Goal: Task Accomplishment & Management: Manage account settings

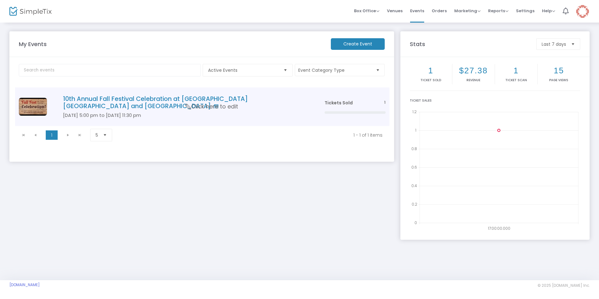
click at [200, 99] on h4 "10th Annual Fall Festival Celebration at [GEOGRAPHIC_DATA] [GEOGRAPHIC_DATA] an…" at bounding box center [184, 102] width 243 height 15
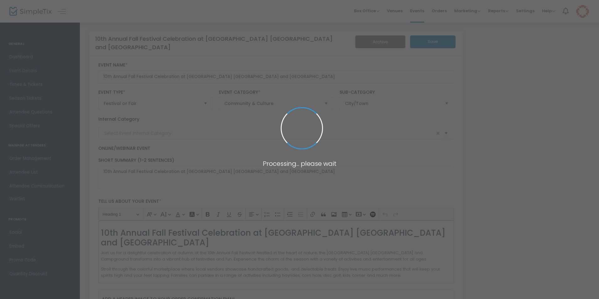
type input "HC Fall Fest 2025"
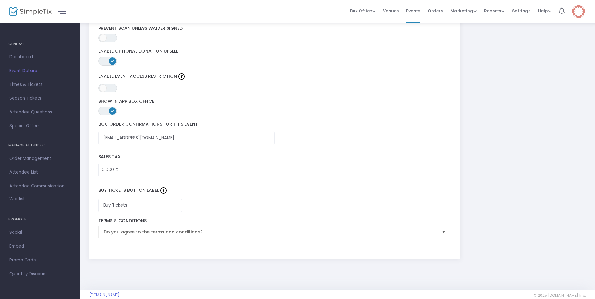
scroll to position [843, 0]
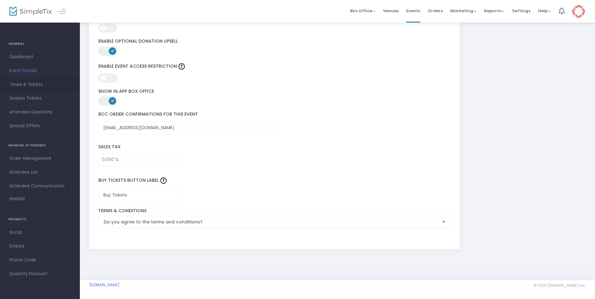
click at [23, 83] on span "Times & Tickets" at bounding box center [39, 85] width 61 height 8
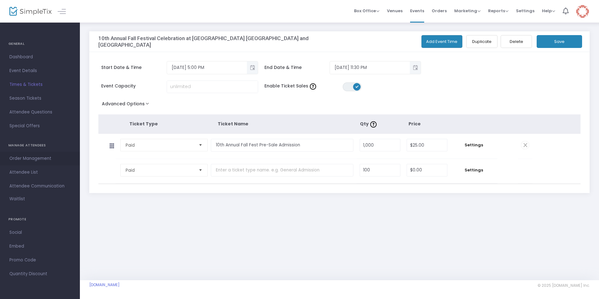
click at [24, 158] on span "Order Management" at bounding box center [39, 158] width 61 height 8
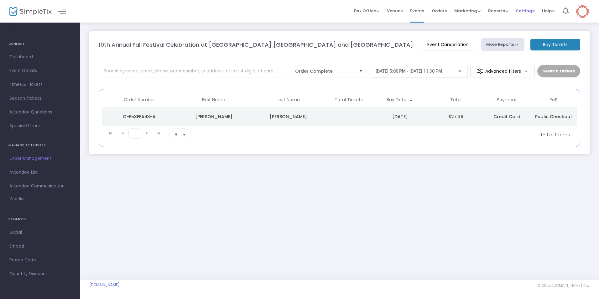
click at [524, 12] on span "Settings" at bounding box center [525, 11] width 18 height 16
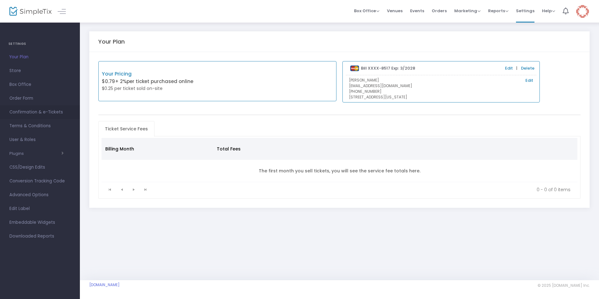
click at [48, 110] on span "Confirmation & e-Tickets" at bounding box center [39, 112] width 61 height 8
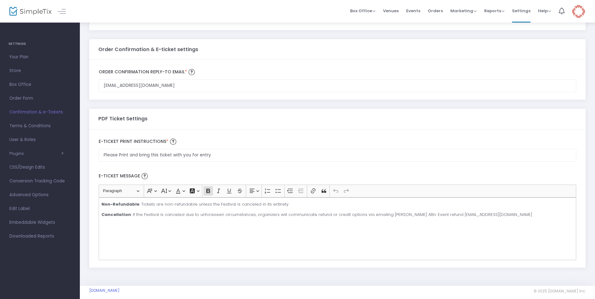
scroll to position [288, 0]
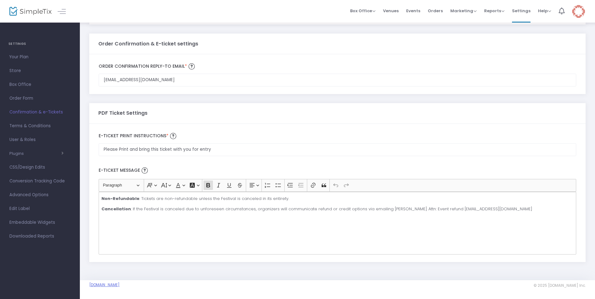
click at [120, 285] on link "[DOMAIN_NAME]" at bounding box center [104, 284] width 30 height 5
click at [435, 11] on span "Orders" at bounding box center [435, 11] width 15 height 16
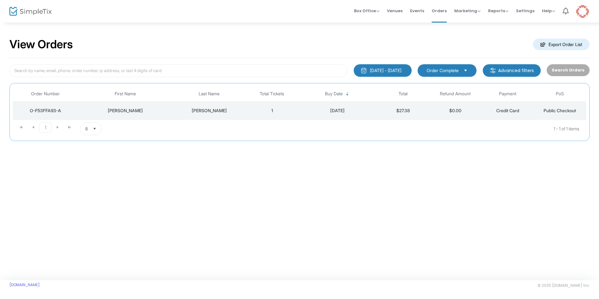
click at [291, 114] on td "1" at bounding box center [272, 110] width 52 height 19
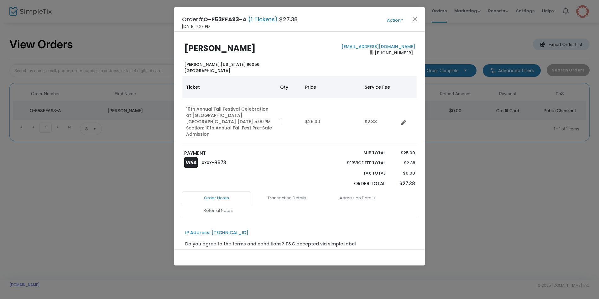
click at [401, 16] on span "Action Mark Admitted Edit Order Edit Attendee Details Add Another Ticket Print …" at bounding box center [407, 19] width 36 height 7
click at [401, 20] on button "Action" at bounding box center [395, 20] width 38 height 7
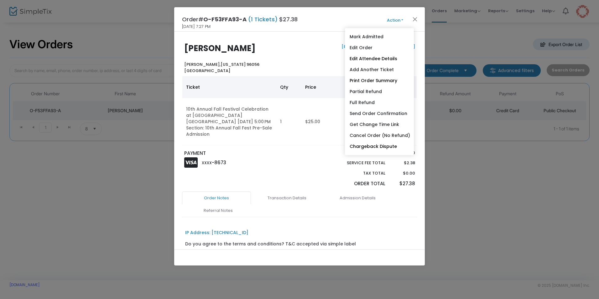
click at [470, 299] on html "Processing... please wait Box Office Sell Tickets Bookings Sell Season Pass Ven…" at bounding box center [299, 149] width 599 height 299
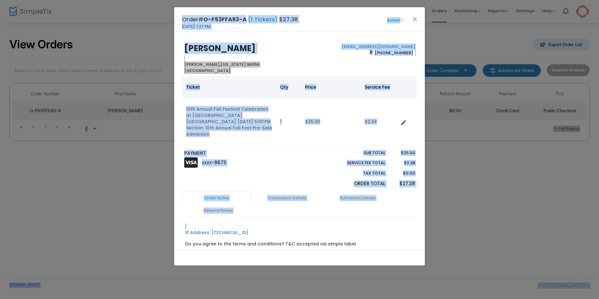
click at [502, 182] on ngb-modal-window "Order# O-F53FFA93-A (1 Tickets) $27.38 [DATE] 7:27 PM Action Mark Admitted Edit…" at bounding box center [299, 149] width 599 height 299
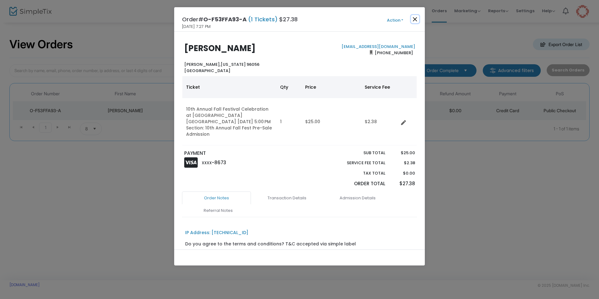
click at [415, 19] on button "Close" at bounding box center [415, 19] width 8 height 8
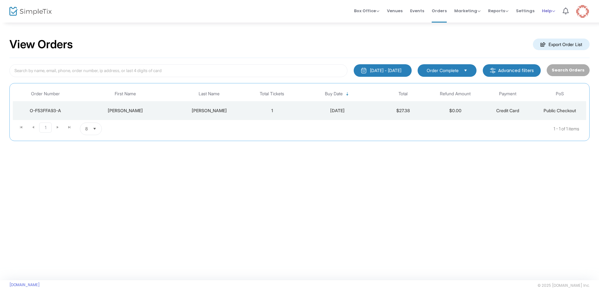
click at [545, 13] on span "Help" at bounding box center [548, 11] width 13 height 6
click at [551, 33] on li "Contact Support" at bounding box center [565, 33] width 46 height 12
click at [548, 13] on span "Help" at bounding box center [548, 11] width 13 height 6
click at [552, 34] on li "Contact Support" at bounding box center [565, 33] width 46 height 12
click at [550, 13] on span "Help" at bounding box center [548, 11] width 13 height 6
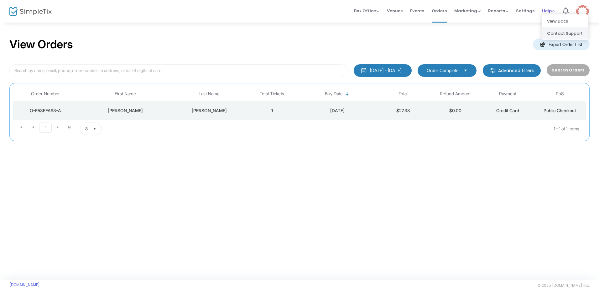
click at [550, 33] on li "Contact Support" at bounding box center [565, 33] width 46 height 12
click at [458, 73] on span "Order Complete" at bounding box center [443, 70] width 32 height 6
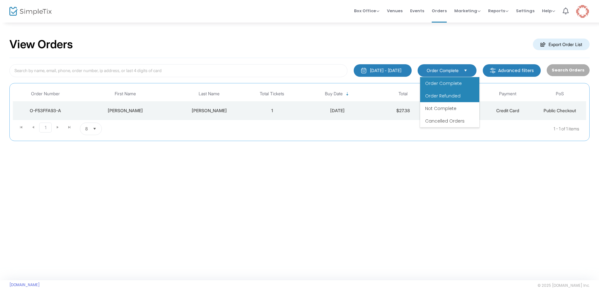
click at [447, 96] on span "Order Refunded" at bounding box center [442, 96] width 35 height 6
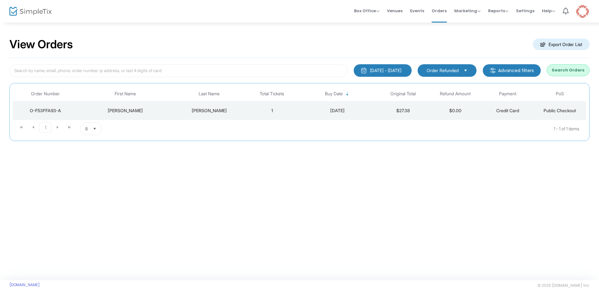
click at [443, 110] on td "$0.00" at bounding box center [455, 110] width 52 height 19
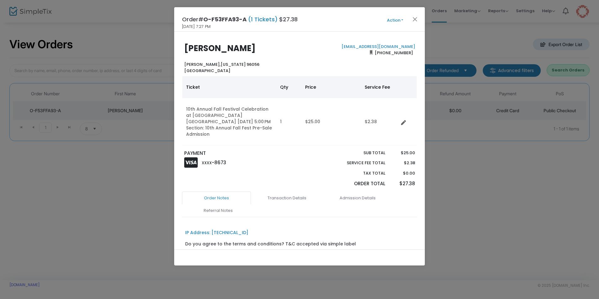
click at [397, 22] on button "Action" at bounding box center [395, 20] width 38 height 7
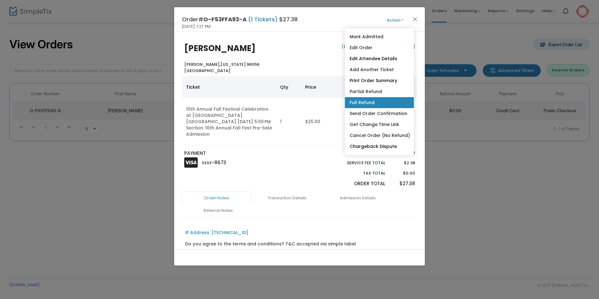
click at [355, 102] on link "Full Refund" at bounding box center [379, 102] width 69 height 11
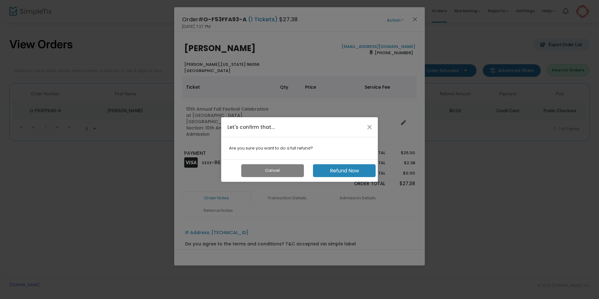
click at [347, 171] on button "Refund Now" at bounding box center [344, 170] width 63 height 13
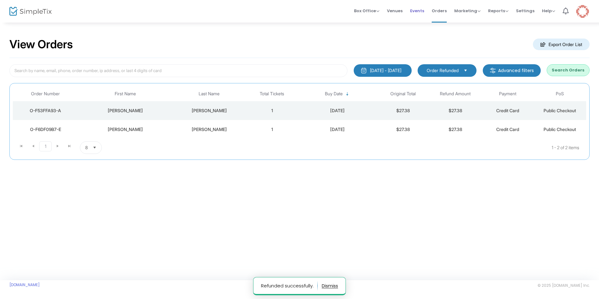
click at [420, 12] on span "Events" at bounding box center [417, 11] width 14 height 16
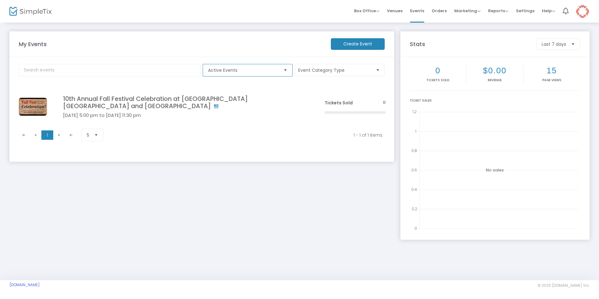
click at [280, 70] on span "Active Events" at bounding box center [244, 70] width 76 height 12
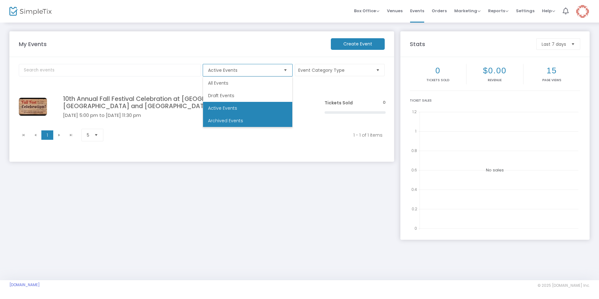
click at [259, 120] on li "Archived Events" at bounding box center [247, 120] width 89 height 13
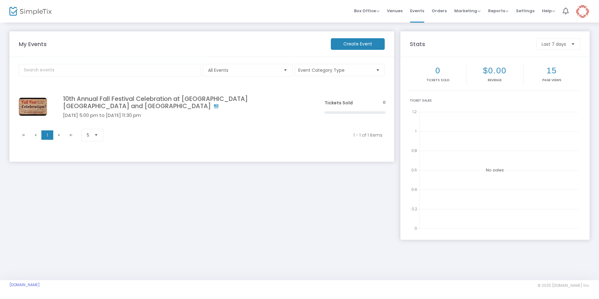
click at [375, 70] on button "Event Category Type" at bounding box center [340, 70] width 90 height 12
click at [284, 72] on span "Select" at bounding box center [285, 70] width 10 height 10
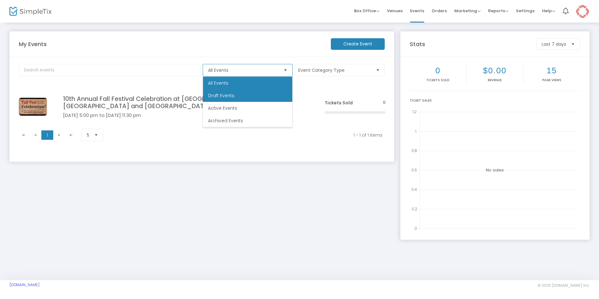
click at [271, 92] on li "Draft Events" at bounding box center [247, 95] width 89 height 13
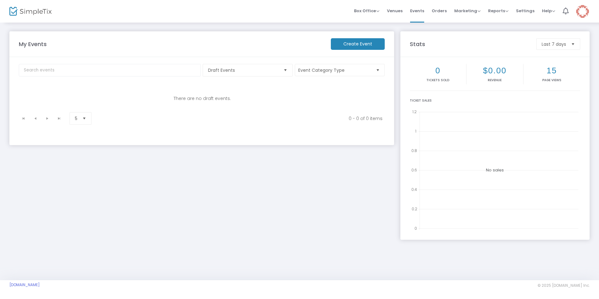
click at [352, 46] on m-button "Create Event" at bounding box center [358, 44] width 54 height 12
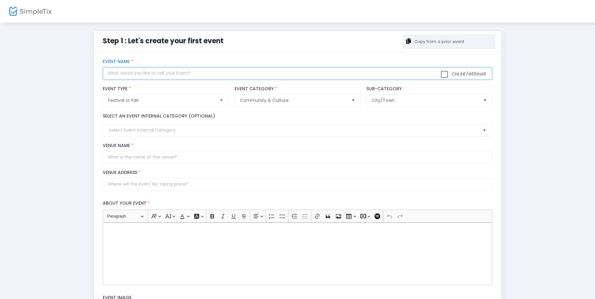
click at [132, 74] on input "text" at bounding box center [297, 73] width 389 height 13
type input "10th Annual Fall Festival Celebration at [GEOGRAPHIC_DATA] [GEOGRAPHIC_DATA] an…"
click at [219, 101] on span "Select" at bounding box center [221, 100] width 10 height 10
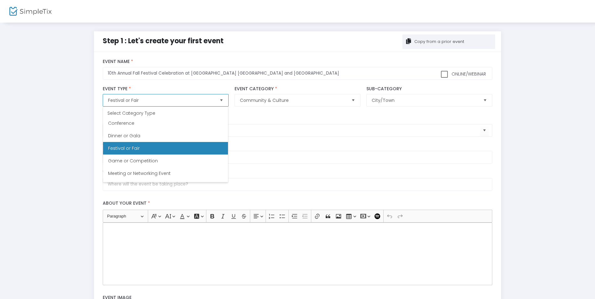
scroll to position [79, 0]
click at [195, 147] on Fair "Festival or Fair" at bounding box center [165, 147] width 125 height 13
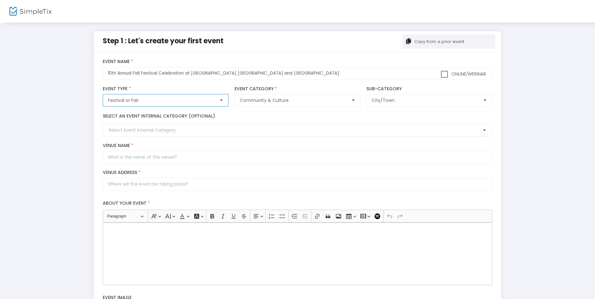
click at [351, 101] on span "Select" at bounding box center [353, 100] width 10 height 10
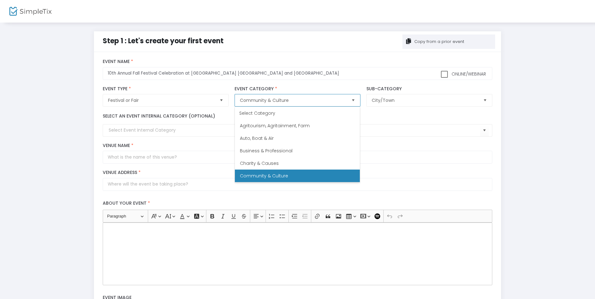
click at [351, 101] on span "Select" at bounding box center [353, 100] width 10 height 10
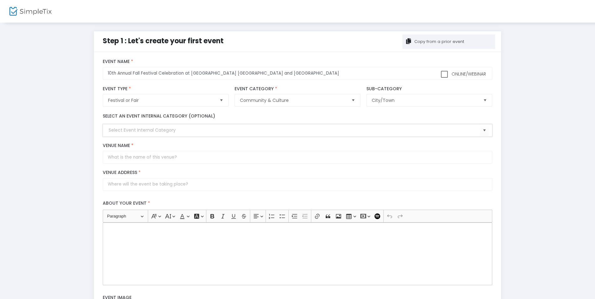
click at [157, 130] on input at bounding box center [294, 130] width 371 height 7
click at [160, 158] on input "Venue Name *" at bounding box center [297, 157] width 389 height 13
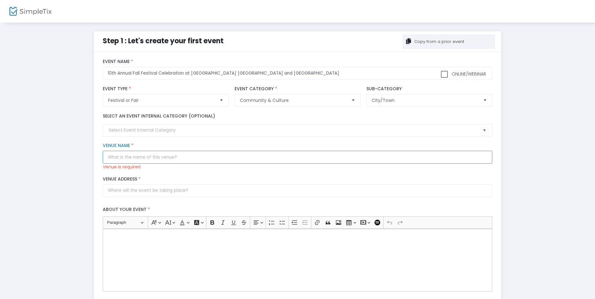
click at [137, 158] on input "Venue Name *" at bounding box center [297, 157] width 389 height 13
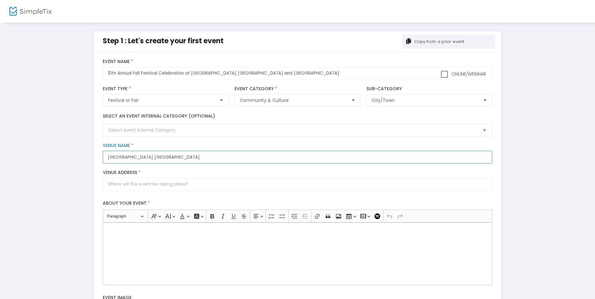
click at [189, 157] on input "[GEOGRAPHIC_DATA] [GEOGRAPHIC_DATA]" at bounding box center [297, 157] width 389 height 13
type input "[GEOGRAPHIC_DATA] [GEOGRAPHIC_DATA]"
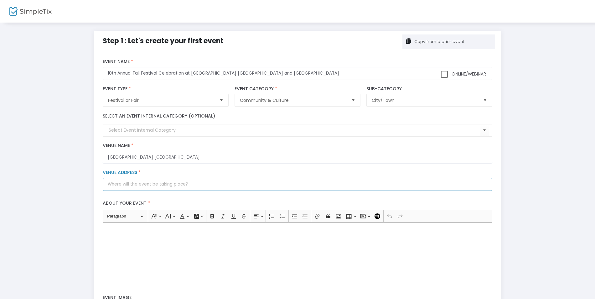
click at [152, 183] on input "Venue Address *" at bounding box center [297, 184] width 389 height 13
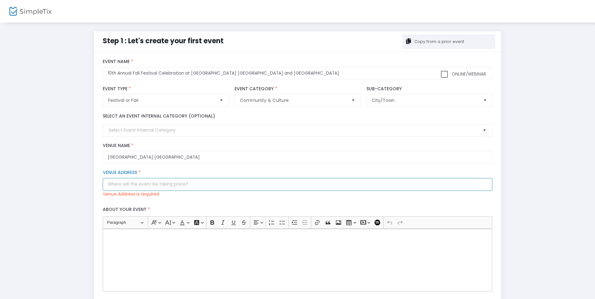
click at [121, 182] on input "Venue Address *" at bounding box center [297, 184] width 389 height 13
paste input "[STREET_ADDRESS][PERSON_NAME] [GEOGRAPHIC_DATA][DEMOGRAPHIC_DATA], [GEOGRAPHIC_…"
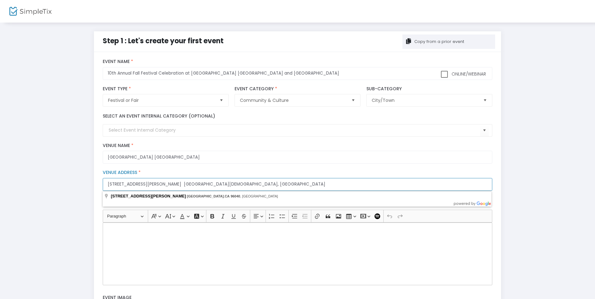
type input "[STREET_ADDRESS][PERSON_NAME] [GEOGRAPHIC_DATA][DEMOGRAPHIC_DATA], [GEOGRAPHIC_…"
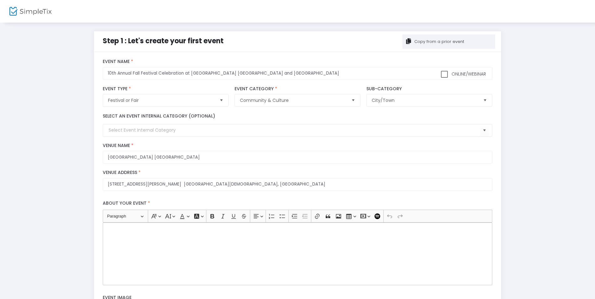
click at [118, 231] on p "Rich Text Editor, main" at bounding box center [298, 230] width 384 height 6
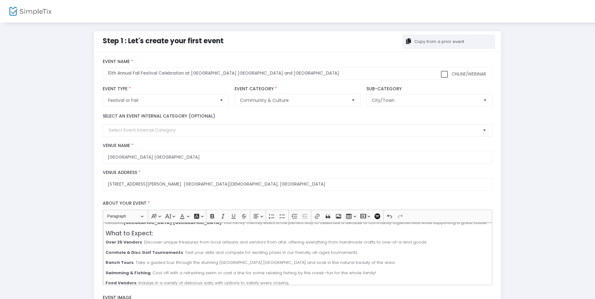
scroll to position [0, 0]
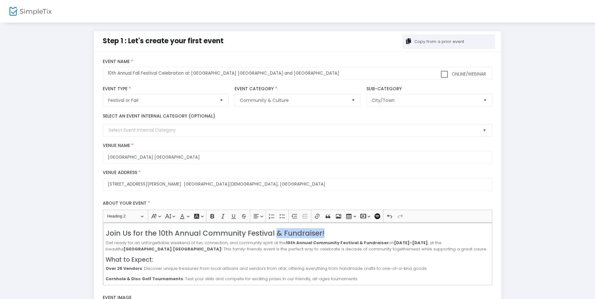
drag, startPoint x: 325, startPoint y: 233, endPoint x: 277, endPoint y: 231, distance: 48.3
click at [277, 231] on h3 "Join Us for the 10th Annual Community Festival & Fundraiser!" at bounding box center [298, 233] width 384 height 8
drag, startPoint x: 378, startPoint y: 243, endPoint x: 352, endPoint y: 242, distance: 25.4
click at [352, 242] on p "Get ready for an unforgettable weekend of fun, connection, and community spirit…" at bounding box center [298, 246] width 384 height 12
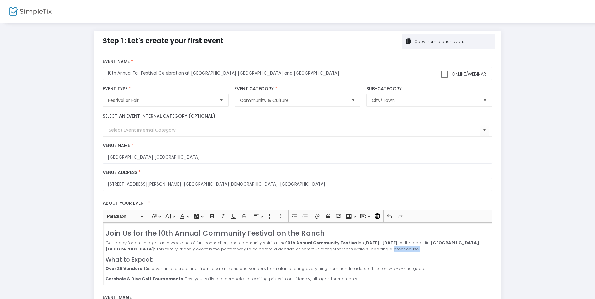
drag, startPoint x: 374, startPoint y: 250, endPoint x: 348, endPoint y: 251, distance: 25.4
click at [348, 251] on p "Get ready for an unforgettable weekend of fun, connection, and community spirit…" at bounding box center [298, 246] width 384 height 12
click at [361, 260] on h4 "What to Expect:" at bounding box center [298, 259] width 384 height 7
click at [374, 249] on p "Get ready for an unforgettable weekend of fun, connection, and community spirit…" at bounding box center [298, 246] width 384 height 12
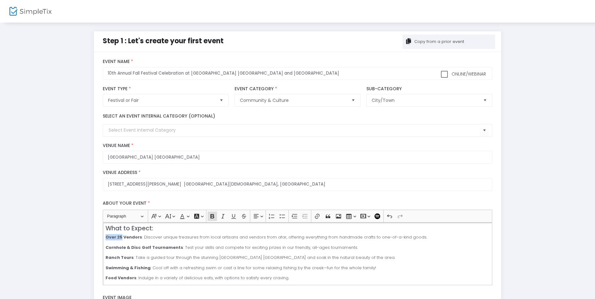
drag, startPoint x: 120, startPoint y: 236, endPoint x: 106, endPoint y: 236, distance: 13.8
click at [106, 236] on strong "Over 25 Vendors" at bounding box center [124, 237] width 37 height 6
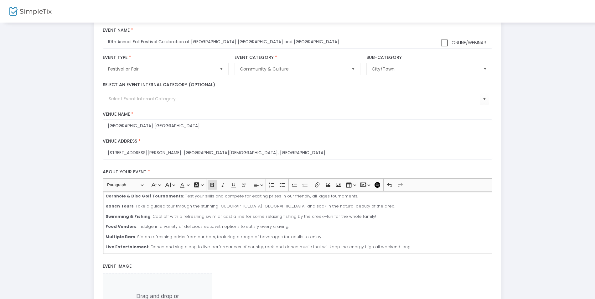
click at [314, 237] on p "Multiple Bars : Sip on refreshing drinks from our bars, featuring a range of be…" at bounding box center [298, 237] width 384 height 6
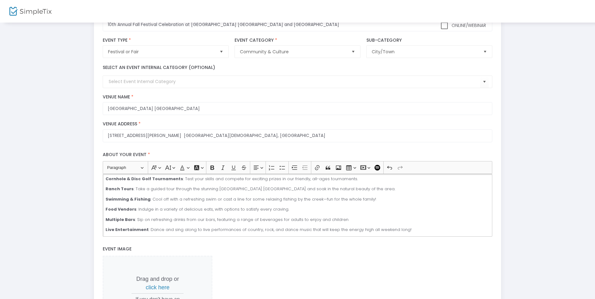
scroll to position [63, 0]
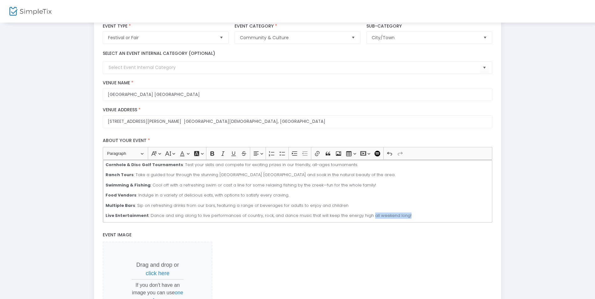
drag, startPoint x: 407, startPoint y: 214, endPoint x: 366, endPoint y: 213, distance: 41.4
click at [366, 213] on p "Live Entertainment : Dance and sing along to live performances of country, rock…" at bounding box center [298, 215] width 384 height 6
click at [391, 216] on p "Live Entertainment : Dance and sing along to live performances of country, rock…" at bounding box center [298, 215] width 384 height 6
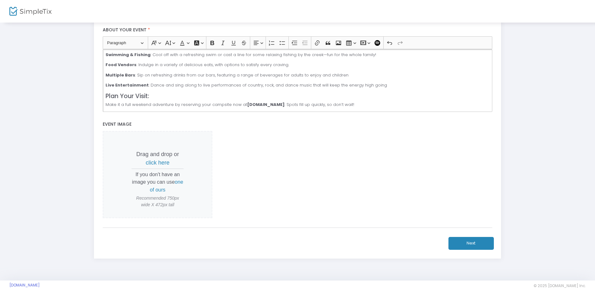
scroll to position [174, 0]
click at [165, 162] on span "click here" at bounding box center [158, 162] width 24 height 6
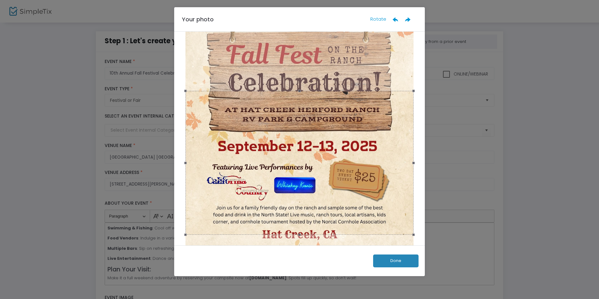
scroll to position [63, 0]
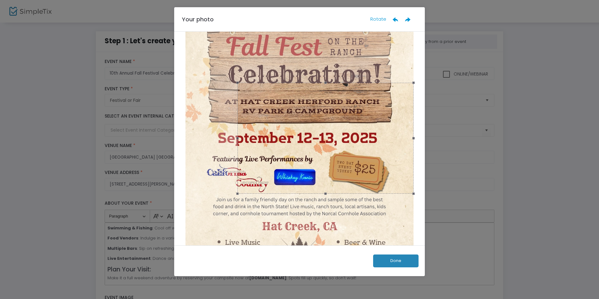
drag, startPoint x: 184, startPoint y: 227, endPoint x: 241, endPoint y: 121, distance: 120.7
click at [237, 120] on div at bounding box center [325, 138] width 176 height 111
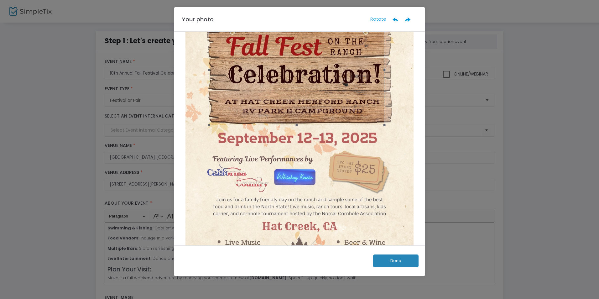
drag, startPoint x: 320, startPoint y: 120, endPoint x: 290, endPoint y: 52, distance: 74.4
click at [290, 52] on div at bounding box center [296, 69] width 175 height 110
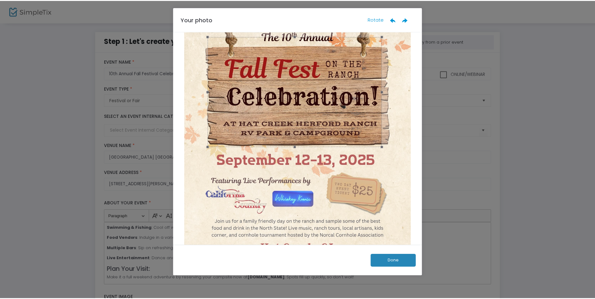
scroll to position [31, 0]
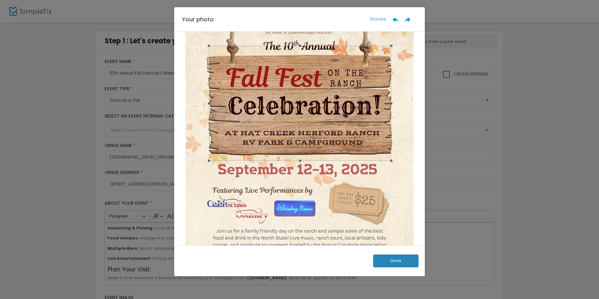
drag, startPoint x: 384, startPoint y: 101, endPoint x: 391, endPoint y: 100, distance: 7.0
click at [391, 100] on span at bounding box center [391, 103] width 7 height 108
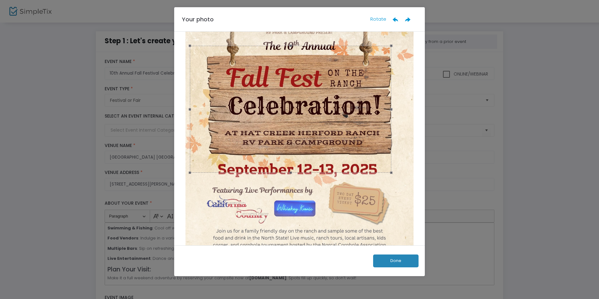
drag, startPoint x: 206, startPoint y: 161, endPoint x: 187, endPoint y: 165, distance: 19.4
click at [190, 165] on div at bounding box center [290, 109] width 201 height 127
drag, startPoint x: 259, startPoint y: 125, endPoint x: 268, endPoint y: 124, distance: 8.8
click at [268, 124] on div at bounding box center [299, 108] width 201 height 127
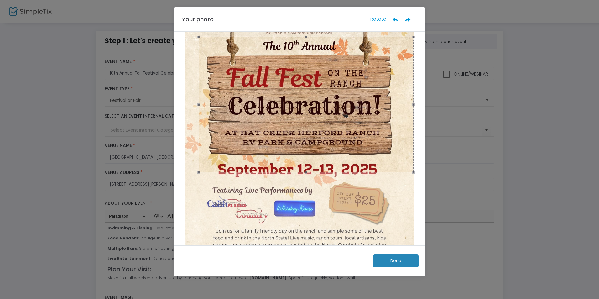
drag, startPoint x: 399, startPoint y: 46, endPoint x: 413, endPoint y: 23, distance: 26.3
click at [413, 23] on div "Your photo Rotate Done" at bounding box center [299, 141] width 251 height 269
drag, startPoint x: 290, startPoint y: 103, endPoint x: 282, endPoint y: 104, distance: 8.2
click at [282, 104] on div at bounding box center [297, 105] width 215 height 135
click at [388, 258] on button "Done" at bounding box center [395, 260] width 45 height 13
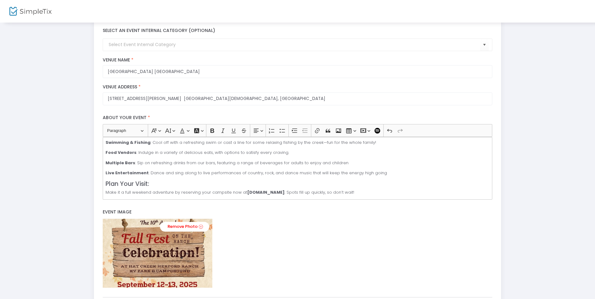
scroll to position [155, 0]
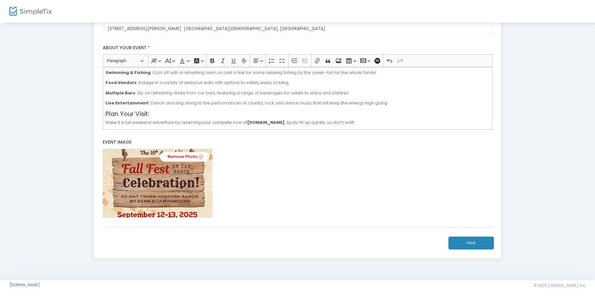
click at [471, 243] on button "Next" at bounding box center [471, 243] width 45 height 13
click at [467, 243] on button "Next" at bounding box center [471, 243] width 45 height 13
click at [376, 204] on div "Remove Photo" at bounding box center [297, 183] width 389 height 69
click at [239, 191] on div "Remove Photo" at bounding box center [297, 183] width 389 height 69
click at [468, 240] on button "Next" at bounding box center [471, 243] width 45 height 13
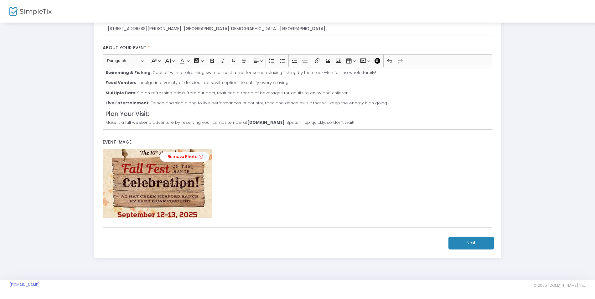
click at [468, 243] on button "Next" at bounding box center [471, 243] width 45 height 13
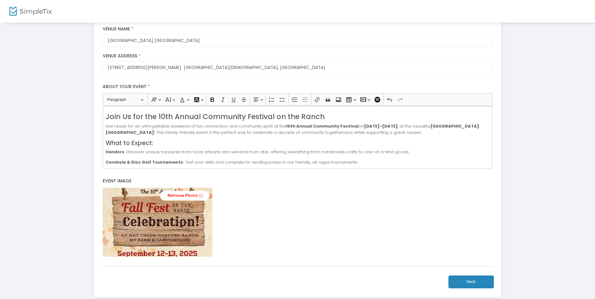
scroll to position [61, 0]
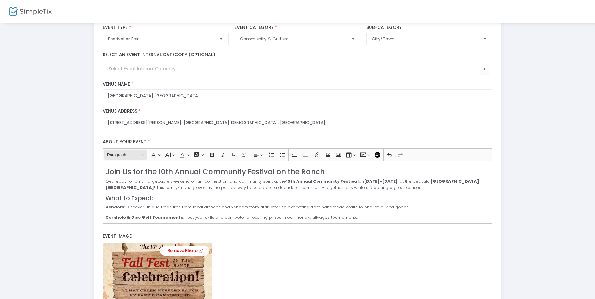
click at [143, 155] on button "Heading Paragraph" at bounding box center [125, 155] width 42 height 10
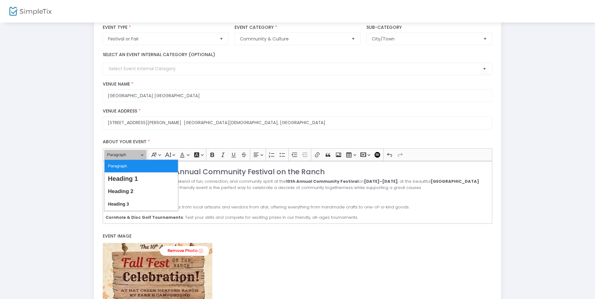
click at [143, 155] on button "Heading Paragraph" at bounding box center [125, 155] width 42 height 10
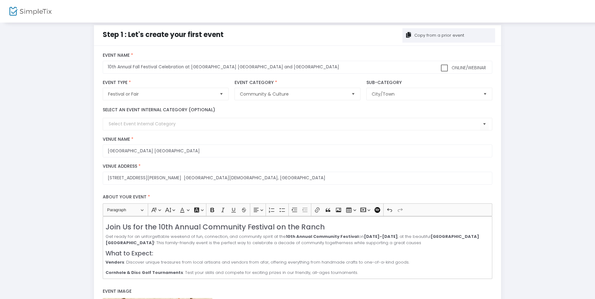
scroll to position [0, 0]
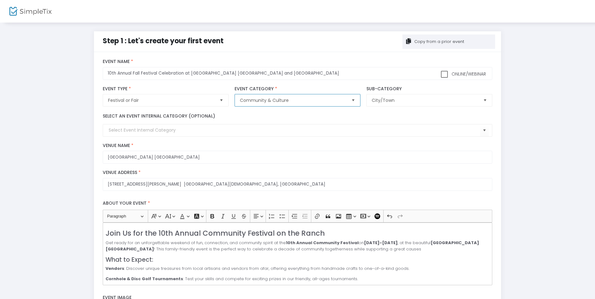
click at [314, 101] on span "Community & Culture" at bounding box center [293, 100] width 106 height 6
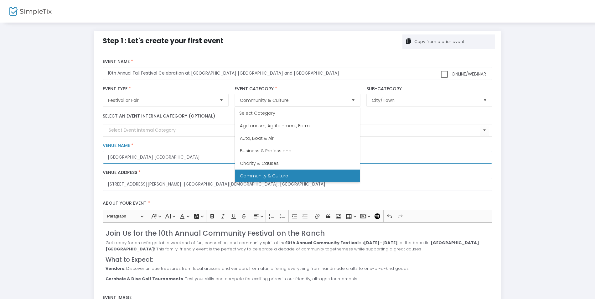
click at [408, 156] on input "[GEOGRAPHIC_DATA] [GEOGRAPHIC_DATA]" at bounding box center [297, 157] width 389 height 13
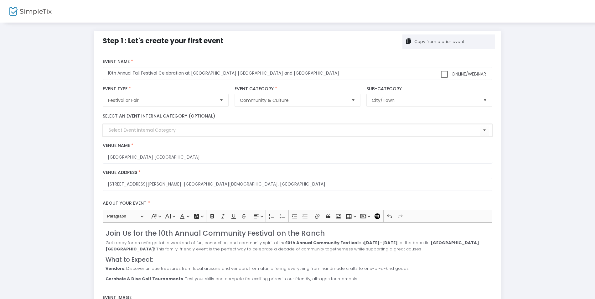
click at [153, 131] on input at bounding box center [294, 130] width 371 height 7
click at [484, 130] on span "Select" at bounding box center [484, 130] width 10 height 10
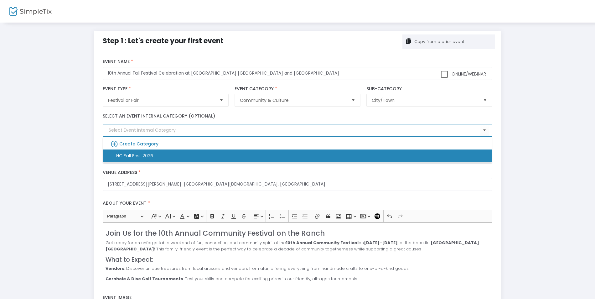
click at [461, 154] on li "HC Fall Fest 2025" at bounding box center [297, 155] width 389 height 13
type input "HC Fall Fest 2025"
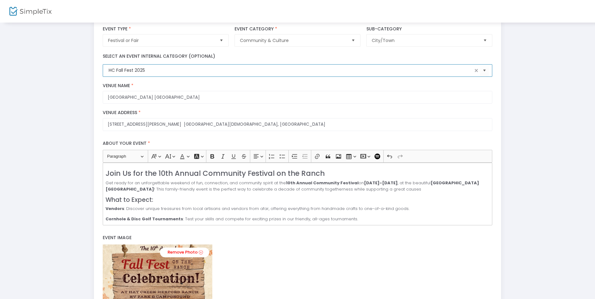
scroll to position [155, 0]
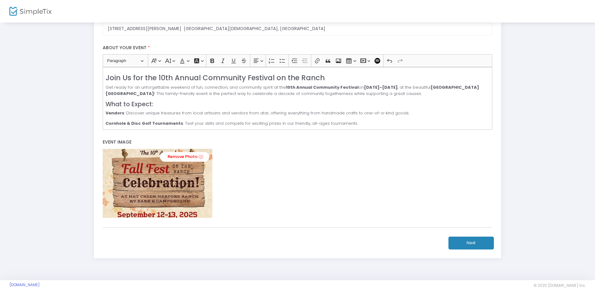
click at [472, 244] on button "Next" at bounding box center [471, 243] width 45 height 13
click at [330, 207] on div "Remove Photo" at bounding box center [297, 183] width 389 height 69
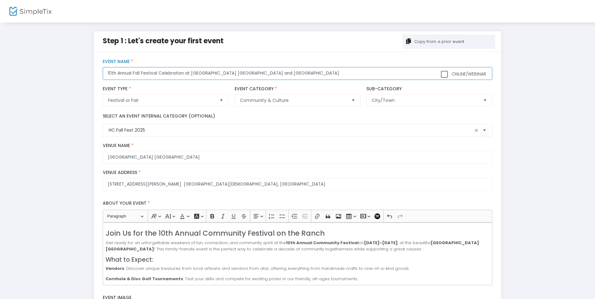
click at [324, 74] on input "10th Annual Fall Festival Celebration at [GEOGRAPHIC_DATA] [GEOGRAPHIC_DATA] an…" at bounding box center [297, 73] width 389 height 13
click at [330, 138] on div "Select an event internal category (optional) HC Fall Fest 2025" at bounding box center [298, 125] width 396 height 30
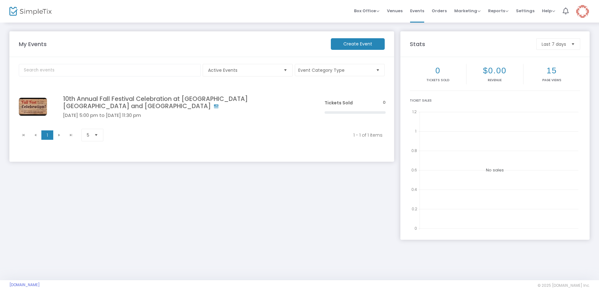
click at [286, 71] on span "Select" at bounding box center [285, 70] width 10 height 10
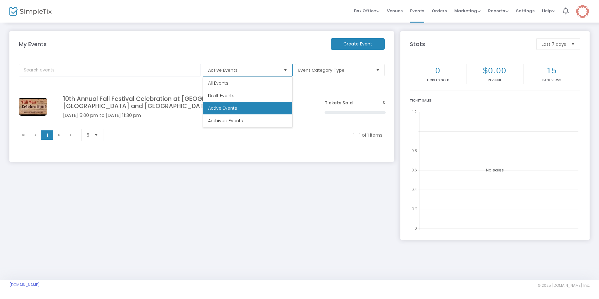
click at [286, 71] on span "Select" at bounding box center [285, 70] width 10 height 10
click at [286, 70] on span "Select" at bounding box center [285, 70] width 10 height 10
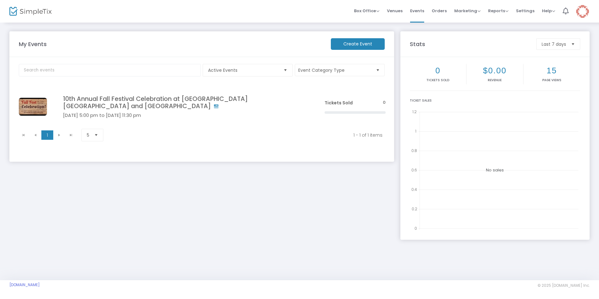
click at [363, 71] on button "Event Category Type" at bounding box center [340, 70] width 90 height 12
click at [362, 71] on button "Event Category Type" at bounding box center [340, 70] width 90 height 12
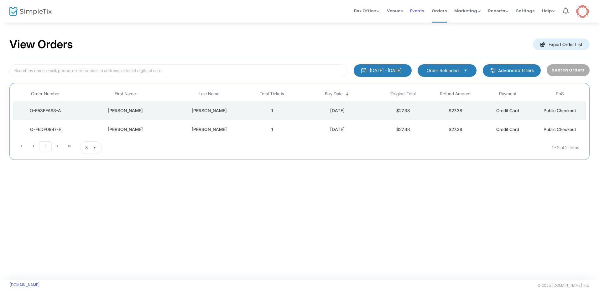
click at [421, 11] on span "Events" at bounding box center [417, 11] width 14 height 16
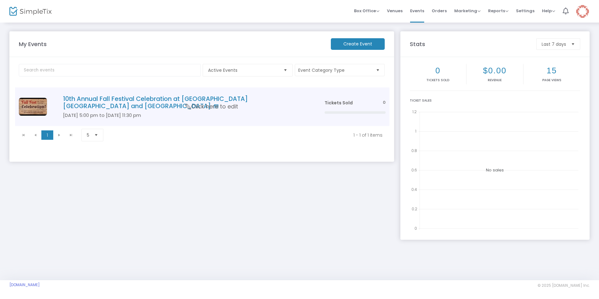
click at [222, 107] on span "Click here to edit" at bounding box center [211, 107] width 53 height 8
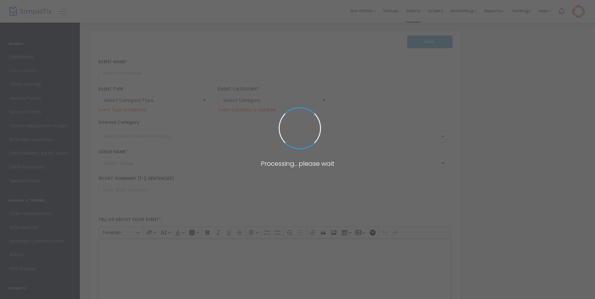
type input "10th Annual Fall Festival Celebration at [GEOGRAPHIC_DATA] [GEOGRAPHIC_DATA] an…"
type textarea "10th Annual Fall Festival Celebration at [GEOGRAPHIC_DATA] [GEOGRAPHIC_DATA] an…"
type input "[EMAIL_ADDRESS][DOMAIN_NAME]"
type input "Buy Tickets"
type input "HC Fall Fest 2025"
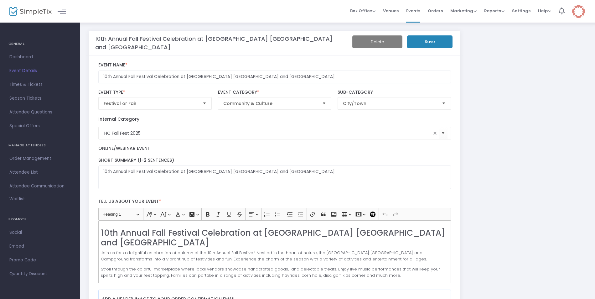
click at [375, 43] on button "Delete" at bounding box center [377, 41] width 50 height 13
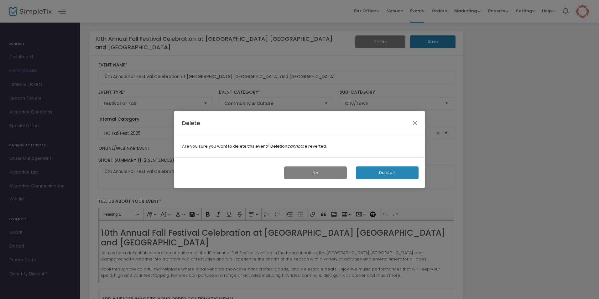
click at [377, 174] on button "Delete it" at bounding box center [387, 172] width 63 height 13
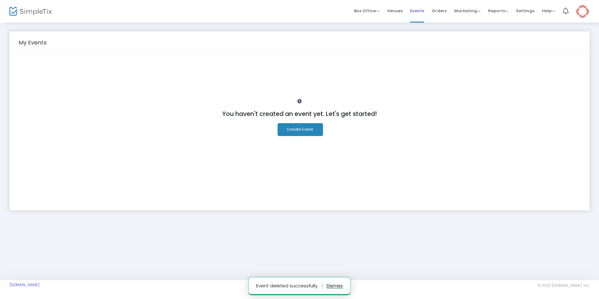
click at [416, 9] on span "Events" at bounding box center [417, 11] width 14 height 16
click at [289, 130] on button "Create Event." at bounding box center [300, 129] width 45 height 13
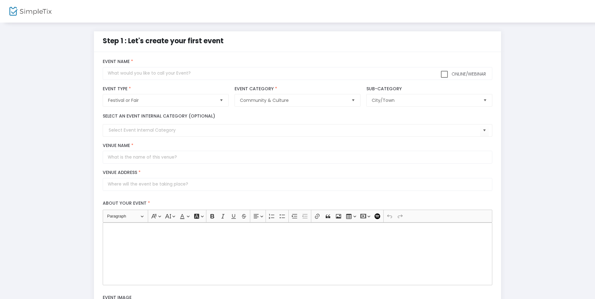
click at [222, 100] on span "Select" at bounding box center [221, 100] width 10 height 10
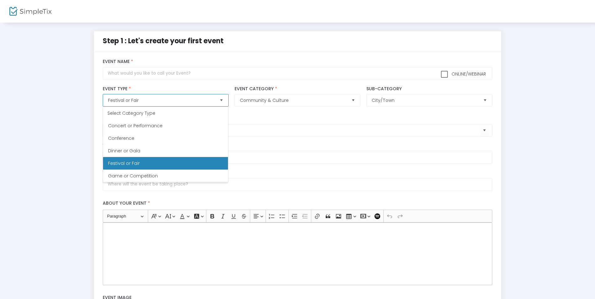
click at [203, 164] on Fair "Festival or Fair" at bounding box center [165, 163] width 125 height 13
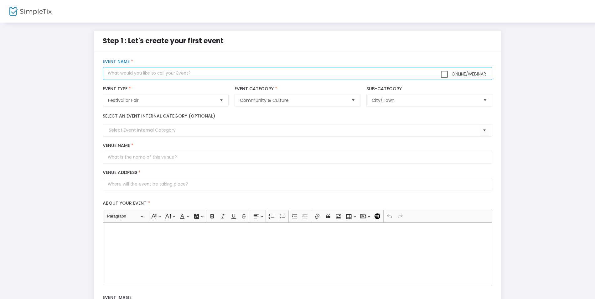
click at [160, 73] on input "text" at bounding box center [297, 73] width 389 height 13
click at [160, 72] on input "text" at bounding box center [297, 73] width 389 height 13
click at [164, 58] on div "Online/Webinar Event Name *" at bounding box center [298, 69] width 396 height 27
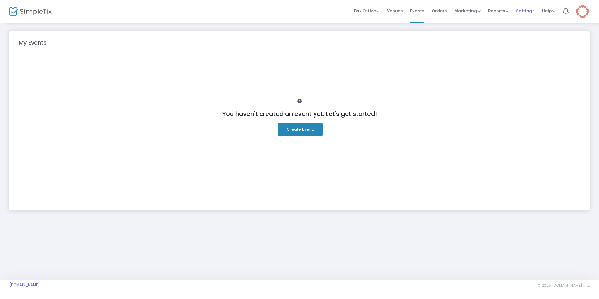
click at [526, 10] on span "Settings" at bounding box center [525, 11] width 18 height 16
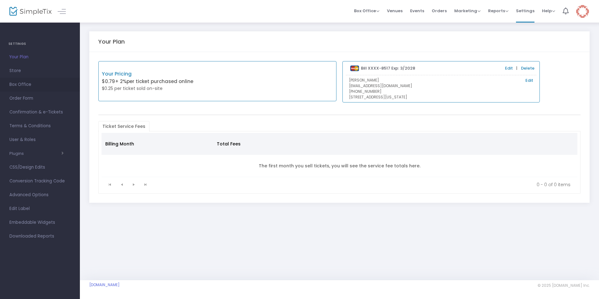
click at [16, 85] on span "Box Office" at bounding box center [39, 85] width 61 height 8
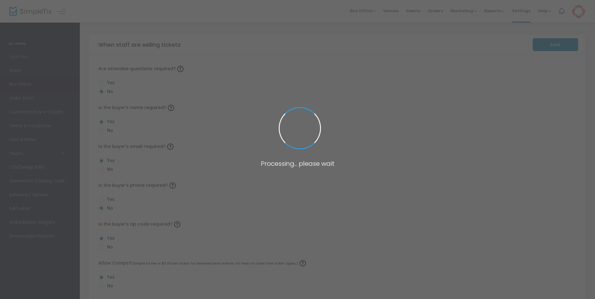
radio input "false"
radio input "true"
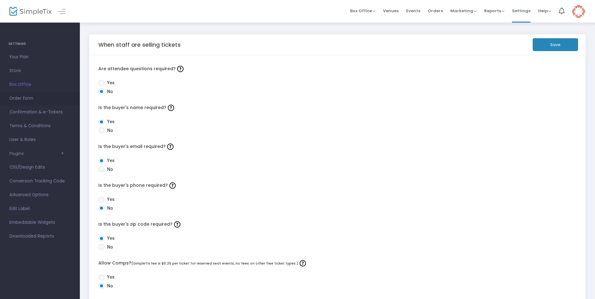
click at [20, 98] on span "Order Form" at bounding box center [39, 98] width 61 height 8
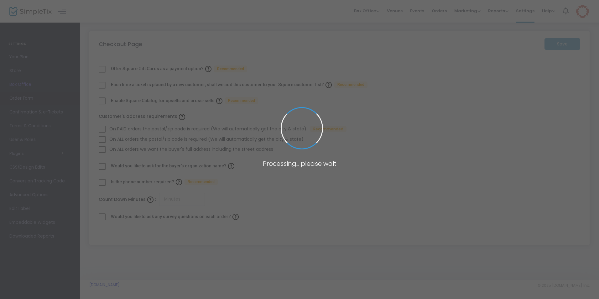
checkbox input "true"
type input "30"
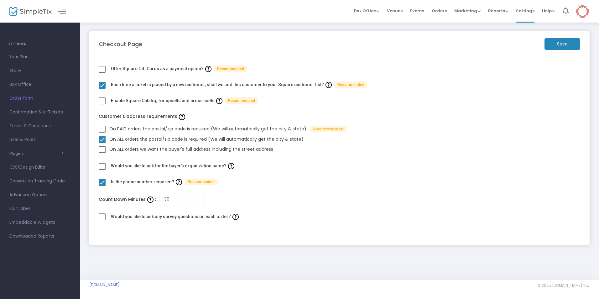
click at [25, 108] on link "Confirmation & e-Tickets" at bounding box center [40, 112] width 80 height 14
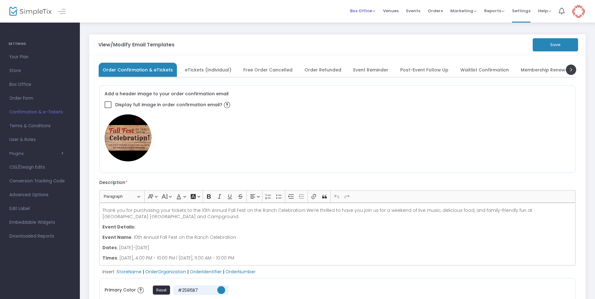
click at [369, 11] on span "Box Office" at bounding box center [362, 11] width 25 height 6
click at [398, 11] on span "Venues" at bounding box center [391, 11] width 16 height 16
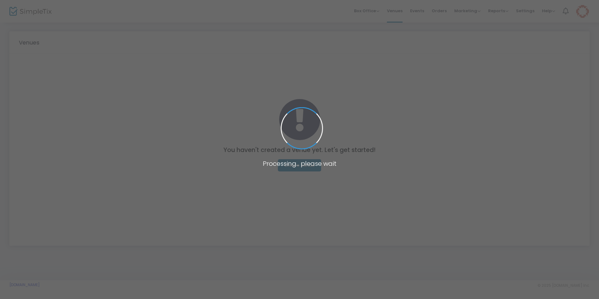
click at [421, 11] on span at bounding box center [299, 149] width 599 height 299
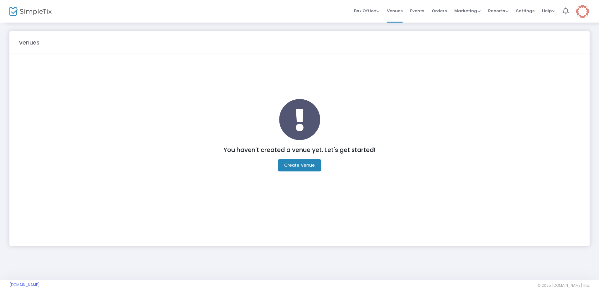
click at [291, 166] on m-button "Create Venue" at bounding box center [299, 165] width 43 height 12
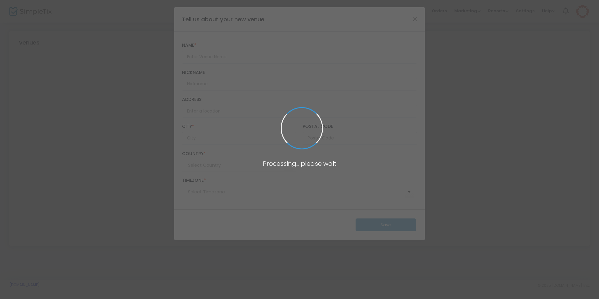
type input "[GEOGRAPHIC_DATA]"
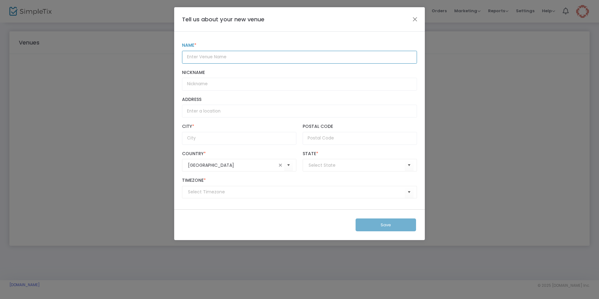
click at [204, 56] on input "Name *" at bounding box center [299, 57] width 235 height 13
type input "10th Annual Fall Festival Celebration at [GEOGRAPHIC_DATA] [GEOGRAPHIC_DATA] an…"
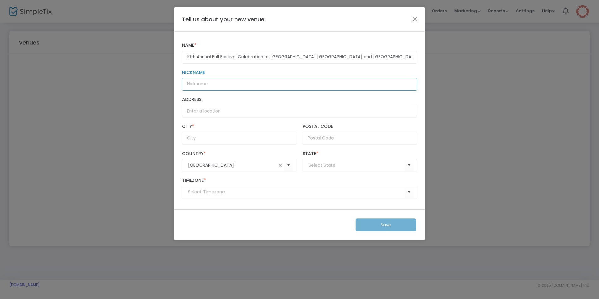
click at [206, 84] on input "Nickname" at bounding box center [299, 84] width 235 height 13
click at [210, 112] on input "Address" at bounding box center [299, 111] width 235 height 13
type input "[STREET_ADDRESS][PERSON_NAME]"
type input "[GEOGRAPHIC_DATA] Herford Ranch Partners"
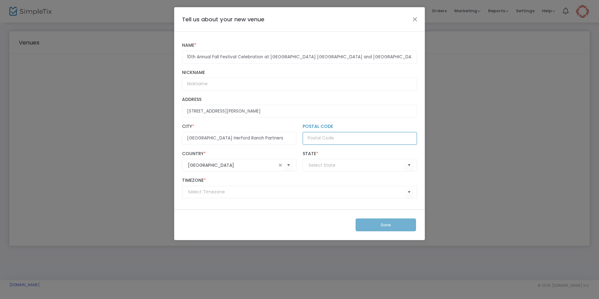
type input "96040"
type input "[US_STATE]"
type input "[STREET_ADDRESS][PERSON_NAME]"
click at [253, 109] on input "[STREET_ADDRESS][PERSON_NAME]" at bounding box center [299, 111] width 235 height 13
drag, startPoint x: 252, startPoint y: 110, endPoint x: 169, endPoint y: 109, distance: 83.0
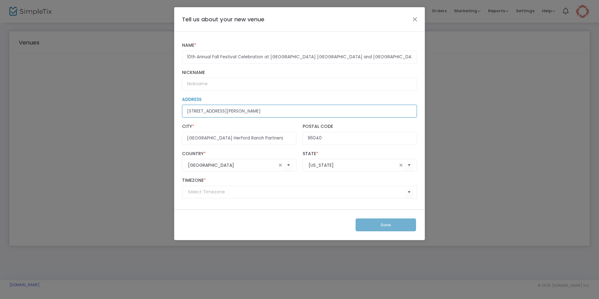
click at [169, 109] on ngb-modal-window "Tell us about your new venue 10th Annual Fall Festival Celebration at [GEOGRAPH…" at bounding box center [299, 149] width 599 height 299
click at [206, 109] on input "Address" at bounding box center [299, 111] width 235 height 13
click at [194, 110] on input "Address" at bounding box center [299, 111] width 235 height 13
drag, startPoint x: 203, startPoint y: 113, endPoint x: 207, endPoint y: 115, distance: 4.4
click at [203, 113] on input "Address" at bounding box center [299, 111] width 235 height 13
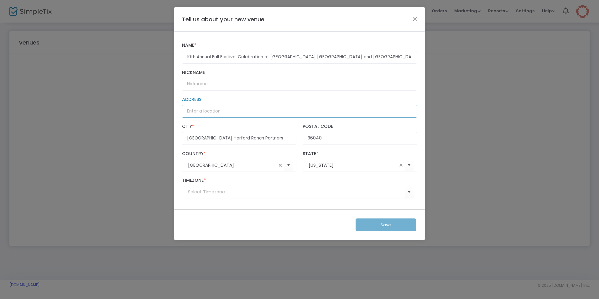
paste input "[STREET_ADDRESS][PERSON_NAME] [GEOGRAPHIC_DATA][DEMOGRAPHIC_DATA], [GEOGRAPHIC_…"
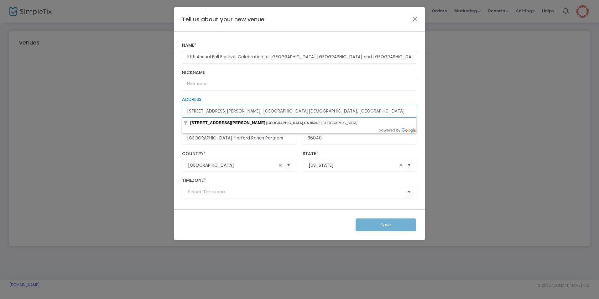
type input "[STREET_ADDRESS][PERSON_NAME] [GEOGRAPHIC_DATA][DEMOGRAPHIC_DATA], [GEOGRAPHIC_…"
click at [238, 152] on label "Country *" at bounding box center [239, 154] width 114 height 6
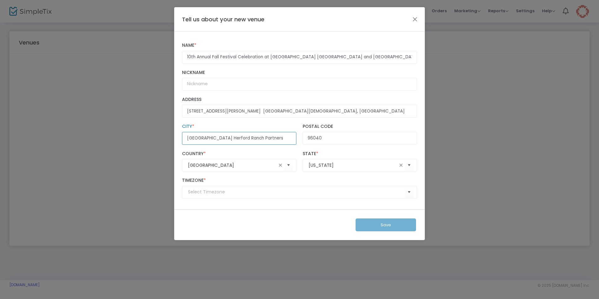
drag, startPoint x: 261, startPoint y: 138, endPoint x: 209, endPoint y: 138, distance: 52.0
click at [209, 138] on input "[GEOGRAPHIC_DATA] Herford Ranch Partners" at bounding box center [239, 138] width 114 height 13
type input "[GEOGRAPHIC_DATA]"
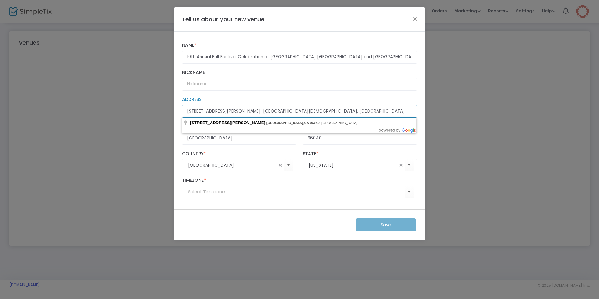
click at [345, 112] on input "[STREET_ADDRESS][PERSON_NAME] [GEOGRAPHIC_DATA][DEMOGRAPHIC_DATA], [GEOGRAPHIC_…" at bounding box center [299, 111] width 235 height 13
click at [271, 193] on input at bounding box center [296, 192] width 217 height 7
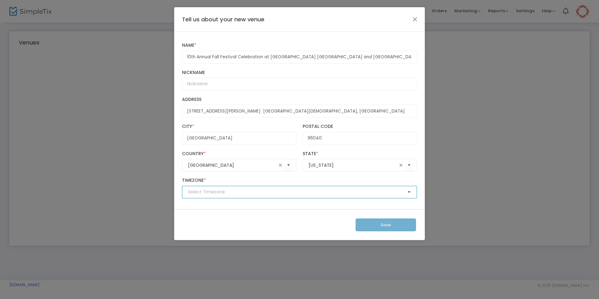
click at [409, 193] on span "Select" at bounding box center [409, 192] width 10 height 10
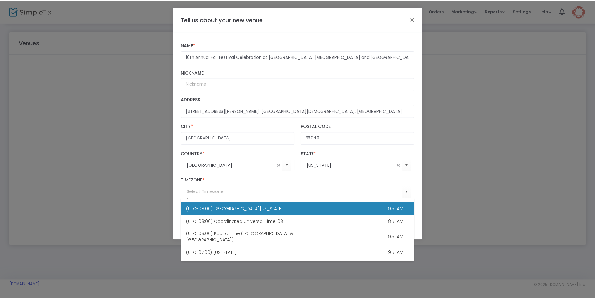
scroll to position [94, 0]
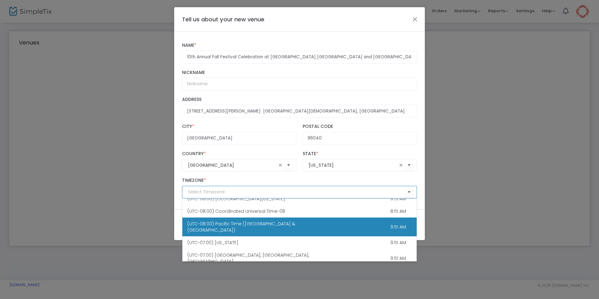
click at [288, 222] on div "(UTC-08:00) Pacific Time ([GEOGRAPHIC_DATA] & [GEOGRAPHIC_DATA])" at bounding box center [254, 227] width 135 height 13
type input "(UTC-08:00) Pacific Time ([GEOGRAPHIC_DATA] & [GEOGRAPHIC_DATA])"
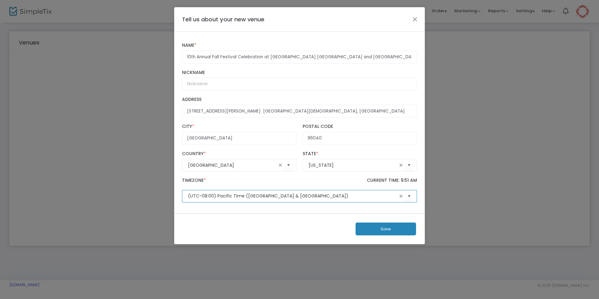
click at [382, 228] on button "Save" at bounding box center [386, 228] width 60 height 13
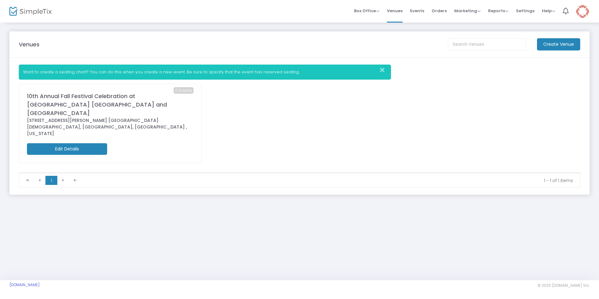
click at [383, 69] on icon "Close" at bounding box center [382, 70] width 4 height 6
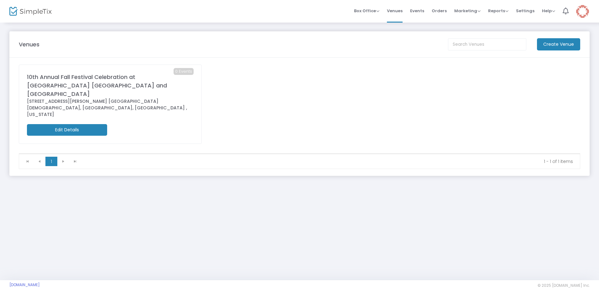
click at [81, 124] on m-button "Edit Details" at bounding box center [67, 130] width 80 height 12
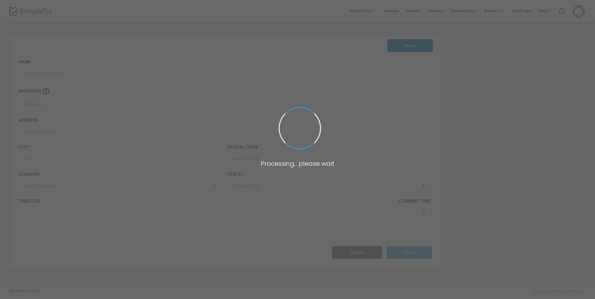
type input "[GEOGRAPHIC_DATA]"
type input "10th Annual Fall Festival Celebration at [GEOGRAPHIC_DATA] [GEOGRAPHIC_DATA] an…"
type input "[STREET_ADDRESS][PERSON_NAME] [GEOGRAPHIC_DATA][DEMOGRAPHIC_DATA], [GEOGRAPHIC_…"
type input "[GEOGRAPHIC_DATA]"
type input "96040"
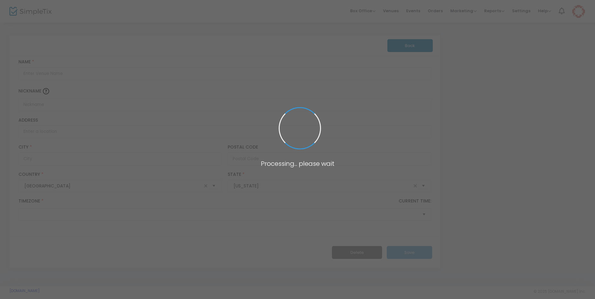
type input "[GEOGRAPHIC_DATA]"
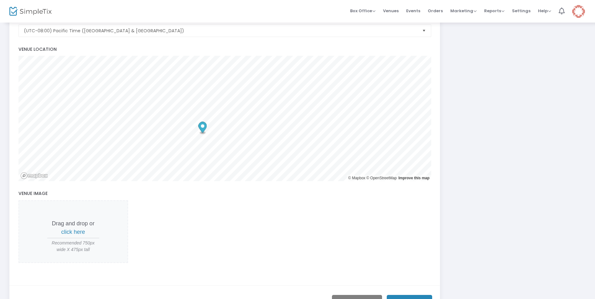
scroll to position [238, 0]
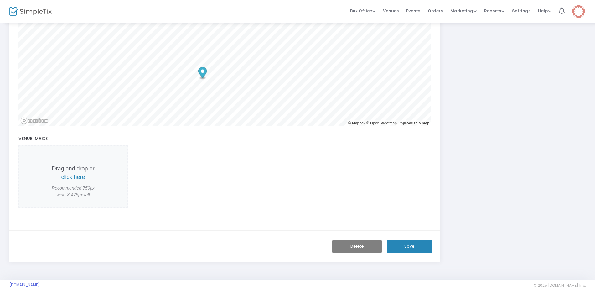
click at [407, 246] on button "Save" at bounding box center [409, 246] width 45 height 13
click at [409, 247] on button "Save" at bounding box center [409, 246] width 45 height 13
click at [414, 11] on span "Events" at bounding box center [413, 11] width 14 height 16
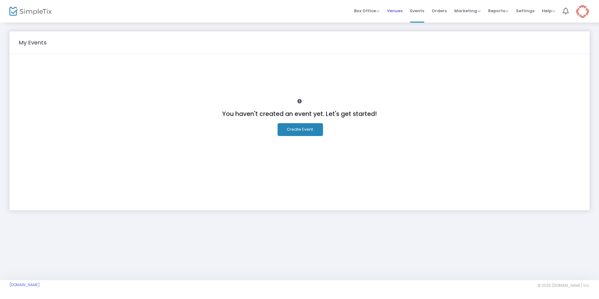
click at [399, 11] on span "Venues" at bounding box center [395, 11] width 16 height 16
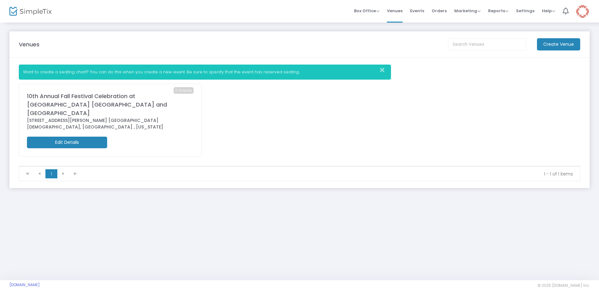
click at [67, 137] on m-button "Edit Details" at bounding box center [67, 143] width 80 height 12
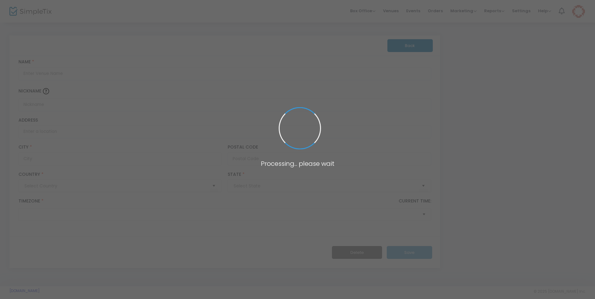
type input "[GEOGRAPHIC_DATA]"
type input "10th Annual Fall Festival Celebration at [GEOGRAPHIC_DATA] [GEOGRAPHIC_DATA] an…"
type input "[STREET_ADDRESS][PERSON_NAME] [GEOGRAPHIC_DATA][DEMOGRAPHIC_DATA]"
type input "[GEOGRAPHIC_DATA]"
type input "96040"
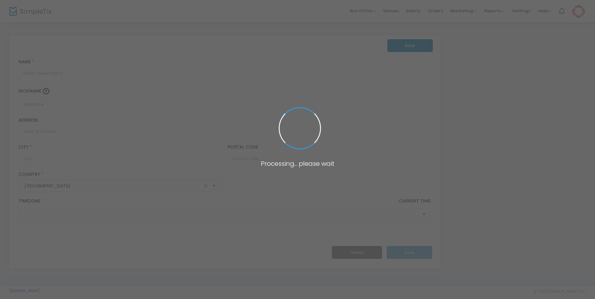
type input "[GEOGRAPHIC_DATA]"
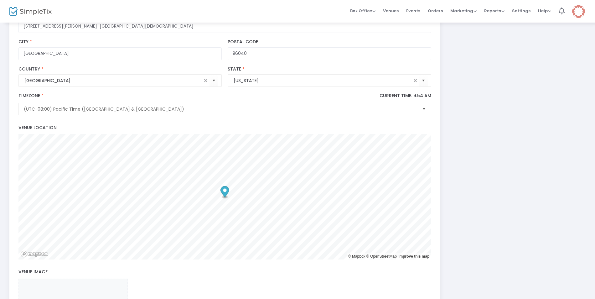
scroll to position [219, 0]
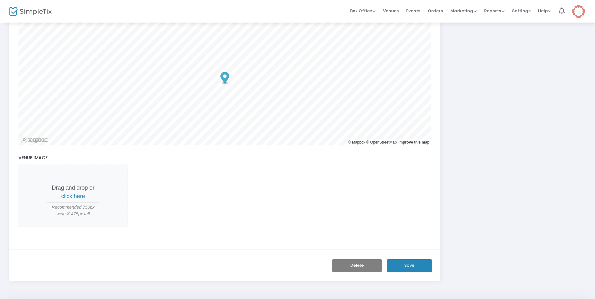
click at [409, 265] on button "Save" at bounding box center [409, 265] width 45 height 13
click at [519, 11] on span "Settings" at bounding box center [521, 11] width 18 height 16
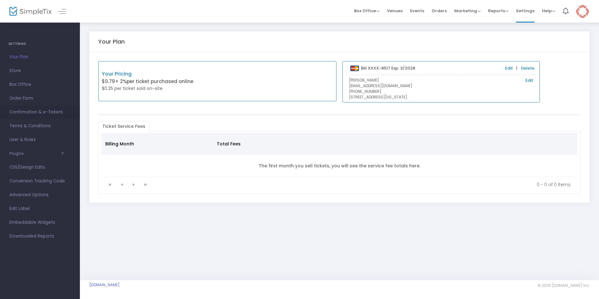
click at [27, 111] on span "Confirmation & e-Tickets" at bounding box center [39, 112] width 61 height 8
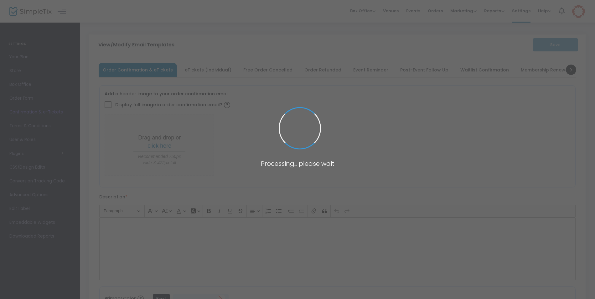
type input "[EMAIL_ADDRESS][DOMAIN_NAME]"
type input "Please Print and bring this ticket with you for entry"
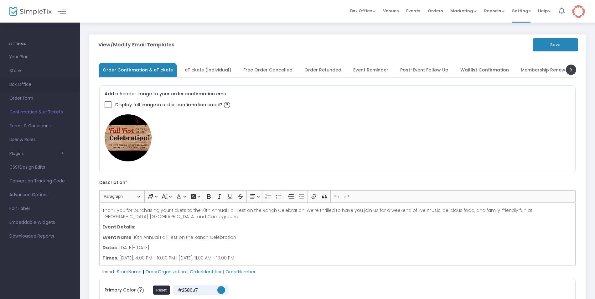
click at [17, 83] on span "Box Office" at bounding box center [39, 85] width 61 height 8
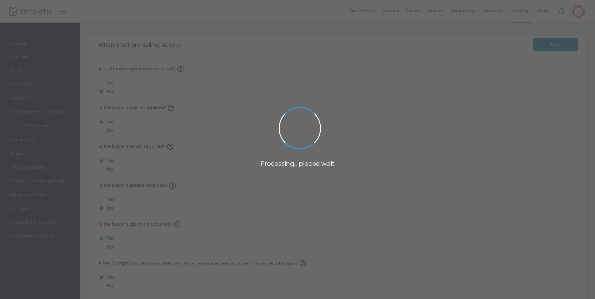
radio input "false"
radio input "true"
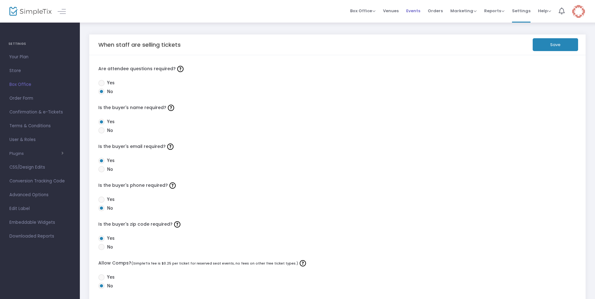
click at [414, 10] on span "Events" at bounding box center [413, 11] width 14 height 16
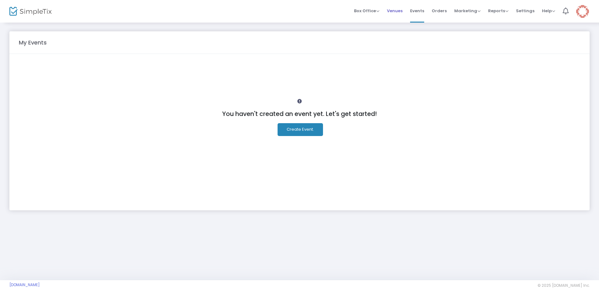
click at [396, 10] on span "Venues" at bounding box center [395, 11] width 16 height 16
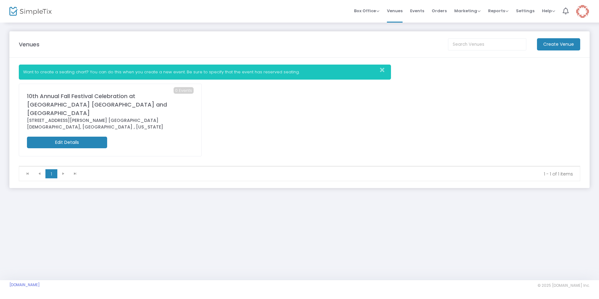
click at [549, 45] on m-button "Create Venue" at bounding box center [558, 44] width 43 height 12
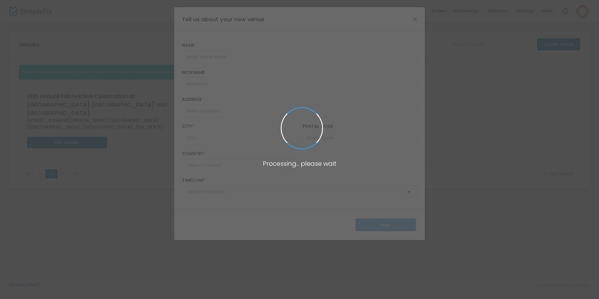
type input "[GEOGRAPHIC_DATA]"
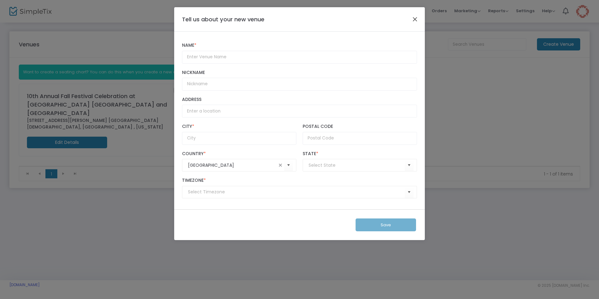
click at [415, 19] on button "Close" at bounding box center [415, 19] width 8 height 8
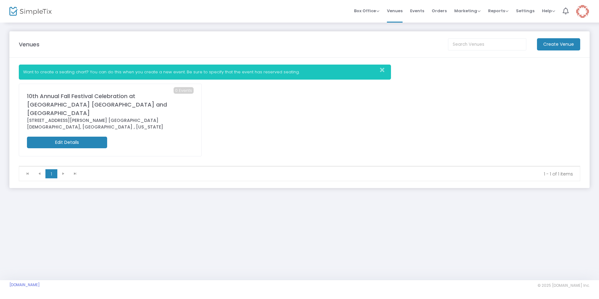
click at [383, 69] on icon "Close" at bounding box center [382, 70] width 4 height 6
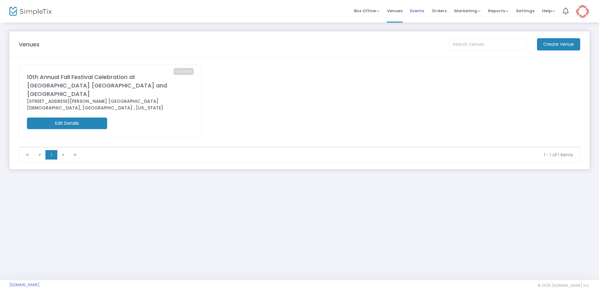
click at [420, 12] on span "Events" at bounding box center [417, 11] width 14 height 16
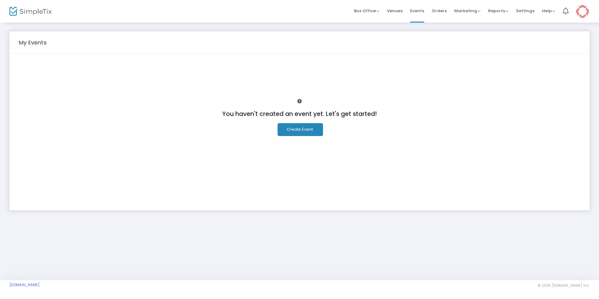
click at [299, 100] on icon at bounding box center [299, 101] width 4 height 4
click at [300, 131] on button "Create Event." at bounding box center [300, 129] width 45 height 13
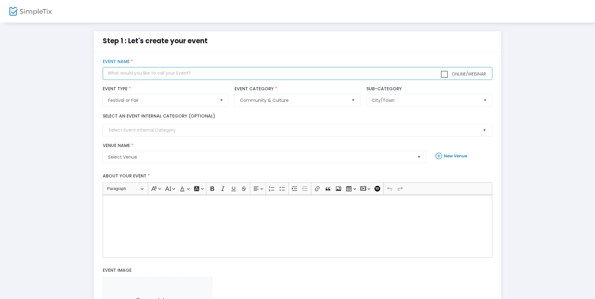
click at [147, 71] on input "text" at bounding box center [297, 73] width 389 height 13
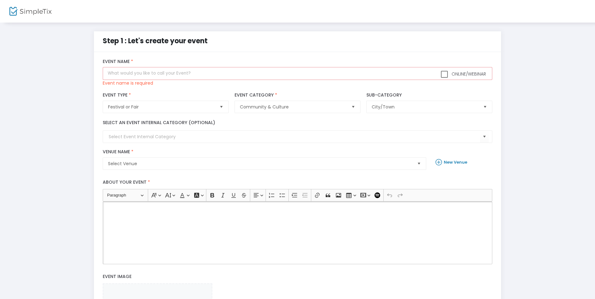
click at [131, 219] on div "Rich Text Editor, main" at bounding box center [297, 232] width 389 height 63
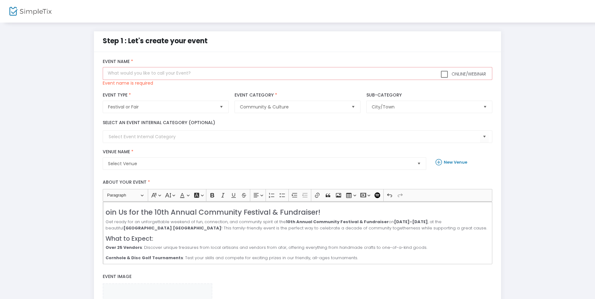
click at [105, 212] on div "oin Us for the 10th Annual Community Festival & Fundraiser! Get ready for an un…" at bounding box center [297, 232] width 389 height 63
click at [231, 164] on span "Select Venue" at bounding box center [260, 163] width 304 height 6
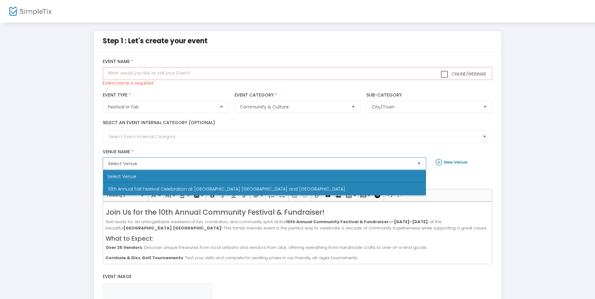
click at [228, 185] on li "10th Annual Fall Festival Celebration at [GEOGRAPHIC_DATA] [GEOGRAPHIC_DATA] an…" at bounding box center [264, 189] width 323 height 13
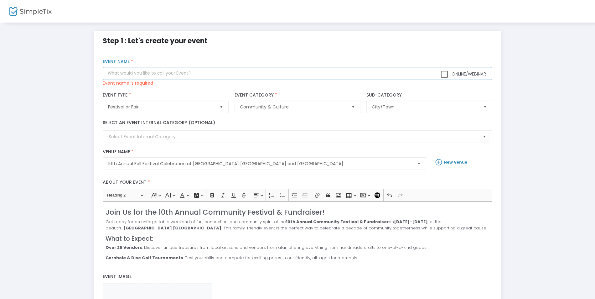
click at [138, 75] on input "text" at bounding box center [297, 73] width 389 height 13
click at [111, 74] on input "text" at bounding box center [297, 73] width 389 height 13
paste input "10th Annual Community Festival & Fundraiser"
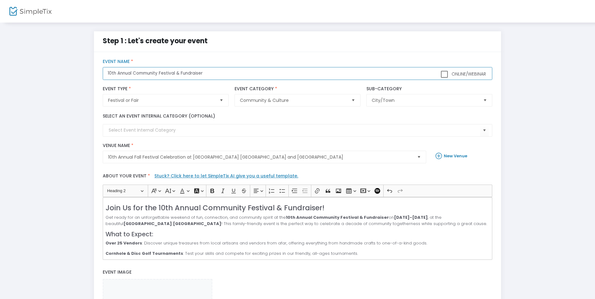
drag, startPoint x: 205, startPoint y: 73, endPoint x: 177, endPoint y: 73, distance: 28.5
click at [177, 73] on input "10th Annual Community Festival & Fundraiser" at bounding box center [297, 73] width 389 height 13
drag, startPoint x: 159, startPoint y: 72, endPoint x: 133, endPoint y: 72, distance: 25.7
click at [133, 72] on input "10th Annual Community Festival & Fundraiser" at bounding box center [297, 73] width 389 height 13
drag, startPoint x: 190, startPoint y: 72, endPoint x: 159, endPoint y: 72, distance: 31.3
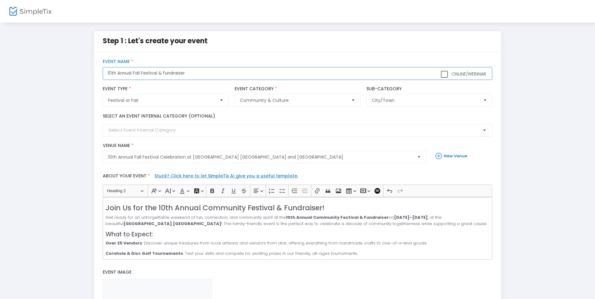
click at [159, 72] on input "10th Annual Fall Festival & Fundraiser" at bounding box center [297, 73] width 389 height 13
click at [165, 84] on div "Festival or Fair Event Type * Event Type is required" at bounding box center [166, 96] width 132 height 27
click at [167, 73] on input "10th Annual Fall Festival Celibration on the Ranch" at bounding box center [297, 73] width 389 height 13
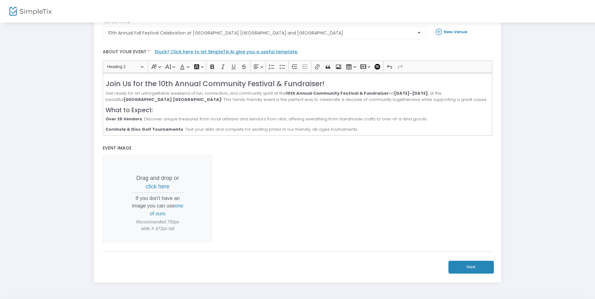
scroll to position [125, 0]
type input "10th Annual Fall Festival Celebration on the Ranch"
click at [472, 266] on button "Next" at bounding box center [471, 265] width 45 height 13
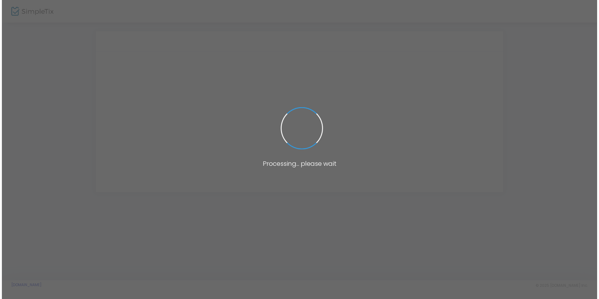
scroll to position [0, 0]
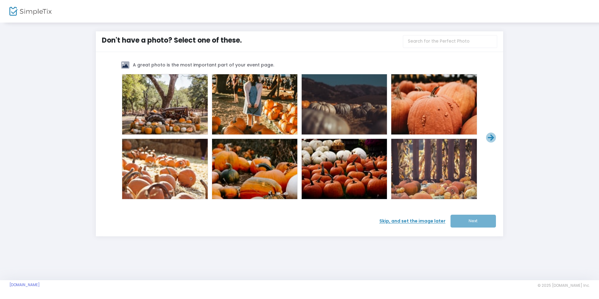
click at [406, 221] on span "Skip, and set the image later" at bounding box center [414, 221] width 71 height 7
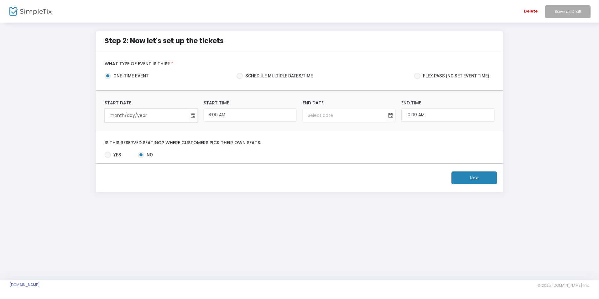
click at [164, 116] on input "month/day/year" at bounding box center [146, 115] width 83 height 13
type input "9/12/2"
type input "12:00 AM"
type input "9/12/2"
type input "[DATE]"
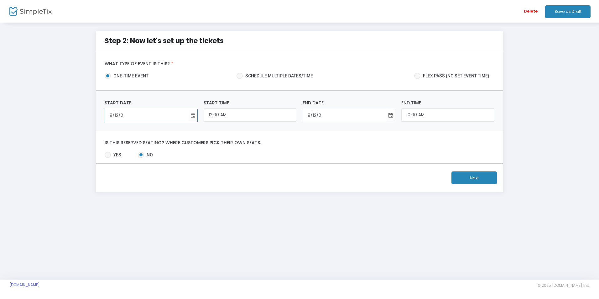
type input "[DATE]"
type input "9/12/202"
type input "[DATE]"
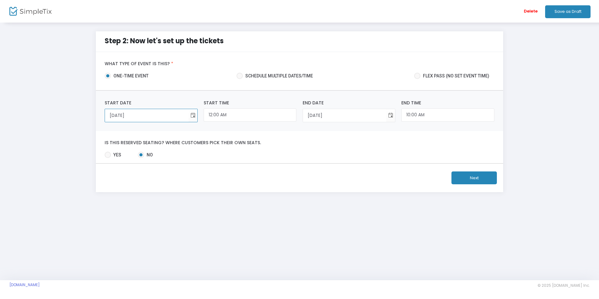
type input "[DATE]"
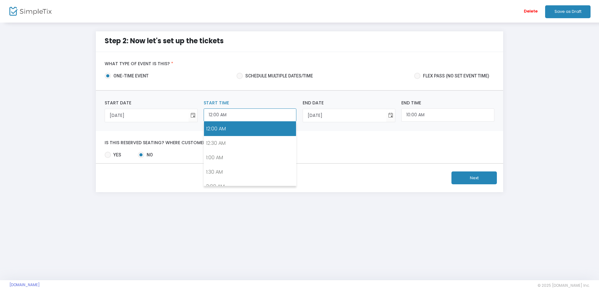
click at [226, 115] on input "12:00 AM" at bounding box center [250, 114] width 93 height 13
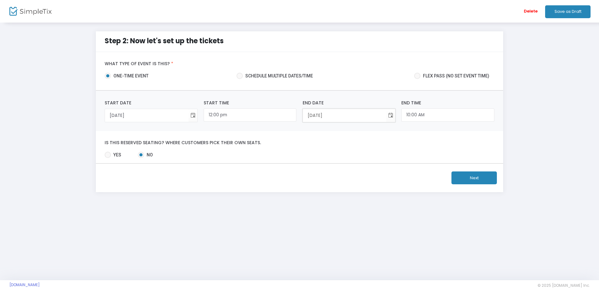
type input "12:00 PM"
type input "2:00 PM"
click at [316, 116] on input "[DATE]" at bounding box center [344, 115] width 83 height 13
type input "[DATE]"
click at [414, 114] on input "2:00 PM" at bounding box center [447, 114] width 93 height 13
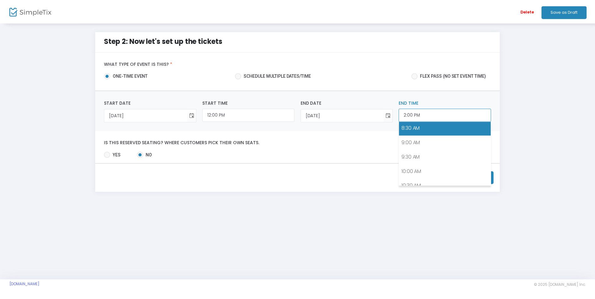
scroll to position [285, 0]
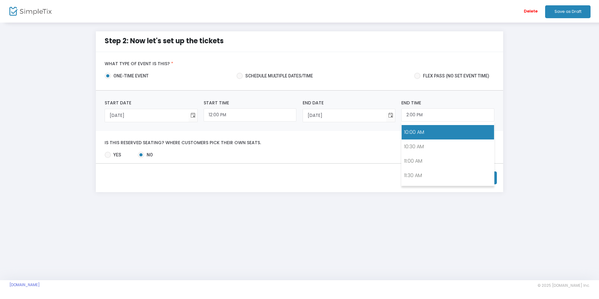
click at [430, 135] on link "10:00 AM" at bounding box center [448, 132] width 92 height 14
type input "10:00 AM"
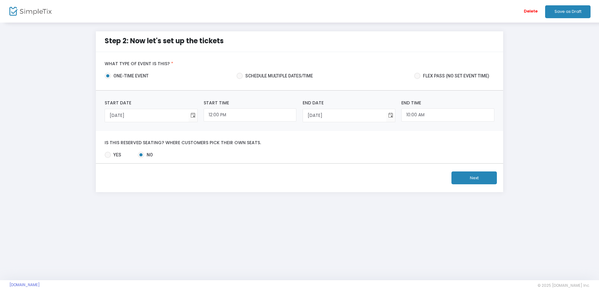
click at [463, 178] on button "Next" at bounding box center [473, 177] width 45 height 13
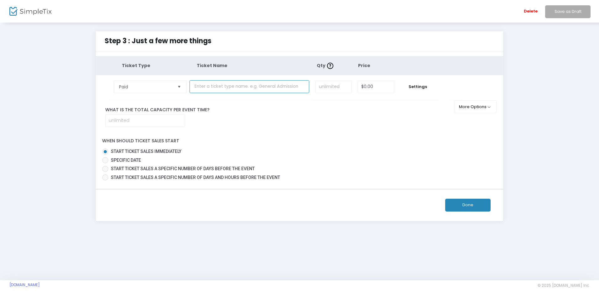
drag, startPoint x: 256, startPoint y: 86, endPoint x: 287, endPoint y: 85, distance: 31.3
click at [287, 85] on input "text" at bounding box center [250, 86] width 120 height 13
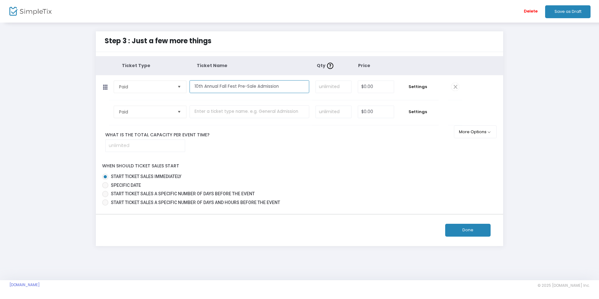
click at [255, 86] on input "10th Annual Fall Fest Pre-Sale Admission" at bounding box center [250, 86] width 120 height 13
drag, startPoint x: 237, startPoint y: 85, endPoint x: 192, endPoint y: 85, distance: 45.1
click at [191, 85] on input "10th Annual Fall Fest Pre-Sale General Admission" at bounding box center [250, 86] width 120 height 13
type input "10th Annual Fall Fest Pre-Sale General Admission"
click at [325, 88] on input at bounding box center [333, 87] width 35 height 12
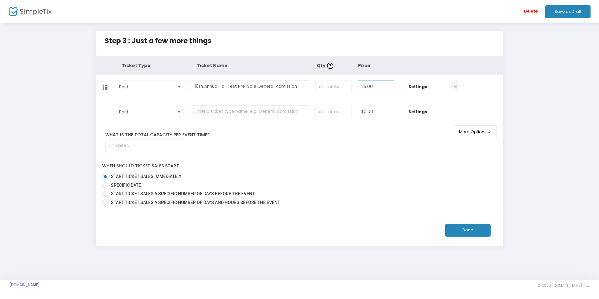
click at [179, 86] on span "Select" at bounding box center [179, 86] width 10 height 10
type input "$25.00"
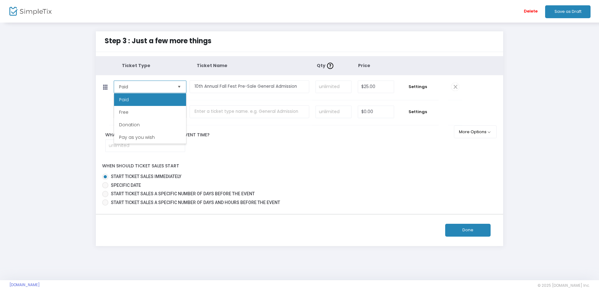
click at [179, 86] on span "Select" at bounding box center [179, 86] width 10 height 10
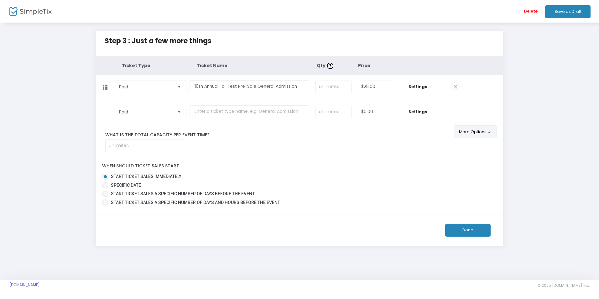
click at [488, 132] on button "More Options" at bounding box center [475, 131] width 43 height 13
click at [477, 178] on span at bounding box center [479, 180] width 8 height 8
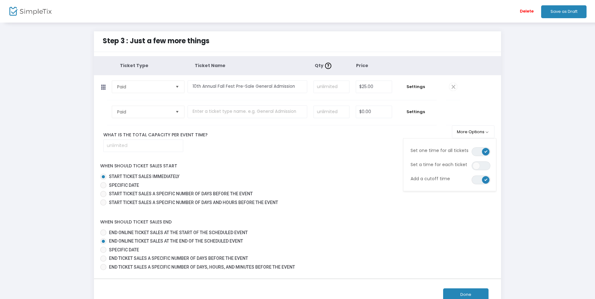
click at [104, 249] on span at bounding box center [103, 250] width 6 height 6
click at [103, 253] on input "Specific Date" at bounding box center [103, 253] width 0 height 0
radio input "true"
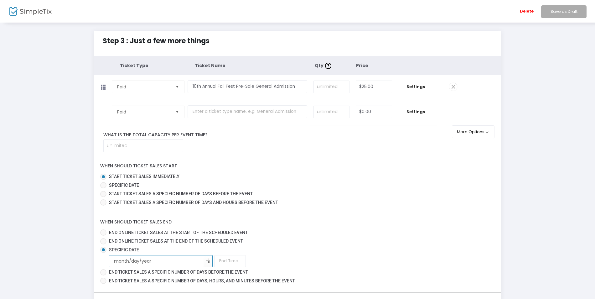
click at [127, 261] on input "month/day/year" at bounding box center [156, 261] width 94 height 13
type input "9/13/2"
type input "1:00 AM"
type input "[DATE]"
click at [214, 261] on input "1:00 AM" at bounding box center [230, 261] width 32 height 12
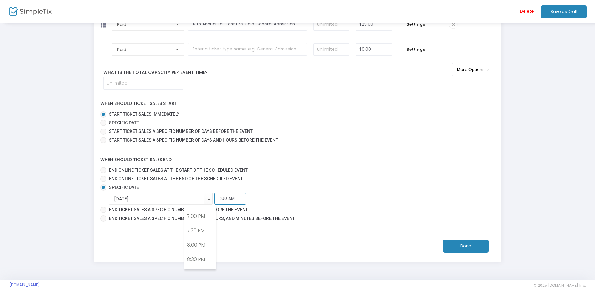
scroll to position [546, 0]
click at [204, 212] on link "7:00 PM" at bounding box center [200, 213] width 31 height 14
type input "7:00 PM"
click at [466, 247] on button "Done" at bounding box center [465, 246] width 45 height 13
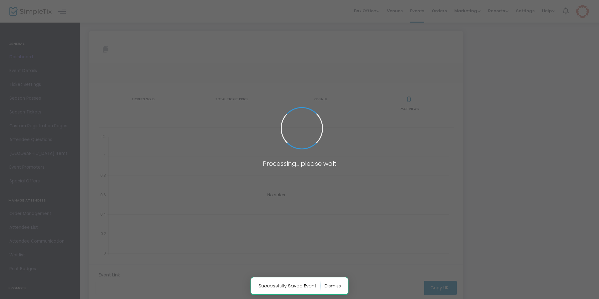
type input "[URL][DOMAIN_NAME]"
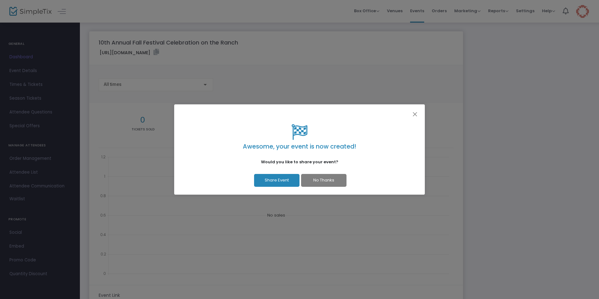
click at [328, 180] on button "No Thanks" at bounding box center [323, 180] width 45 height 13
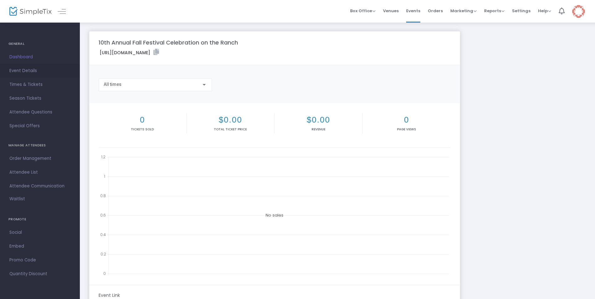
click at [30, 70] on span "Event Details" at bounding box center [39, 71] width 61 height 8
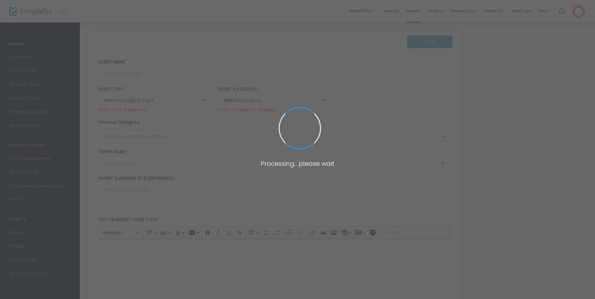
type input "10th Annual Fall Festival Celebration on the Ranch"
type textarea "Join Us for the 10th Annual Community Festival & Fundraiser!Get ready for an un…"
type input "Buy Tickets"
type input "10th Annual Fall Festival Celebration at [GEOGRAPHIC_DATA] [GEOGRAPHIC_DATA] an…"
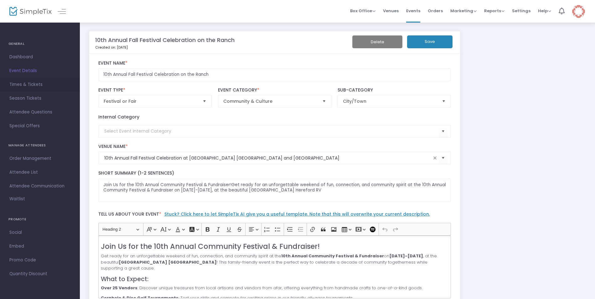
click at [27, 86] on span "Times & Tickets" at bounding box center [39, 85] width 61 height 8
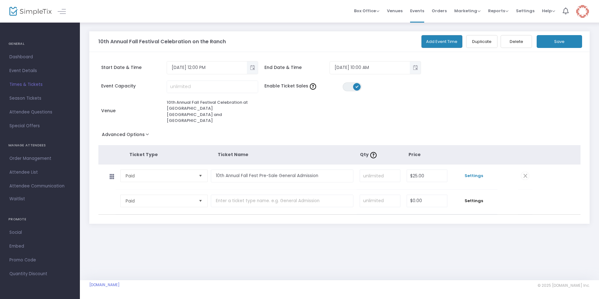
click at [469, 173] on span "Settings" at bounding box center [474, 176] width 41 height 6
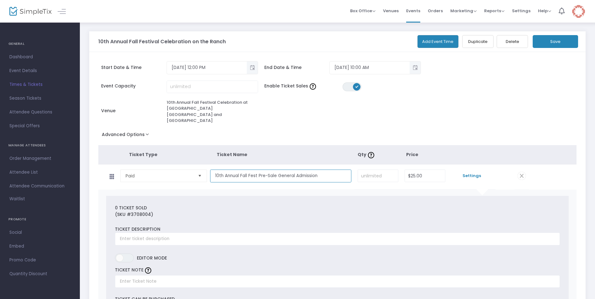
drag, startPoint x: 322, startPoint y: 169, endPoint x: 278, endPoint y: 168, distance: 44.5
click at [278, 169] on input "10th Annual Fall Fest Pre-Sale General Admission" at bounding box center [280, 175] width 141 height 13
click at [127, 233] on input "text" at bounding box center [337, 238] width 445 height 13
paste input "General Admission"
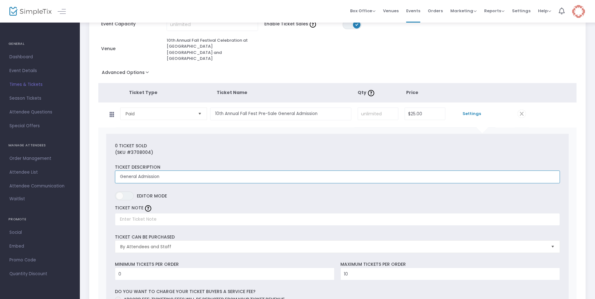
scroll to position [63, 0]
type input "General Admission"
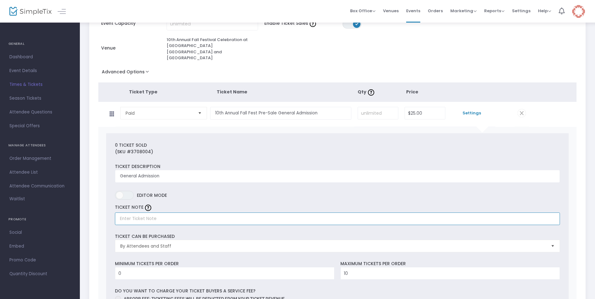
click at [140, 212] on input "text" at bounding box center [337, 218] width 445 height 13
type input "Please print and bring ticket to event fo entry"
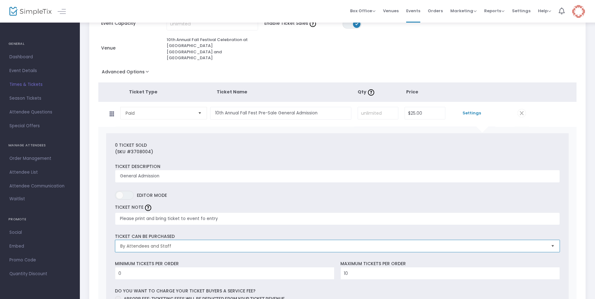
click at [145, 243] on span "By Attendees and Staff" at bounding box center [333, 246] width 426 height 6
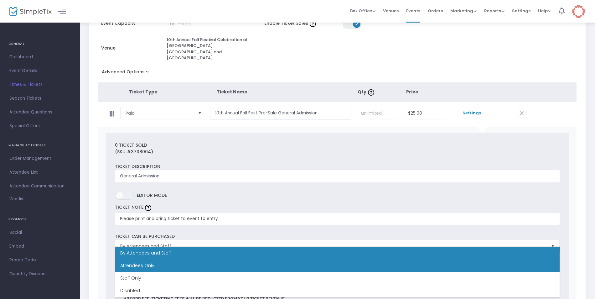
click at [140, 263] on span "Attendees Only" at bounding box center [137, 265] width 34 height 6
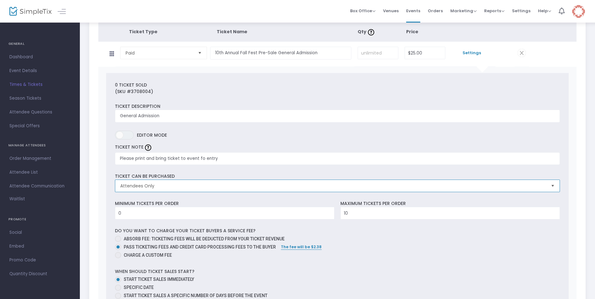
scroll to position [125, 0]
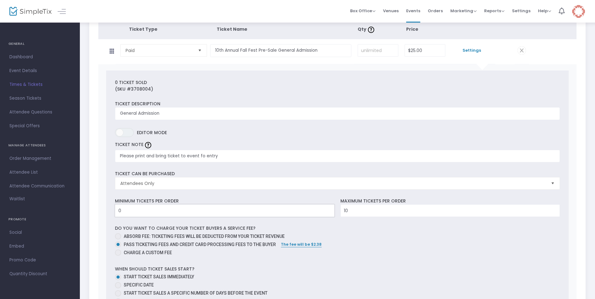
click at [124, 206] on input "0" at bounding box center [224, 211] width 219 height 12
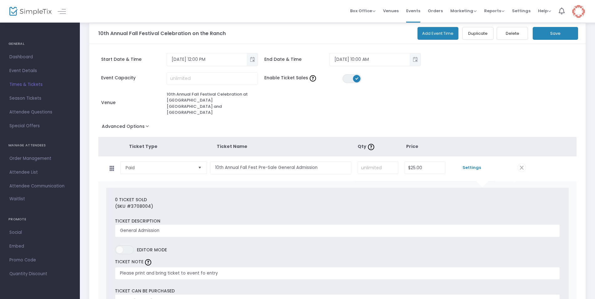
scroll to position [0, 0]
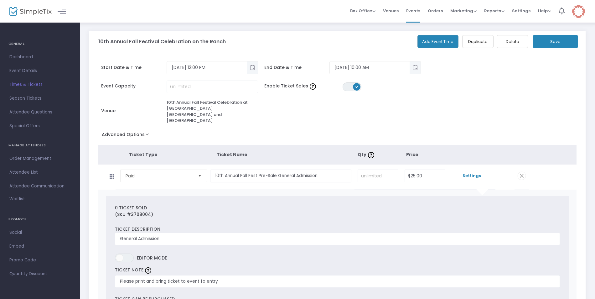
type input "1"
click at [557, 41] on button "Save" at bounding box center [555, 41] width 45 height 13
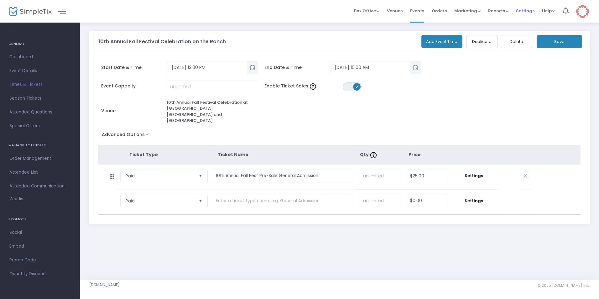
click at [527, 10] on span "Settings" at bounding box center [525, 11] width 18 height 16
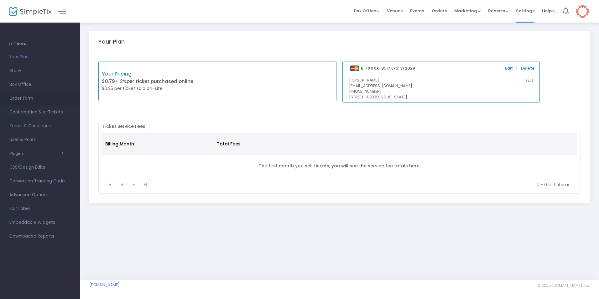
click at [25, 98] on span "Order Form" at bounding box center [39, 98] width 61 height 8
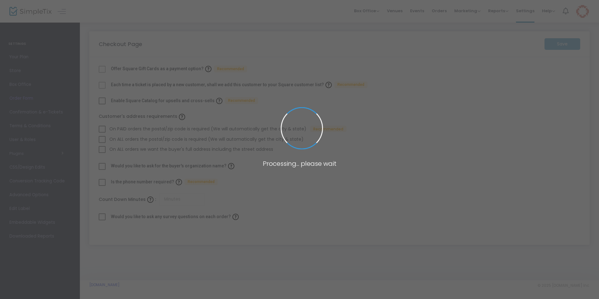
checkbox input "true"
type input "30"
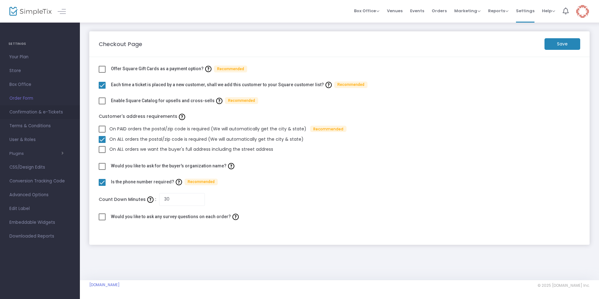
click at [29, 111] on span "Confirmation & e-Tickets" at bounding box center [39, 112] width 61 height 8
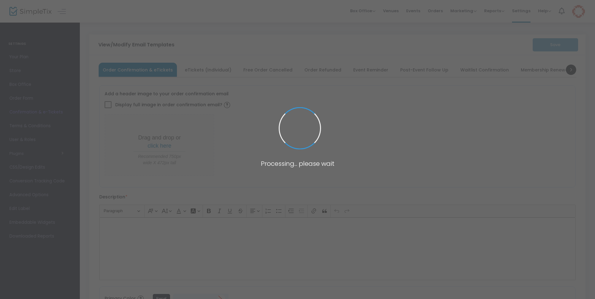
type input "[EMAIL_ADDRESS][DOMAIN_NAME]"
type input "Please Print and bring this ticket with you for entry"
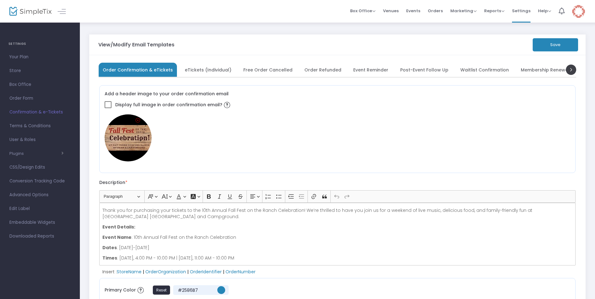
click at [212, 70] on span "eTickets (Individual)" at bounding box center [208, 69] width 47 height 3
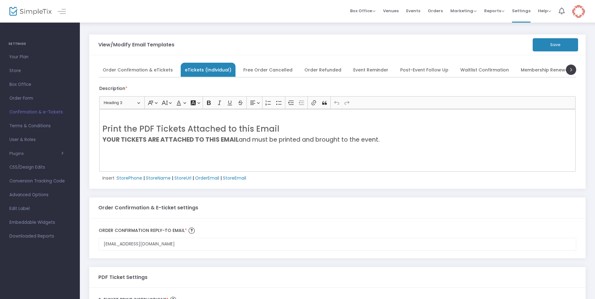
click at [146, 68] on span "Order Confirmation & eTickets" at bounding box center [138, 69] width 70 height 3
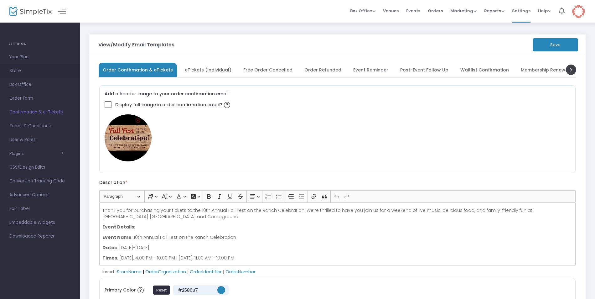
click at [17, 68] on span "Store" at bounding box center [39, 71] width 61 height 8
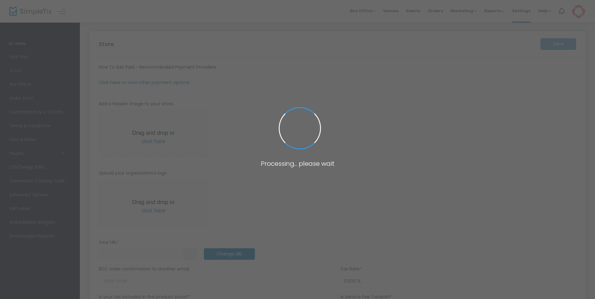
type input "[URL]"
radio input "false"
radio input "true"
type input "Old Merc INC"
type input "[PHONE_NUMBER]"
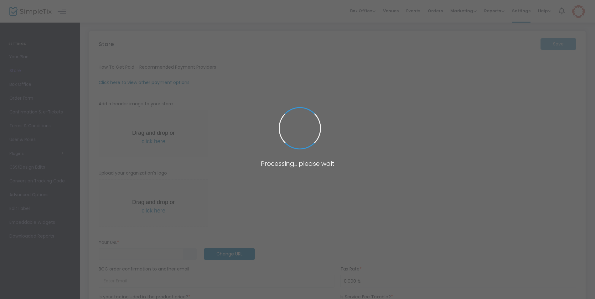
type input "[EMAIL_ADDRESS][DOMAIN_NAME]"
type input "[DOMAIN_NAME][URL]"
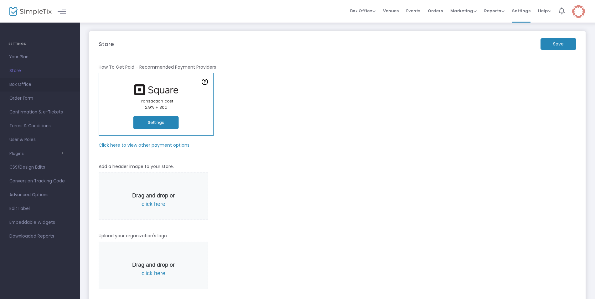
click at [22, 84] on span "Box Office" at bounding box center [39, 85] width 61 height 8
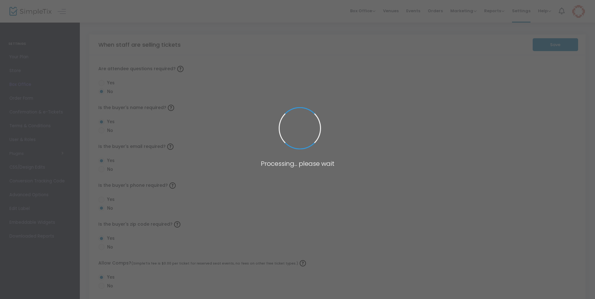
radio input "false"
radio input "true"
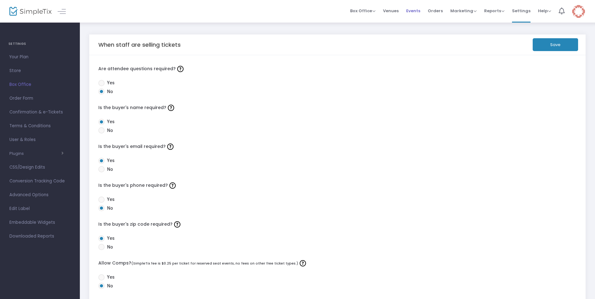
click at [417, 10] on span "Events" at bounding box center [413, 11] width 14 height 16
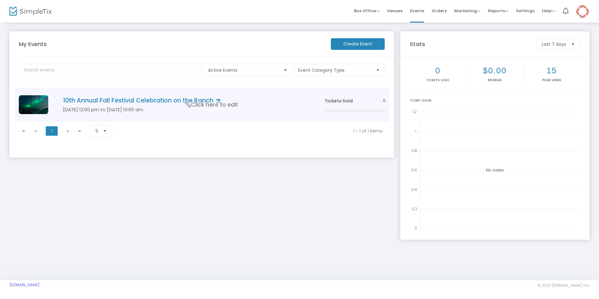
click at [142, 98] on h4 "10th Annual Fall Festival Celebration on the Ranch" at bounding box center [184, 100] width 243 height 7
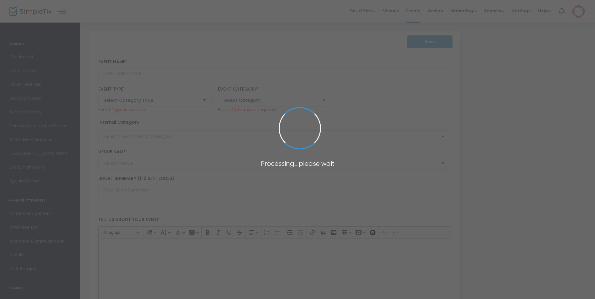
type input "10th Annual Fall Festival Celebration on the Ranch"
type textarea "Join Us for the 10th Annual Community Festival & Fundraiser!Get ready for an un…"
type input "Buy Tickets"
type input "10th Annual Fall Festival Celebration at [GEOGRAPHIC_DATA] [GEOGRAPHIC_DATA] an…"
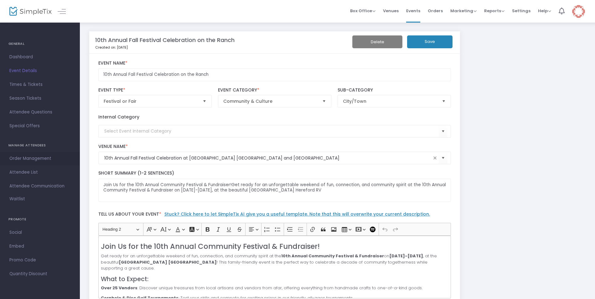
click at [15, 159] on span "Order Management" at bounding box center [39, 158] width 61 height 8
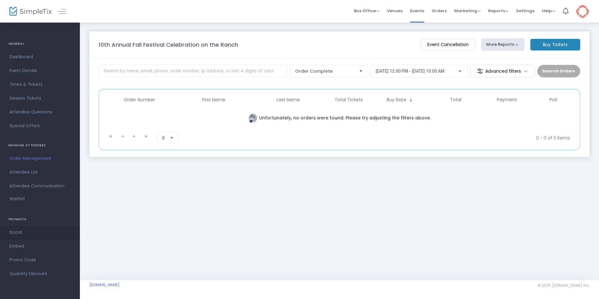
click at [14, 232] on span "Social" at bounding box center [39, 232] width 61 height 8
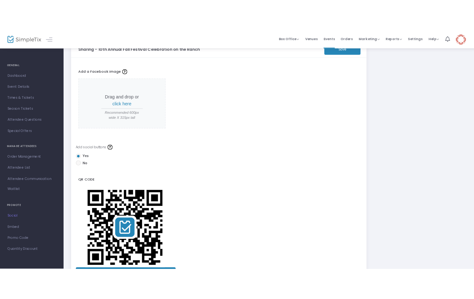
scroll to position [63, 0]
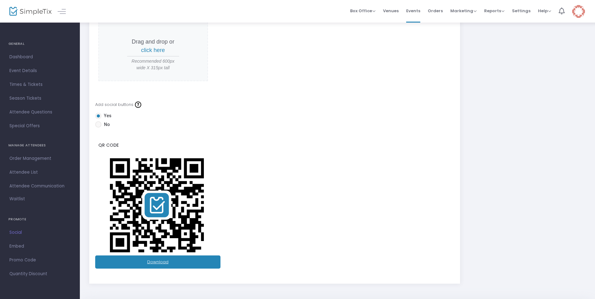
click at [165, 261] on link "Download" at bounding box center [157, 261] width 125 height 13
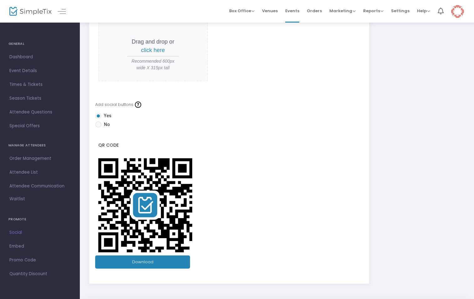
scroll to position [0, 0]
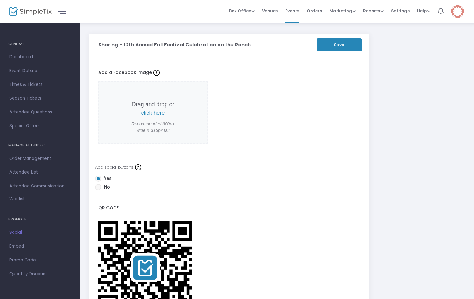
click at [337, 44] on button "Save" at bounding box center [339, 44] width 45 height 13
click at [29, 85] on span "Times & Tickets" at bounding box center [39, 85] width 61 height 8
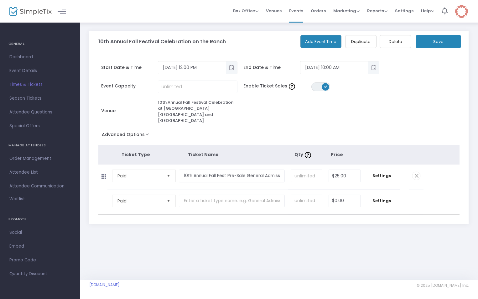
click at [409, 10] on span "Settings" at bounding box center [404, 11] width 18 height 16
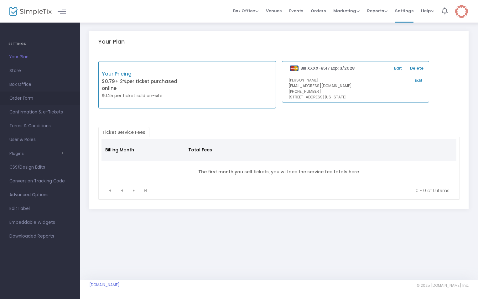
click at [30, 96] on span "Order Form" at bounding box center [39, 98] width 61 height 8
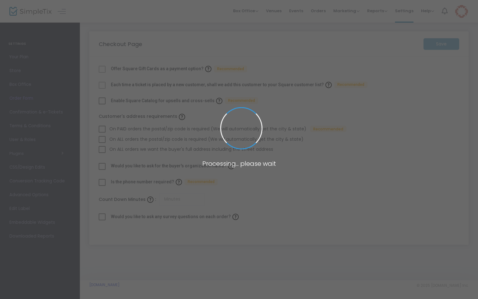
checkbox input "true"
type input "30"
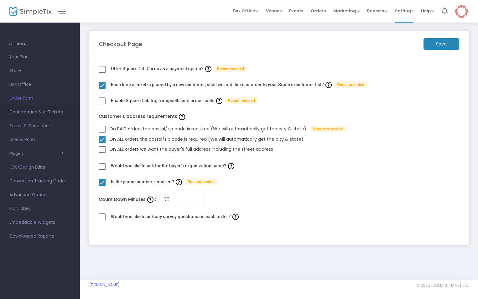
click at [30, 112] on span "Confirmation & e-Tickets" at bounding box center [39, 112] width 61 height 8
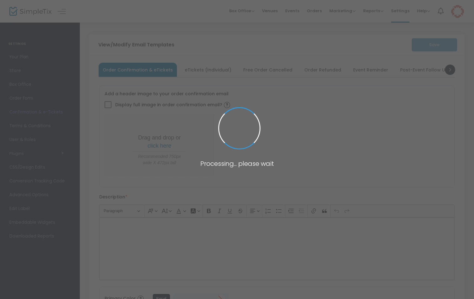
type input "[EMAIL_ADDRESS][DOMAIN_NAME]"
type input "Please Print and bring this ticket with you for entry"
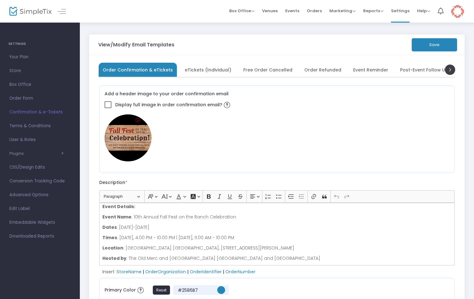
click at [211, 69] on span "eTickets (Individual)" at bounding box center [208, 69] width 47 height 3
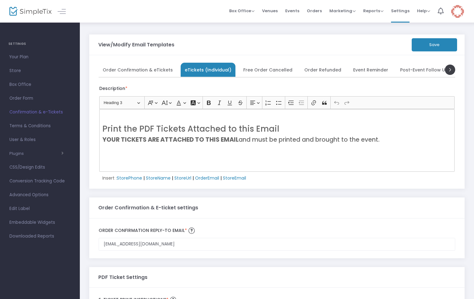
click at [255, 70] on span "Free Order Cancelled" at bounding box center [267, 69] width 49 height 3
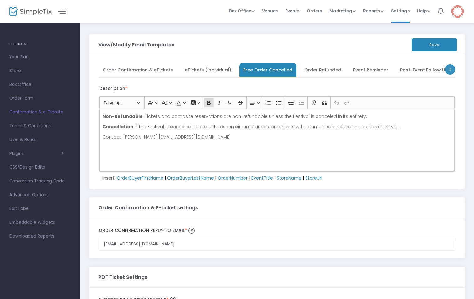
click at [452, 69] on span at bounding box center [450, 69] width 10 height 10
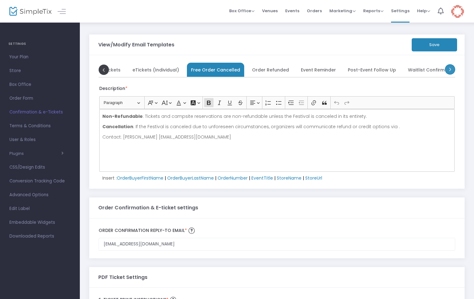
click at [451, 69] on span at bounding box center [450, 69] width 10 height 10
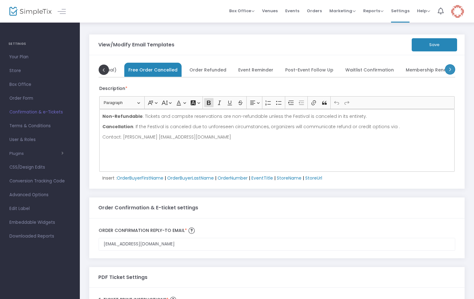
click at [451, 69] on span at bounding box center [450, 69] width 10 height 10
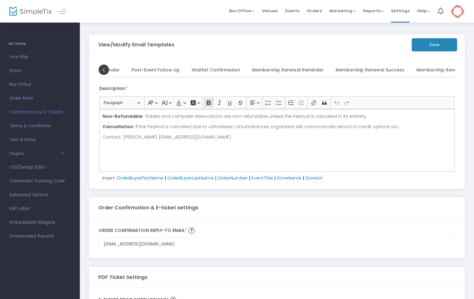
scroll to position [0, 289]
click at [451, 69] on span "Membership Renewal Failed" at bounding box center [439, 69] width 64 height 3
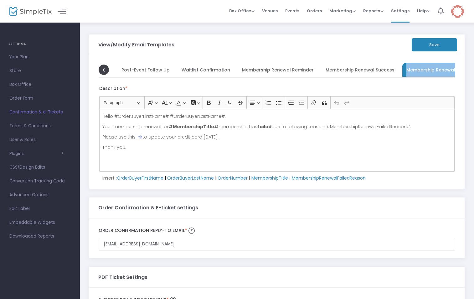
click at [313, 50] on div "View/Modify Email Templates Save" at bounding box center [277, 44] width 358 height 20
click at [431, 44] on button "Save" at bounding box center [434, 44] width 45 height 13
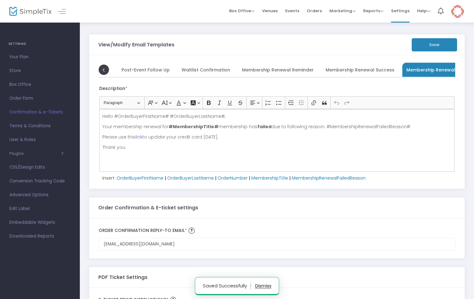
click at [296, 12] on span "Events" at bounding box center [292, 11] width 14 height 16
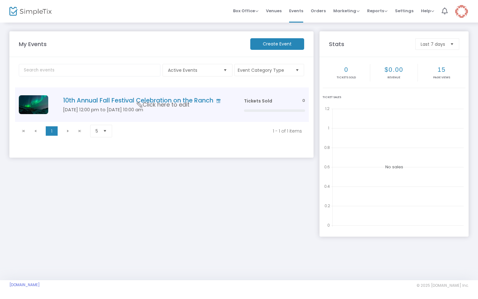
click at [177, 107] on span "Click here to edit" at bounding box center [163, 105] width 53 height 8
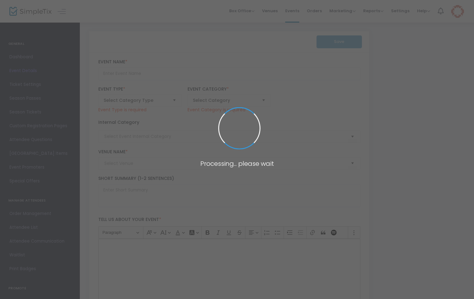
type input "10th Annual Fall Festival Celebration on the Ranch"
type textarea "Join Us for the 10th Annual Community Festival & Fundraiser!Get ready for an un…"
type input "Buy Tickets"
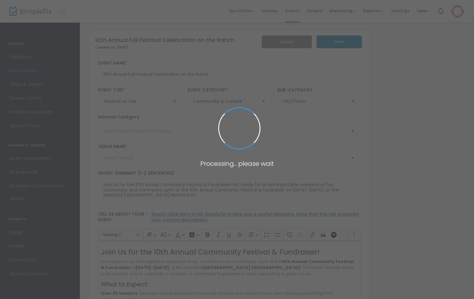
type input "10th Annual Fall Festival Celebration at [GEOGRAPHIC_DATA] [GEOGRAPHIC_DATA] an…"
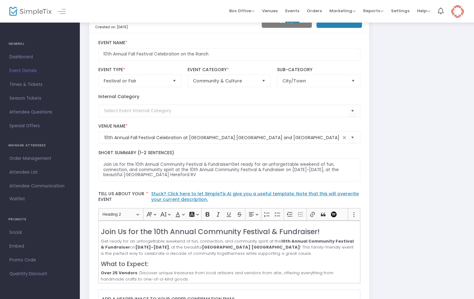
scroll to position [31, 0]
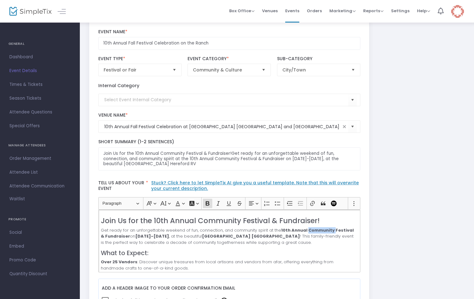
drag, startPoint x: 330, startPoint y: 230, endPoint x: 304, endPoint y: 230, distance: 26.0
click at [304, 230] on strong "10th Annual Community Festival & Fundraiser" at bounding box center [227, 233] width 253 height 12
drag, startPoint x: 123, startPoint y: 237, endPoint x: 330, endPoint y: 231, distance: 206.2
click at [330, 231] on strong "10th Annual Fall Festival & Fundraiser" at bounding box center [220, 233] width 239 height 12
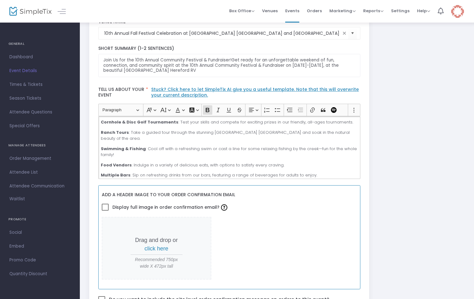
scroll to position [188, 0]
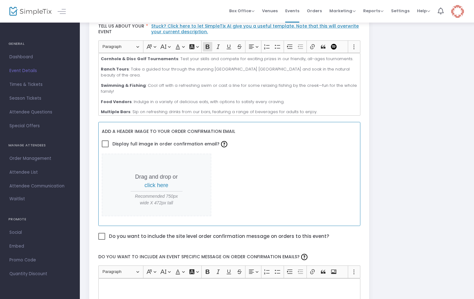
click at [164, 185] on span "click here" at bounding box center [157, 185] width 24 height 6
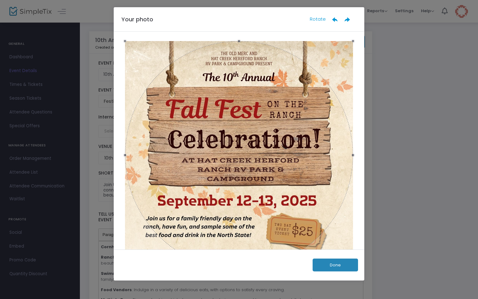
drag, startPoint x: 252, startPoint y: 187, endPoint x: 243, endPoint y: 94, distance: 93.5
click at [243, 94] on div at bounding box center [239, 155] width 228 height 228
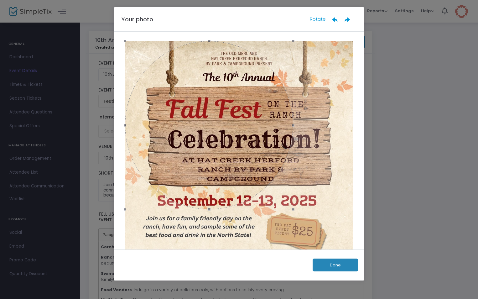
drag, startPoint x: 351, startPoint y: 156, endPoint x: 293, endPoint y: 146, distance: 59.1
click at [293, 146] on span at bounding box center [293, 124] width 7 height 161
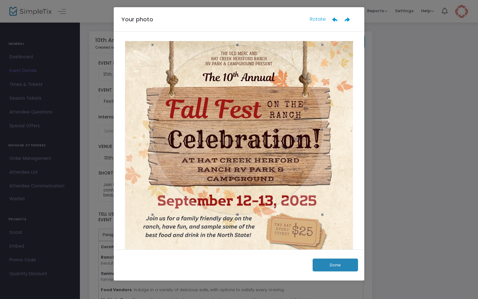
drag, startPoint x: 211, startPoint y: 128, endPoint x: 238, endPoint y: 131, distance: 27.5
click at [238, 131] on div at bounding box center [238, 130] width 170 height 170
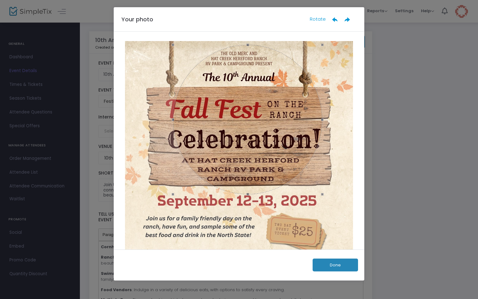
drag, startPoint x: 152, startPoint y: 130, endPoint x: 172, endPoint y: 128, distance: 20.6
click at [172, 128] on span at bounding box center [172, 119] width 7 height 143
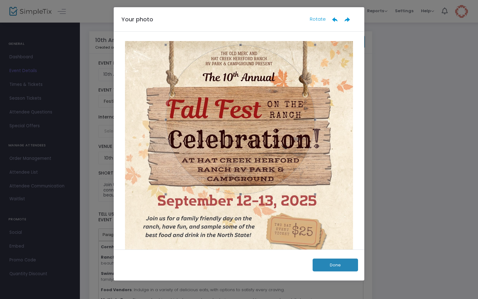
drag, startPoint x: 233, startPoint y: 132, endPoint x: 226, endPoint y: 132, distance: 7.2
click at [226, 132] on div at bounding box center [240, 119] width 149 height 149
click at [237, 154] on div at bounding box center [239, 117] width 149 height 149
click at [327, 262] on button "Done" at bounding box center [335, 264] width 45 height 13
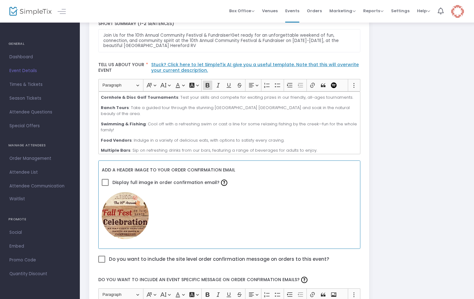
scroll to position [157, 0]
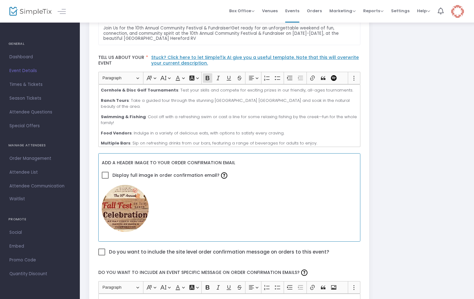
click at [104, 172] on span at bounding box center [105, 175] width 7 height 7
click at [105, 179] on input "Display full image in order confirmation email?" at bounding box center [105, 179] width 0 height 0
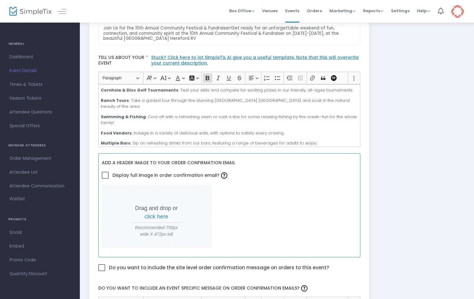
click at [154, 216] on span "click here" at bounding box center [157, 216] width 24 height 6
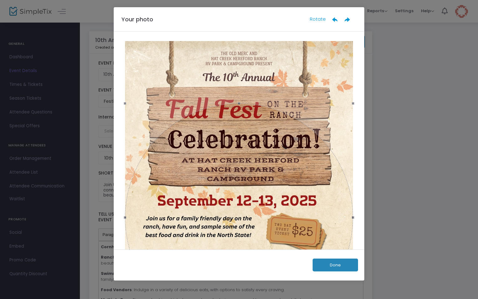
click at [336, 260] on button "Done" at bounding box center [335, 264] width 45 height 13
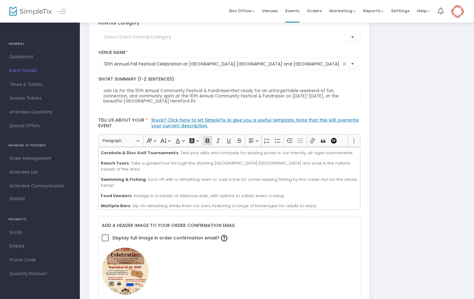
scroll to position [157, 0]
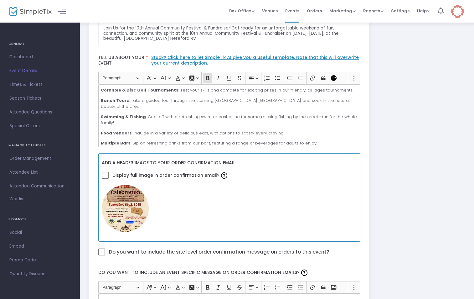
click at [124, 204] on img at bounding box center [125, 208] width 47 height 47
click at [123, 194] on img at bounding box center [125, 208] width 47 height 47
click at [106, 174] on span at bounding box center [105, 175] width 7 height 7
click at [105, 179] on input "Display full image in order confirmation email?" at bounding box center [105, 179] width 0 height 0
checkbox input "false"
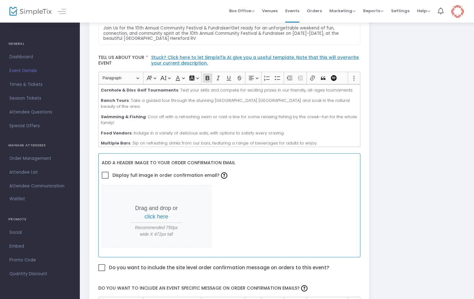
click at [150, 215] on span "click here" at bounding box center [157, 216] width 24 height 6
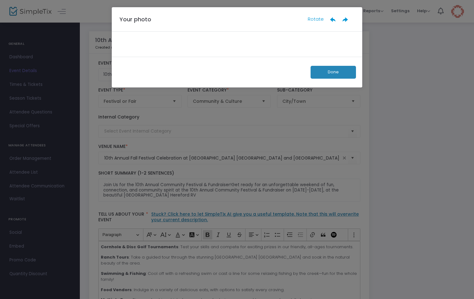
scroll to position [0, 0]
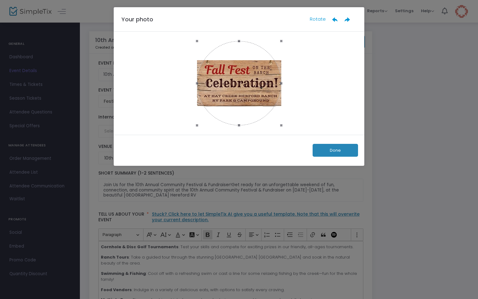
click at [329, 148] on button "Done" at bounding box center [335, 150] width 45 height 13
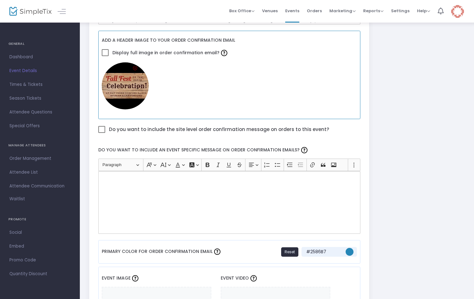
scroll to position [313, 0]
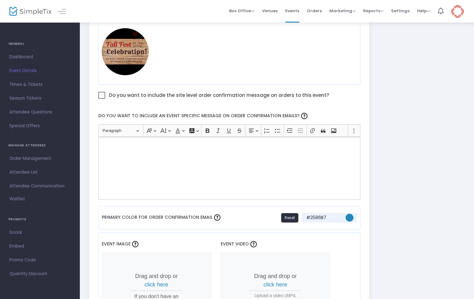
click at [207, 149] on div "Rich Text Editor, main" at bounding box center [229, 168] width 262 height 63
click at [250, 164] on div "Rich Text Editor, main" at bounding box center [229, 168] width 262 height 63
click at [101, 147] on h4 "Plan Your Visit:" at bounding box center [229, 146] width 257 height 7
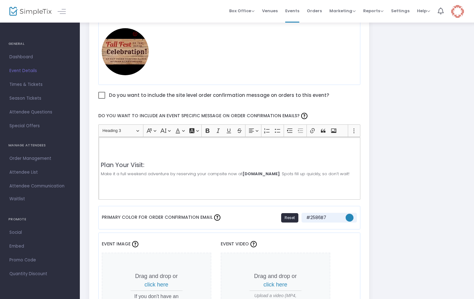
click at [106, 145] on h4 "Rich Text Editor, main" at bounding box center [229, 146] width 257 height 7
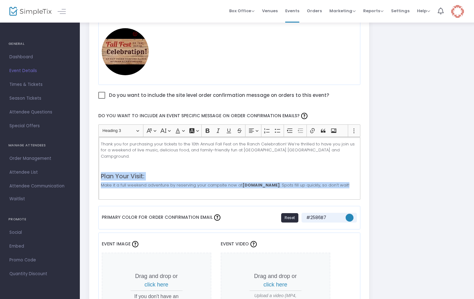
drag, startPoint x: 128, startPoint y: 184, endPoint x: 101, endPoint y: 171, distance: 29.4
click at [101, 171] on div "Thank you for purchasing your tickets to the 10th Annual Fall Fest on the Ranch…" at bounding box center [229, 168] width 262 height 63
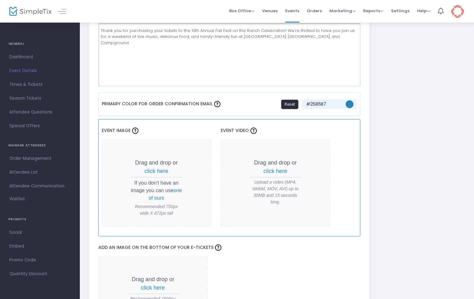
scroll to position [470, 0]
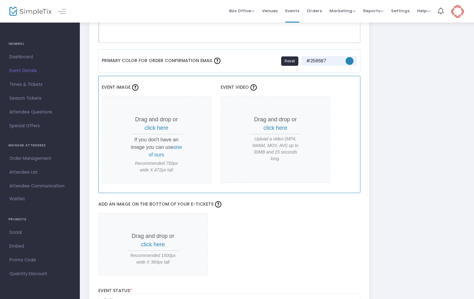
click at [157, 128] on span "click here" at bounding box center [157, 128] width 24 height 6
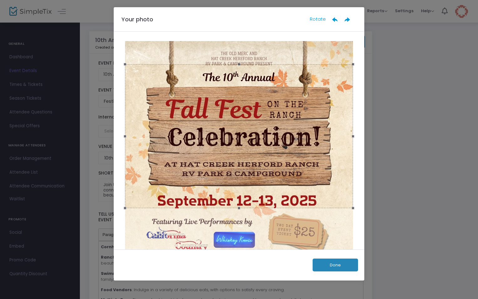
drag, startPoint x: 224, startPoint y: 165, endPoint x: 230, endPoint y: 94, distance: 71.0
click at [215, 84] on div at bounding box center [239, 135] width 228 height 143
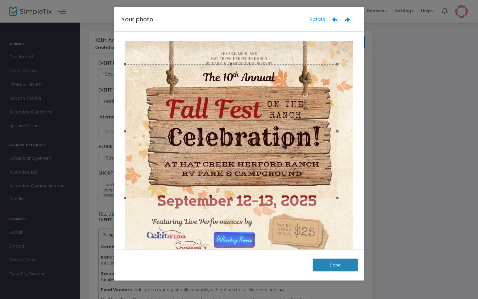
drag, startPoint x: 350, startPoint y: 207, endPoint x: 334, endPoint y: 199, distance: 17.8
click at [336, 199] on span at bounding box center [337, 198] width 3 height 3
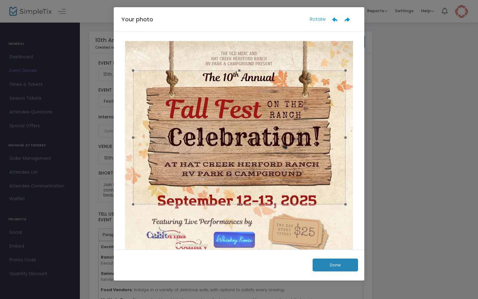
drag, startPoint x: 236, startPoint y: 155, endPoint x: 243, endPoint y: 159, distance: 7.7
click at [243, 159] on div at bounding box center [239, 137] width 212 height 134
click at [331, 263] on button "Done" at bounding box center [335, 264] width 45 height 13
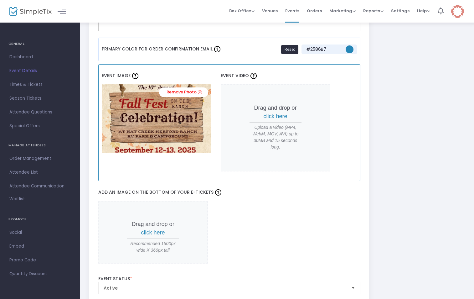
scroll to position [501, 0]
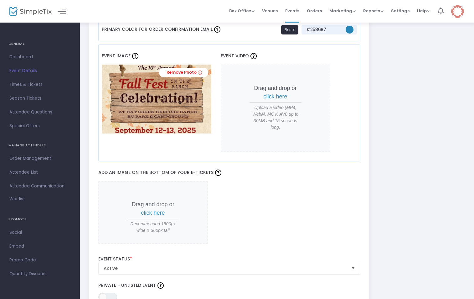
click at [156, 211] on span "click here" at bounding box center [153, 213] width 24 height 6
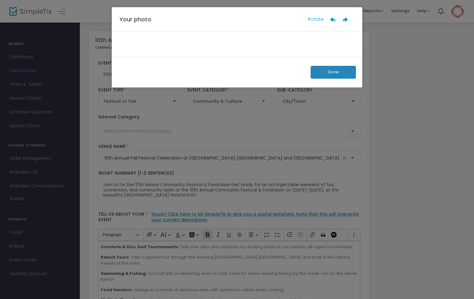
scroll to position [0, 0]
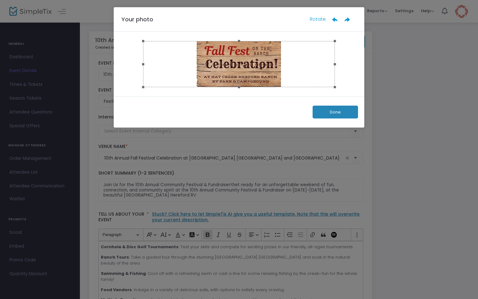
click at [333, 110] on button "Done" at bounding box center [335, 112] width 45 height 13
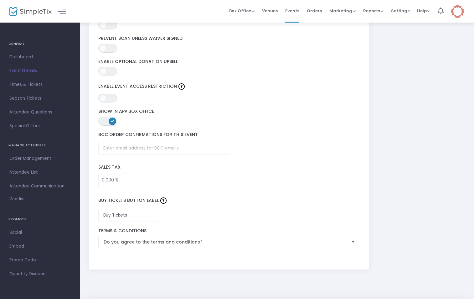
scroll to position [846, 0]
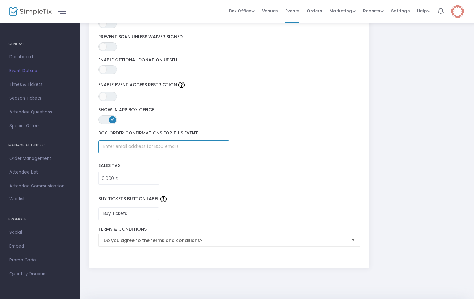
click at [135, 146] on input "text" at bounding box center [163, 146] width 131 height 13
type input "[EMAIL_ADDRESS][DOMAIN_NAME]"
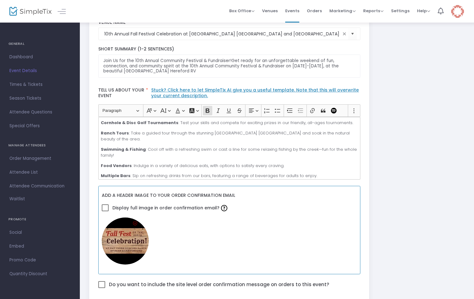
scroll to position [0, 0]
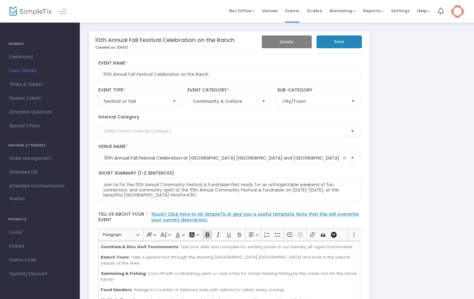
click at [332, 43] on button "Save" at bounding box center [339, 41] width 45 height 13
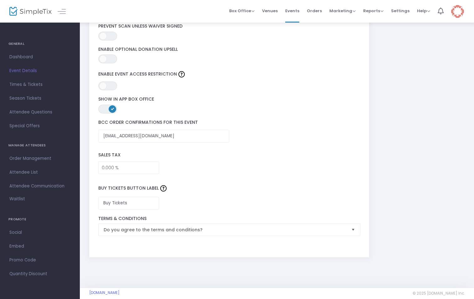
scroll to position [948, 0]
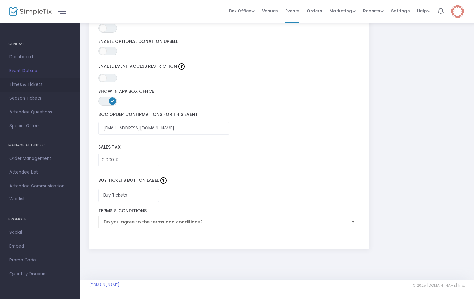
click at [14, 84] on span "Times & Tickets" at bounding box center [39, 85] width 61 height 8
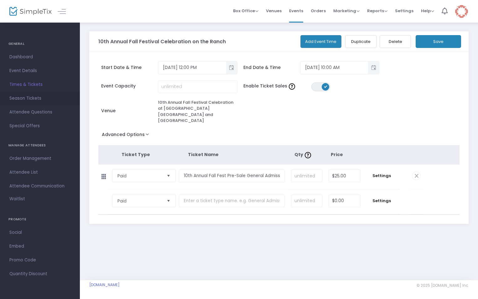
click at [26, 99] on span "Season Tickets" at bounding box center [39, 98] width 61 height 8
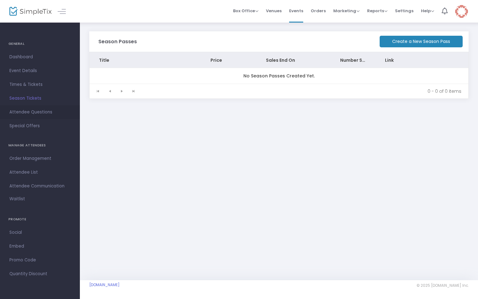
click at [27, 110] on span "Attendee Questions" at bounding box center [39, 112] width 61 height 8
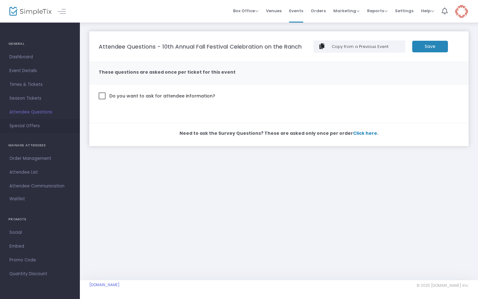
click at [29, 124] on span "Special Offers" at bounding box center [39, 126] width 61 height 8
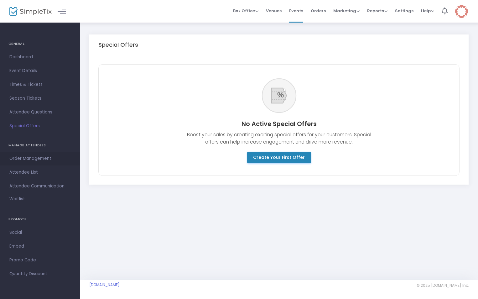
click at [35, 158] on span "Order Management" at bounding box center [39, 158] width 61 height 8
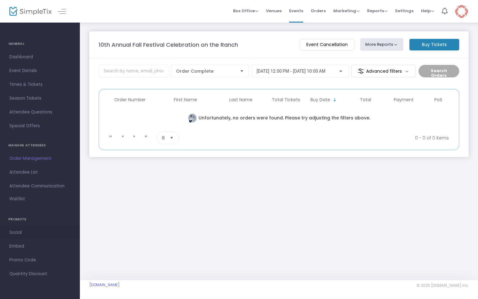
click at [18, 229] on span "Social" at bounding box center [39, 232] width 61 height 8
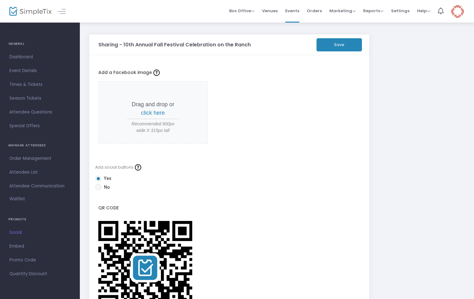
click at [342, 45] on button "Save" at bounding box center [339, 44] width 45 height 13
click at [238, 9] on span "Box Office" at bounding box center [241, 11] width 25 height 6
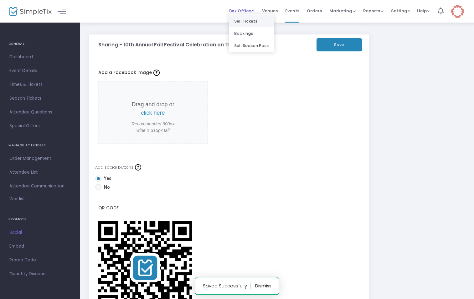
click at [240, 22] on li "Sell Tickets" at bounding box center [251, 21] width 45 height 12
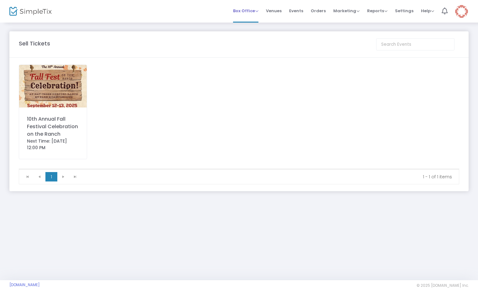
click at [242, 12] on span "Box Office" at bounding box center [245, 11] width 25 height 6
click at [320, 11] on span "Orders" at bounding box center [318, 11] width 15 height 16
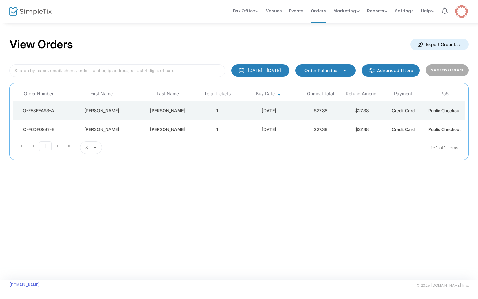
click at [258, 73] on div "[DATE] - [DATE]" at bounding box center [264, 70] width 33 height 6
click at [258, 48] on div "View Orders Export Order List" at bounding box center [238, 44] width 459 height 27
click at [344, 70] on span "Select" at bounding box center [345, 70] width 10 height 10
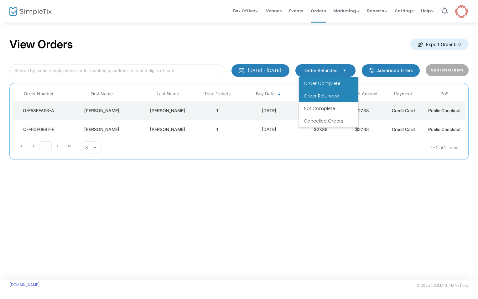
click at [336, 82] on span "Order Complete" at bounding box center [322, 83] width 37 height 6
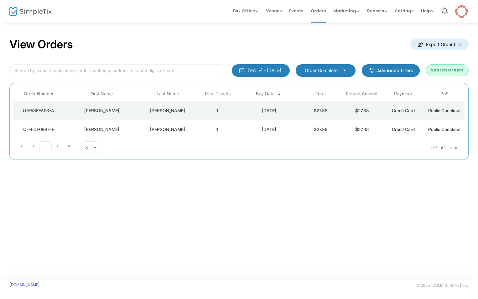
click at [240, 113] on div "[DATE]" at bounding box center [269, 110] width 59 height 6
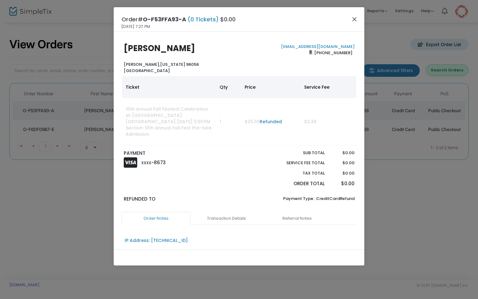
click at [354, 19] on button "Close" at bounding box center [355, 19] width 8 height 8
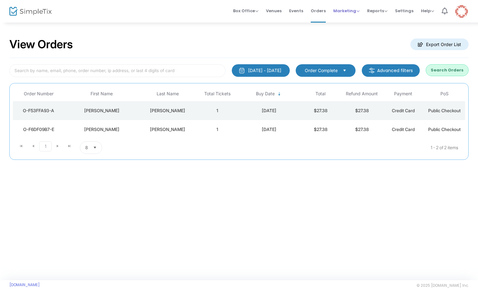
click at [350, 11] on span "Marketing" at bounding box center [346, 11] width 26 height 6
click at [382, 12] on span "Reports" at bounding box center [377, 11] width 20 height 6
click at [408, 12] on span "Settings" at bounding box center [404, 11] width 18 height 16
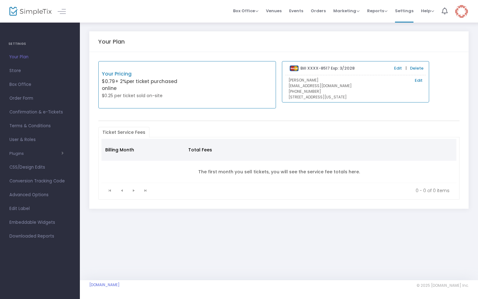
click at [12, 68] on span "Store" at bounding box center [39, 71] width 61 height 8
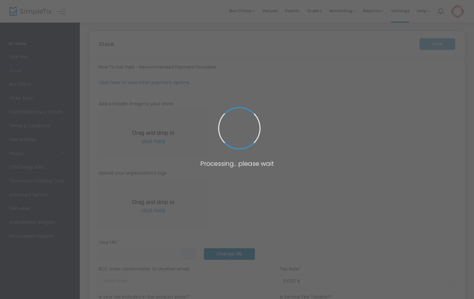
type input "[URL]"
radio input "false"
radio input "true"
type input "Old Merc INC"
type input "[PHONE_NUMBER]"
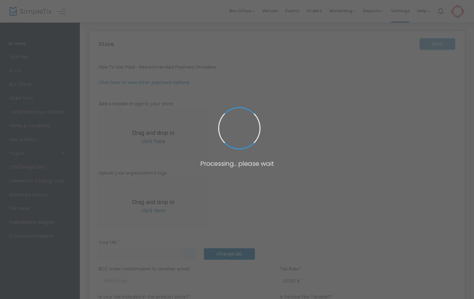
type input "[EMAIL_ADDRESS][DOMAIN_NAME]"
type input "[DOMAIN_NAME][URL]"
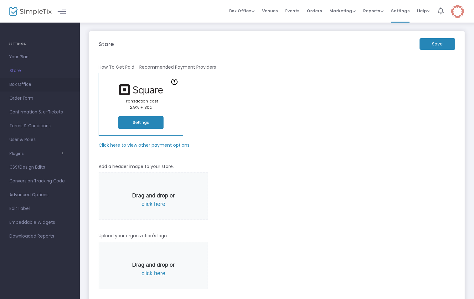
click at [21, 83] on span "Box Office" at bounding box center [39, 85] width 61 height 8
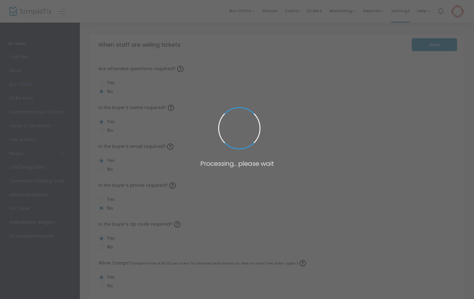
radio input "false"
radio input "true"
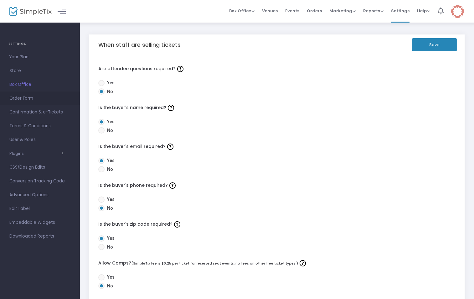
click at [22, 98] on span "Order Form" at bounding box center [39, 98] width 61 height 8
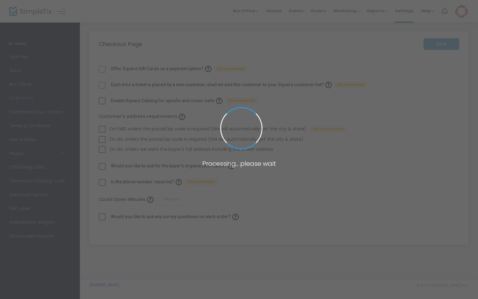
checkbox input "true"
type input "30"
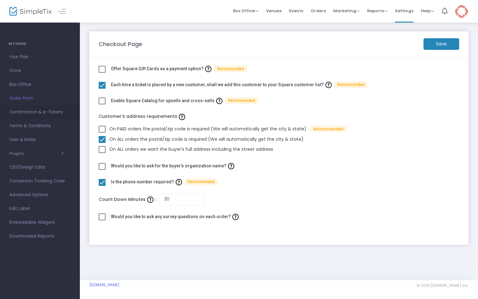
click at [26, 111] on span "Confirmation & e-Tickets" at bounding box center [39, 112] width 61 height 8
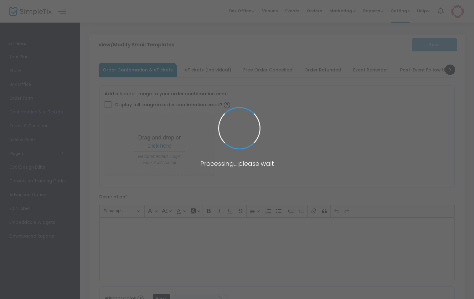
type input "[EMAIL_ADDRESS][DOMAIN_NAME]"
type input "Please Print and bring this ticket with you for entry"
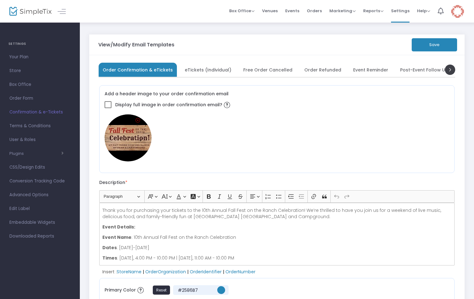
click at [199, 70] on span "eTickets (Individual)" at bounding box center [208, 69] width 47 height 3
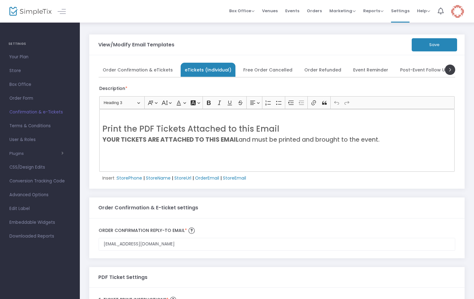
click at [435, 42] on button "Save" at bounding box center [434, 44] width 45 height 13
click at [248, 12] on span "Box Office" at bounding box center [241, 11] width 25 height 6
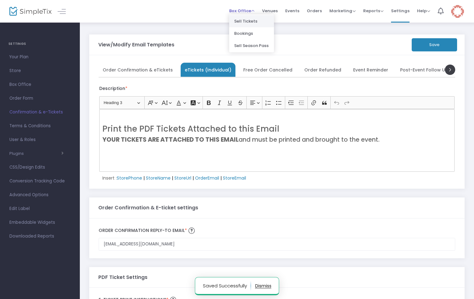
click at [248, 21] on li "Sell Tickets" at bounding box center [251, 21] width 45 height 12
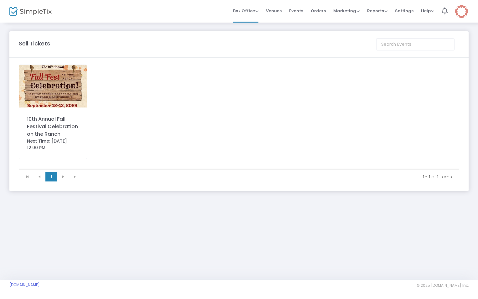
click at [35, 98] on img at bounding box center [53, 86] width 68 height 43
click at [72, 127] on div "10th Annual Fall Festival Celebration on the Ranch" at bounding box center [53, 126] width 52 height 23
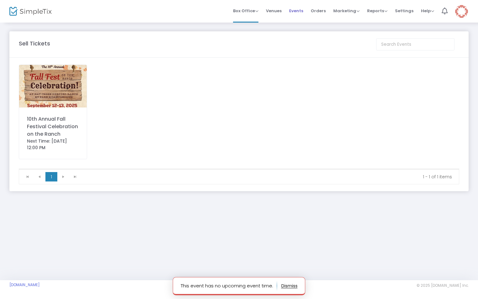
click at [300, 11] on span "Events" at bounding box center [296, 11] width 14 height 16
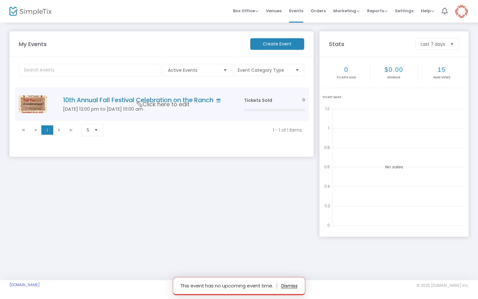
click at [180, 102] on span "Click here to edit" at bounding box center [163, 104] width 53 height 8
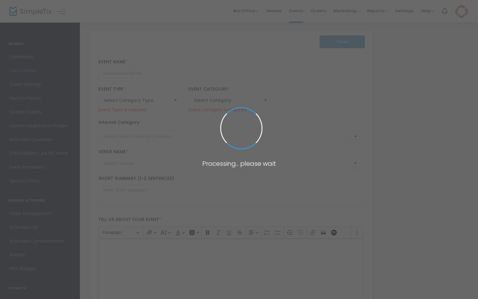
type input "10th Annual Fall Festival Celebration on the Ranch"
type textarea "Join Us for the 10th Annual Community Festival & Fundraiser!Get ready for an un…"
type input "[EMAIL_ADDRESS][DOMAIN_NAME]"
type input "Buy Tickets"
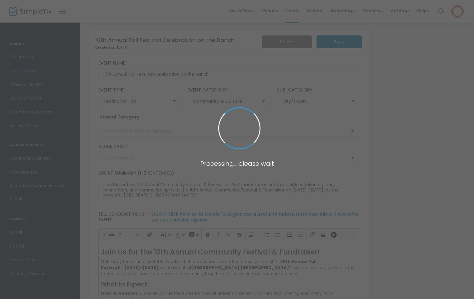
type input "10th Annual Fall Festival Celebration at [GEOGRAPHIC_DATA] [GEOGRAPHIC_DATA] an…"
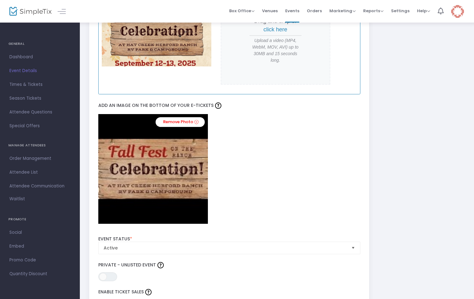
scroll to position [501, 0]
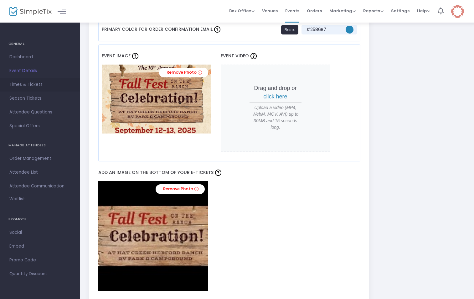
click at [33, 83] on span "Times & Tickets" at bounding box center [39, 85] width 61 height 8
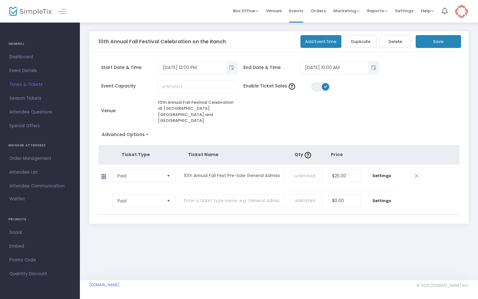
click at [445, 41] on button "Save" at bounding box center [438, 41] width 45 height 13
click at [314, 43] on button "Add Event Time" at bounding box center [320, 41] width 41 height 13
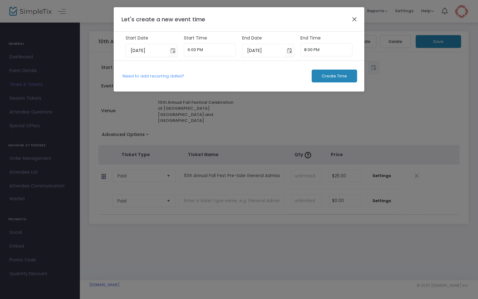
click at [355, 18] on button "Close" at bounding box center [355, 19] width 8 height 8
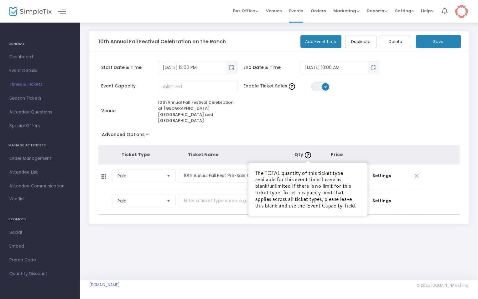
click at [303, 130] on div "Advanced Options Event Time Title Mobile eTicket color #FFFFFF Limit the total …" at bounding box center [279, 135] width 362 height 11
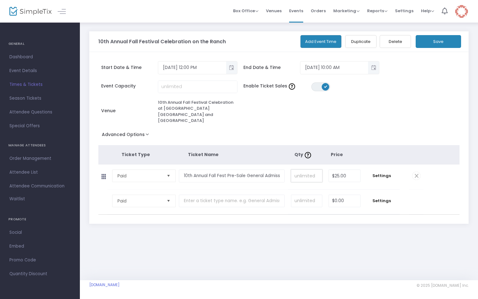
click at [303, 170] on input at bounding box center [306, 176] width 31 height 12
type input "600"
click at [435, 35] on div "Add Event Time Duplicate Delete Save" at bounding box center [388, 39] width 149 height 17
click at [434, 38] on button "Save" at bounding box center [438, 41] width 45 height 13
click at [439, 43] on button "Save" at bounding box center [438, 41] width 45 height 13
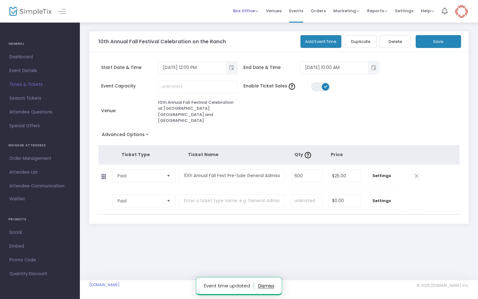
click at [248, 11] on span "Box Office" at bounding box center [245, 11] width 25 height 6
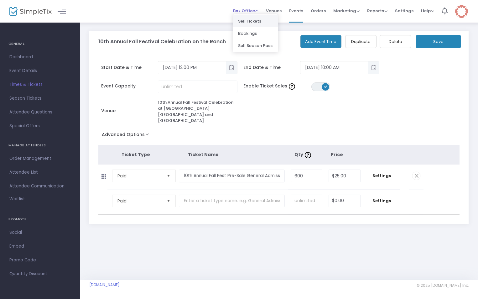
click at [248, 21] on li "Sell Tickets" at bounding box center [255, 21] width 45 height 12
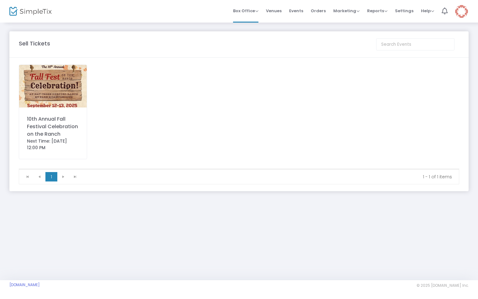
click at [67, 103] on img at bounding box center [53, 86] width 68 height 43
click at [296, 9] on span "Events" at bounding box center [296, 11] width 14 height 16
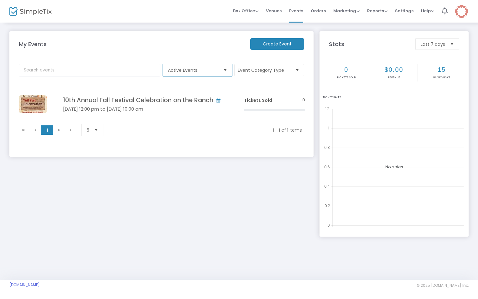
click at [204, 70] on span "Active Events" at bounding box center [193, 70] width 50 height 6
click at [205, 108] on li "Active Events" at bounding box center [197, 108] width 69 height 13
click at [290, 71] on button "Event Category Type" at bounding box center [269, 70] width 70 height 12
click at [245, 90] on span at bounding box center [245, 89] width 7 height 7
click at [246, 92] on input "Select All" at bounding box center [246, 92] width 0 height 0
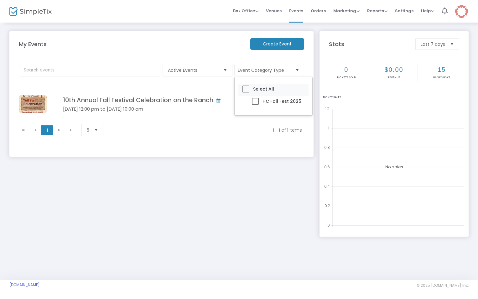
checkbox input "true"
click at [154, 175] on div "My Events Create Event Active Events Event Category Type (1) Select All HC Fall…" at bounding box center [161, 130] width 310 height 199
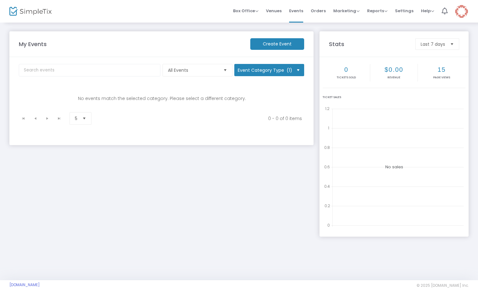
click at [278, 69] on button "Event Category Type (1)" at bounding box center [269, 70] width 70 height 12
click at [245, 88] on span at bounding box center [245, 89] width 7 height 7
click at [246, 92] on input "Select All" at bounding box center [246, 92] width 0 height 0
checkbox input "false"
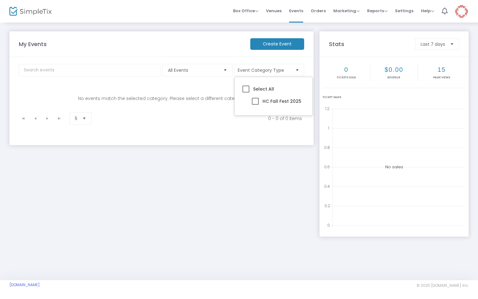
click at [215, 158] on div "My Events Create Event All Events Event Category Type Select All HC Fall Fest 2…" at bounding box center [161, 130] width 310 height 199
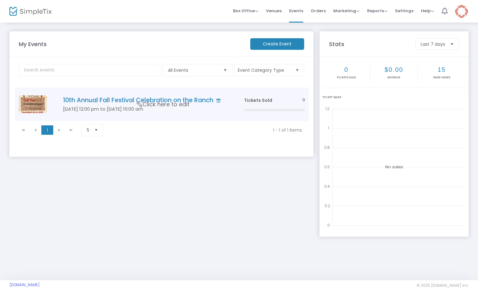
click at [149, 96] on td "10th Annual Fall Festival Celebration on the Ranch [DATE] 12:00 pm to [DATE] 10…" at bounding box center [144, 104] width 192 height 34
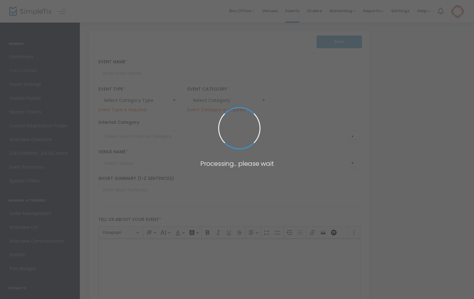
type input "10th Annual Fall Festival Celebration on the Ranch"
type textarea "Join Us for the 10th Annual Community Festival & Fundraiser!Get ready for an un…"
type input "[EMAIL_ADDRESS][DOMAIN_NAME]"
type input "Buy Tickets"
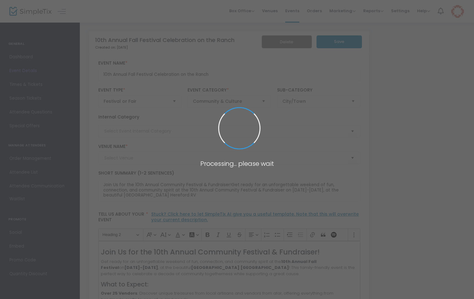
type input "10th Annual Fall Festival Celebration at [GEOGRAPHIC_DATA] [GEOGRAPHIC_DATA] an…"
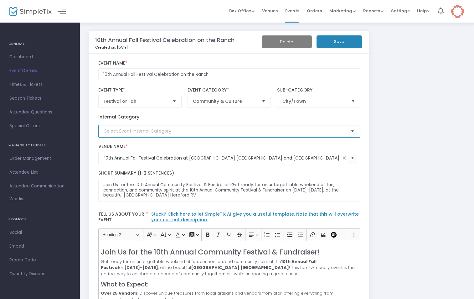
click at [161, 132] on input at bounding box center [226, 131] width 244 height 7
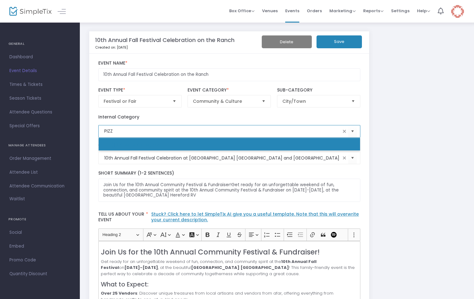
type input "PIZZ"
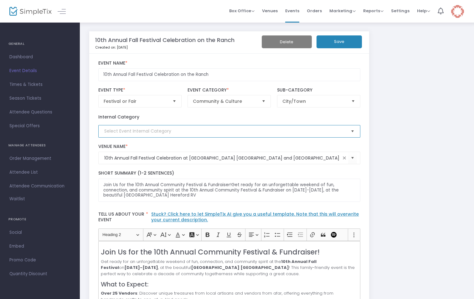
click at [352, 131] on span "Select" at bounding box center [352, 131] width 10 height 10
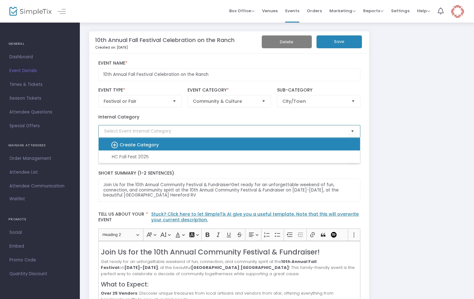
click at [126, 144] on b "Create Category" at bounding box center [139, 145] width 39 height 6
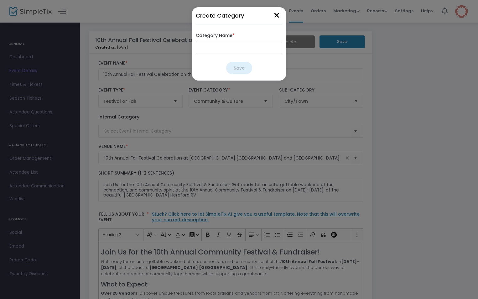
click at [224, 49] on input "Category Name *" at bounding box center [239, 47] width 86 height 13
click at [238, 46] on input "Fall Festival" at bounding box center [239, 47] width 86 height 13
type input "Fall Festival"
click at [236, 70] on button "Save" at bounding box center [239, 68] width 26 height 13
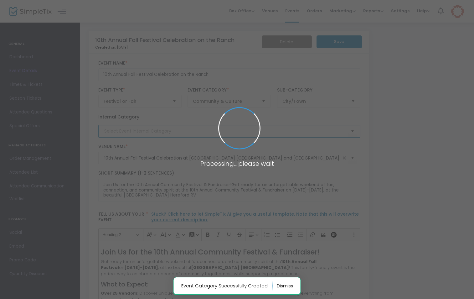
type input "Fall Festival"
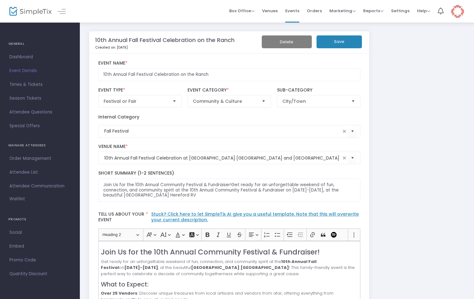
click at [335, 42] on button "Save" at bounding box center [339, 41] width 45 height 13
click at [241, 10] on span "Box Office" at bounding box center [241, 11] width 25 height 6
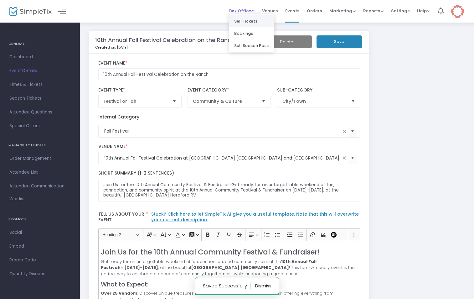
click at [242, 21] on li "Sell Tickets" at bounding box center [251, 21] width 45 height 12
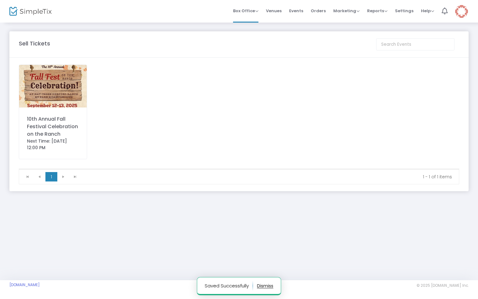
click at [69, 92] on img at bounding box center [53, 86] width 68 height 43
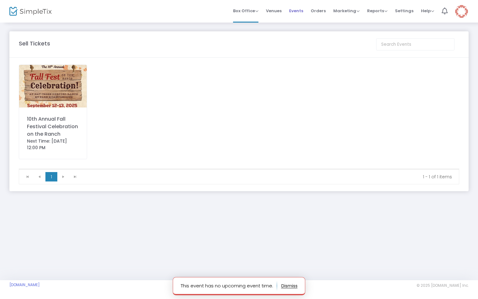
click at [296, 12] on span "Events" at bounding box center [296, 11] width 14 height 16
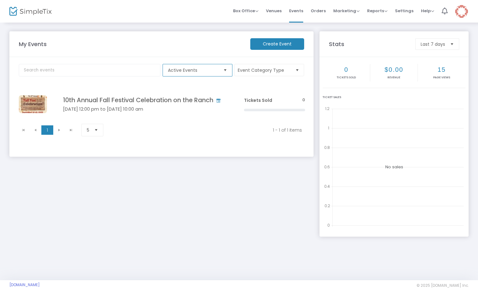
click at [204, 72] on span "Active Events" at bounding box center [193, 70] width 50 height 6
click at [288, 72] on button "Event Category Type" at bounding box center [269, 70] width 70 height 12
click at [255, 113] on span at bounding box center [255, 113] width 7 height 7
click at [255, 117] on input "Fall Festival" at bounding box center [255, 117] width 0 height 0
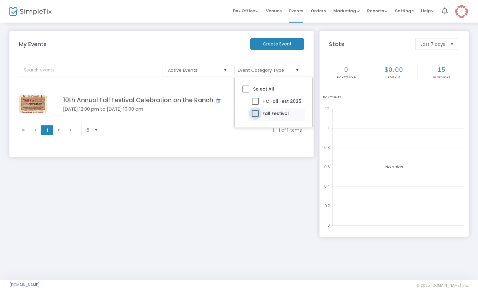
checkbox input "true"
click at [226, 132] on kendo-pager-info "1 - 1 of 1 items" at bounding box center [208, 130] width 187 height 6
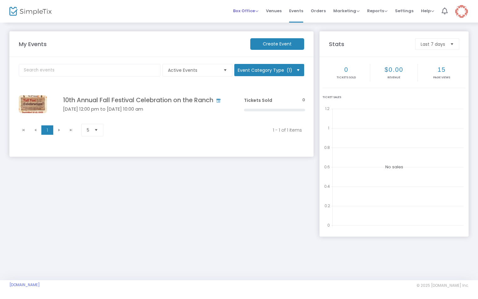
click at [246, 12] on span "Box Office" at bounding box center [245, 11] width 25 height 6
click at [253, 23] on li "Sell Tickets" at bounding box center [255, 21] width 45 height 12
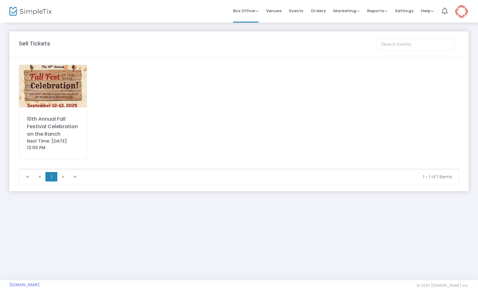
click at [58, 98] on img at bounding box center [53, 86] width 68 height 43
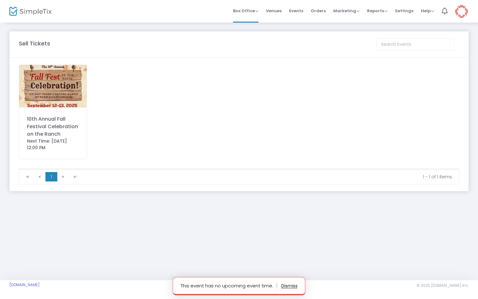
click at [289, 284] on button "button" at bounding box center [289, 286] width 16 height 10
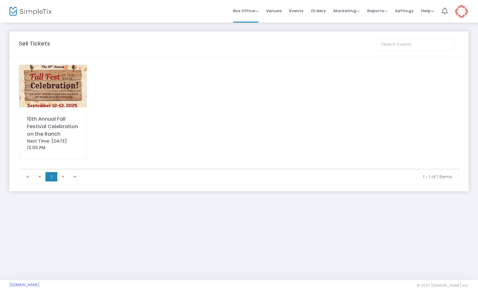
click at [274, 11] on span "Venues" at bounding box center [274, 11] width 16 height 16
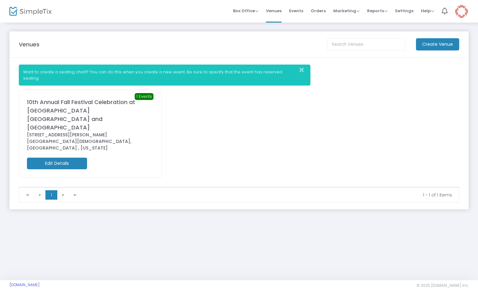
click at [301, 70] on icon "Close" at bounding box center [302, 70] width 4 height 6
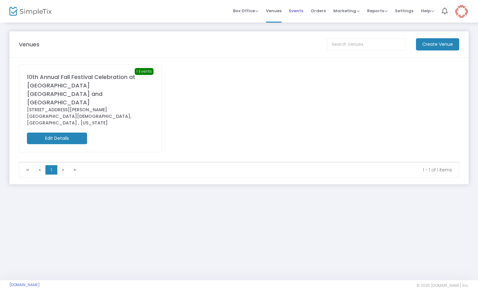
click at [297, 11] on span "Events" at bounding box center [296, 11] width 14 height 16
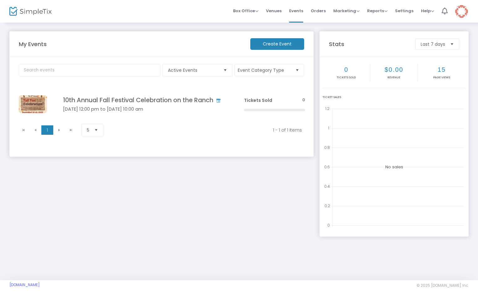
click at [97, 130] on span "Select" at bounding box center [96, 130] width 10 height 10
click at [274, 47] on m-button "Create Event" at bounding box center [277, 44] width 54 height 12
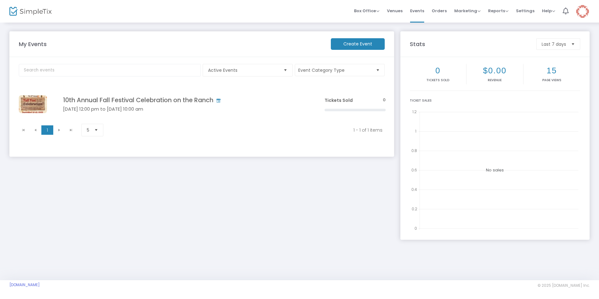
click at [439, 11] on span "Orders" at bounding box center [439, 11] width 15 height 16
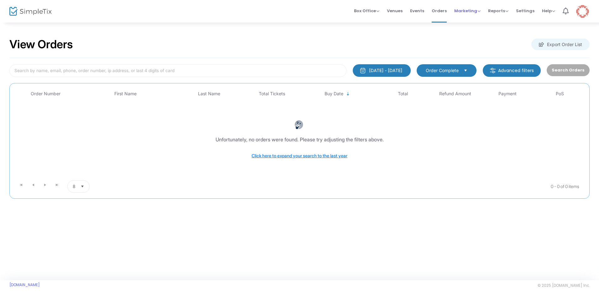
click at [466, 11] on span "Marketing" at bounding box center [467, 11] width 26 height 6
click at [497, 10] on span "Reports" at bounding box center [498, 11] width 20 height 6
click at [523, 10] on span "Settings" at bounding box center [525, 11] width 18 height 16
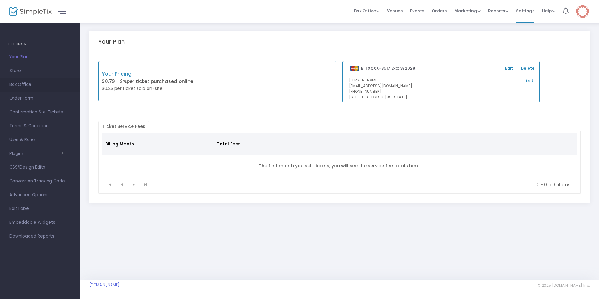
click at [12, 85] on span "Box Office" at bounding box center [39, 85] width 61 height 8
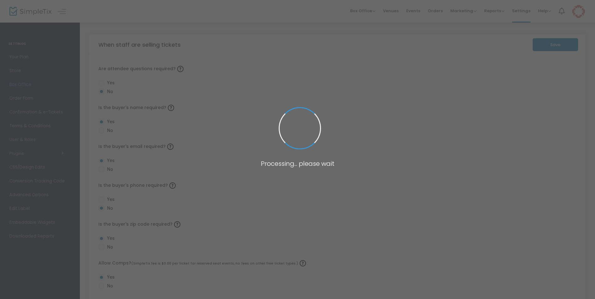
radio input "false"
radio input "true"
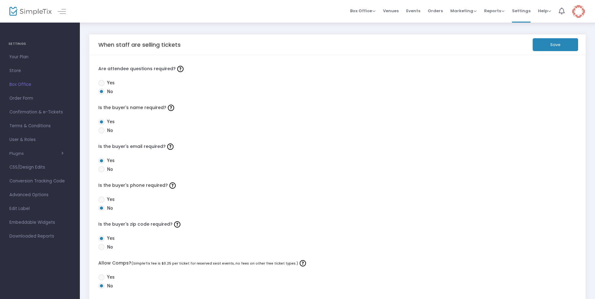
click at [553, 45] on button "Save" at bounding box center [555, 44] width 45 height 13
click at [11, 99] on span "Order Form" at bounding box center [39, 98] width 61 height 8
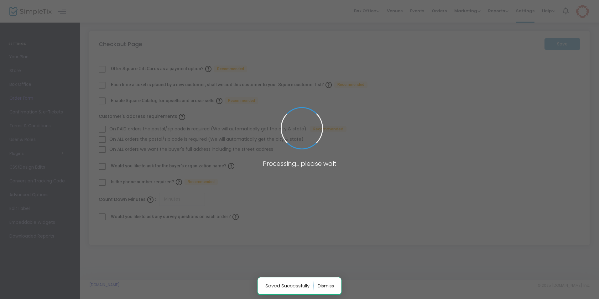
checkbox input "true"
type input "30"
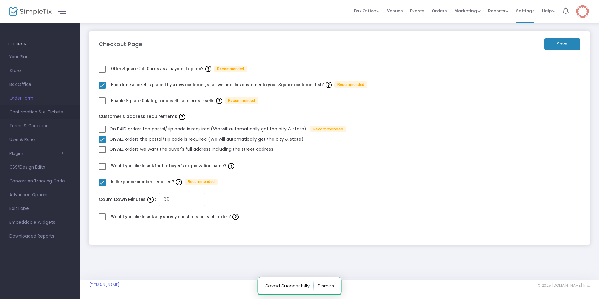
click at [13, 111] on span "Confirmation & e-Tickets" at bounding box center [39, 112] width 61 height 8
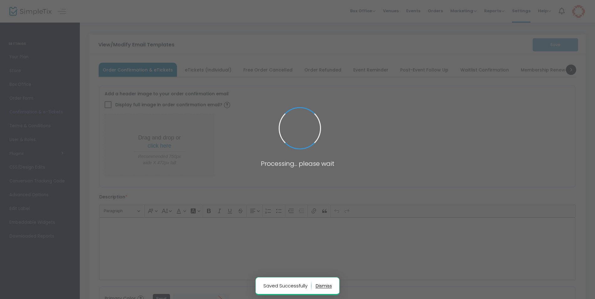
type input "[EMAIL_ADDRESS][DOMAIN_NAME]"
type input "Please Print and bring this ticket with you for entry"
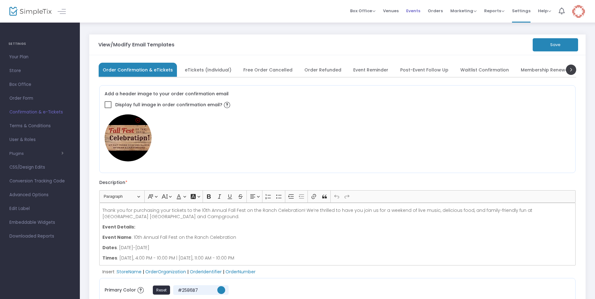
click at [413, 11] on span "Events" at bounding box center [413, 11] width 14 height 16
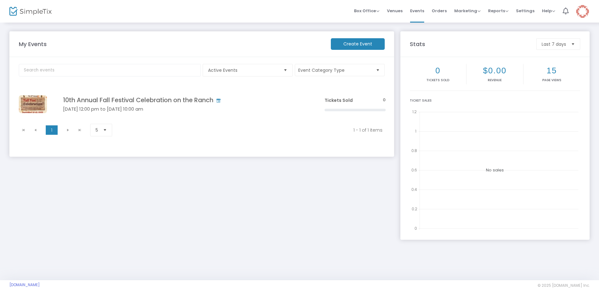
click at [374, 70] on button "Event Category Type" at bounding box center [340, 70] width 90 height 12
click at [285, 70] on span "Select" at bounding box center [285, 70] width 10 height 10
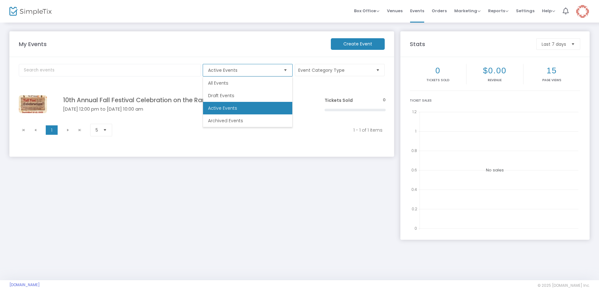
click at [285, 70] on span "Select" at bounding box center [285, 70] width 10 height 10
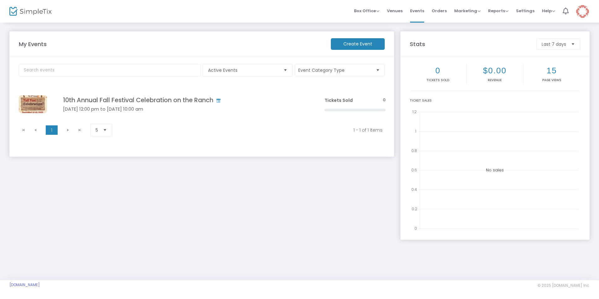
click at [307, 71] on button "Event Category Type" at bounding box center [340, 70] width 90 height 12
click at [146, 105] on td "10th Annual Fall Festival Celebration on the Ranch [DATE] 12:00 pm to [DATE] 10…" at bounding box center [184, 104] width 273 height 34
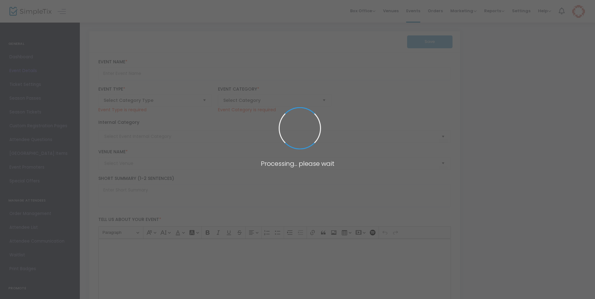
type input "10th Annual Fall Festival Celebration on the Ranch"
type textarea "Join Us for the 10th Annual Community Festival & Fundraiser!Get ready for an un…"
type input "[EMAIL_ADDRESS][DOMAIN_NAME]"
type input "Buy Tickets"
type input "Fall Festival"
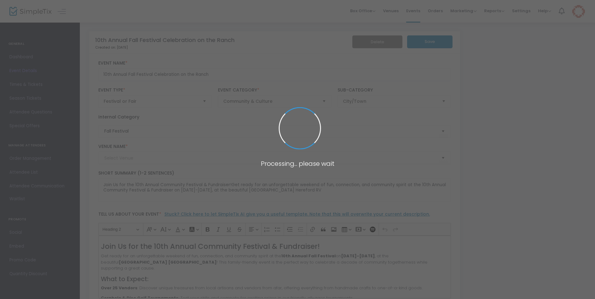
type input "10th Annual Fall Festival Celebration at [GEOGRAPHIC_DATA] [GEOGRAPHIC_DATA] an…"
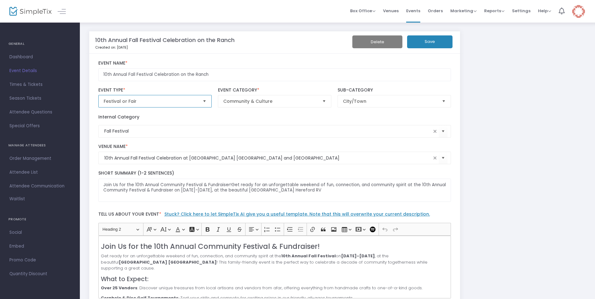
click at [165, 102] on span "Festival or Fair" at bounding box center [151, 101] width 94 height 6
click at [167, 101] on span "Festival or Fair" at bounding box center [151, 101] width 94 height 6
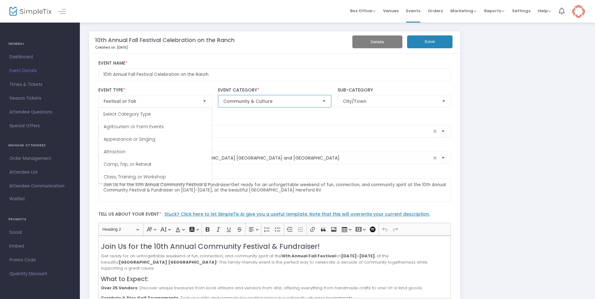
click at [316, 102] on span "Community & Culture" at bounding box center [270, 101] width 94 height 6
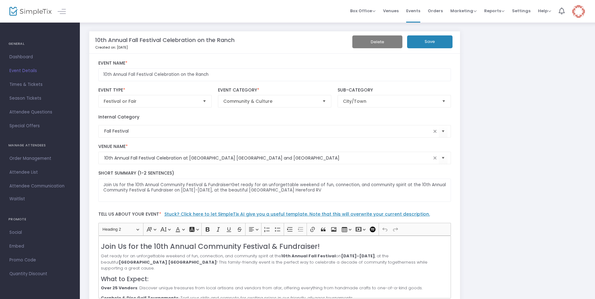
click at [352, 115] on div "Internal Category Fall Festival" at bounding box center [274, 126] width 359 height 24
click at [443, 101] on span "Select" at bounding box center [444, 101] width 10 height 10
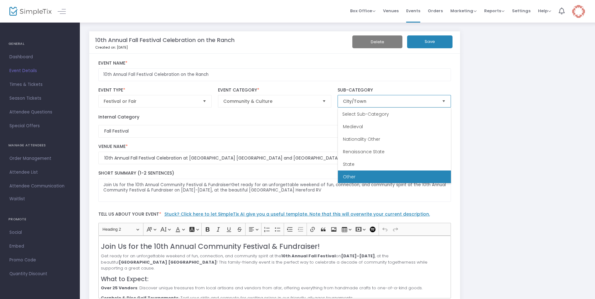
click at [385, 177] on li "Other" at bounding box center [394, 176] width 113 height 13
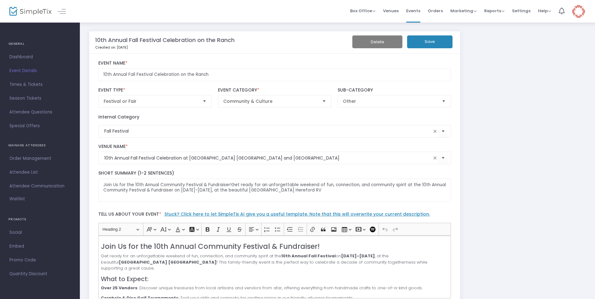
click at [427, 44] on button "Save" at bounding box center [429, 41] width 45 height 13
click at [0, 0] on span at bounding box center [0, 0] width 0 height 0
click at [225, 214] on link "Stuck? Click here to let SimpleTix AI give you a useful template. Note that thi…" at bounding box center [297, 214] width 266 height 6
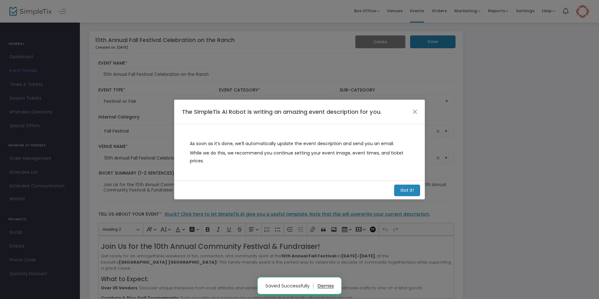
click at [400, 191] on m-button "Got it!" at bounding box center [407, 191] width 26 height 12
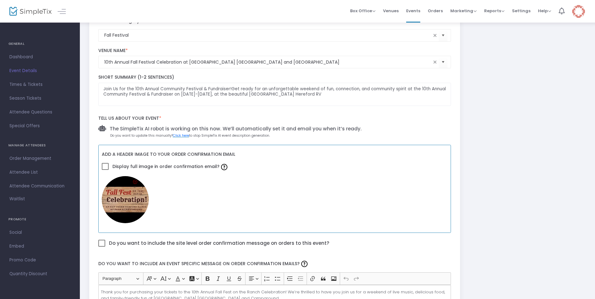
scroll to position [31, 0]
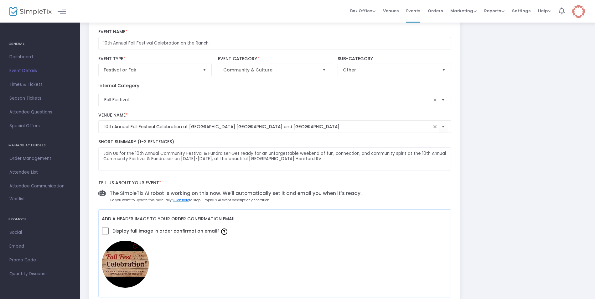
click at [443, 100] on span "Select" at bounding box center [443, 100] width 10 height 10
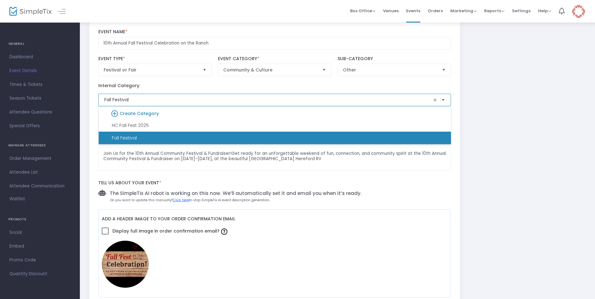
click at [443, 100] on span "Select" at bounding box center [443, 100] width 10 height 10
